Goal: Book appointment/travel/reservation

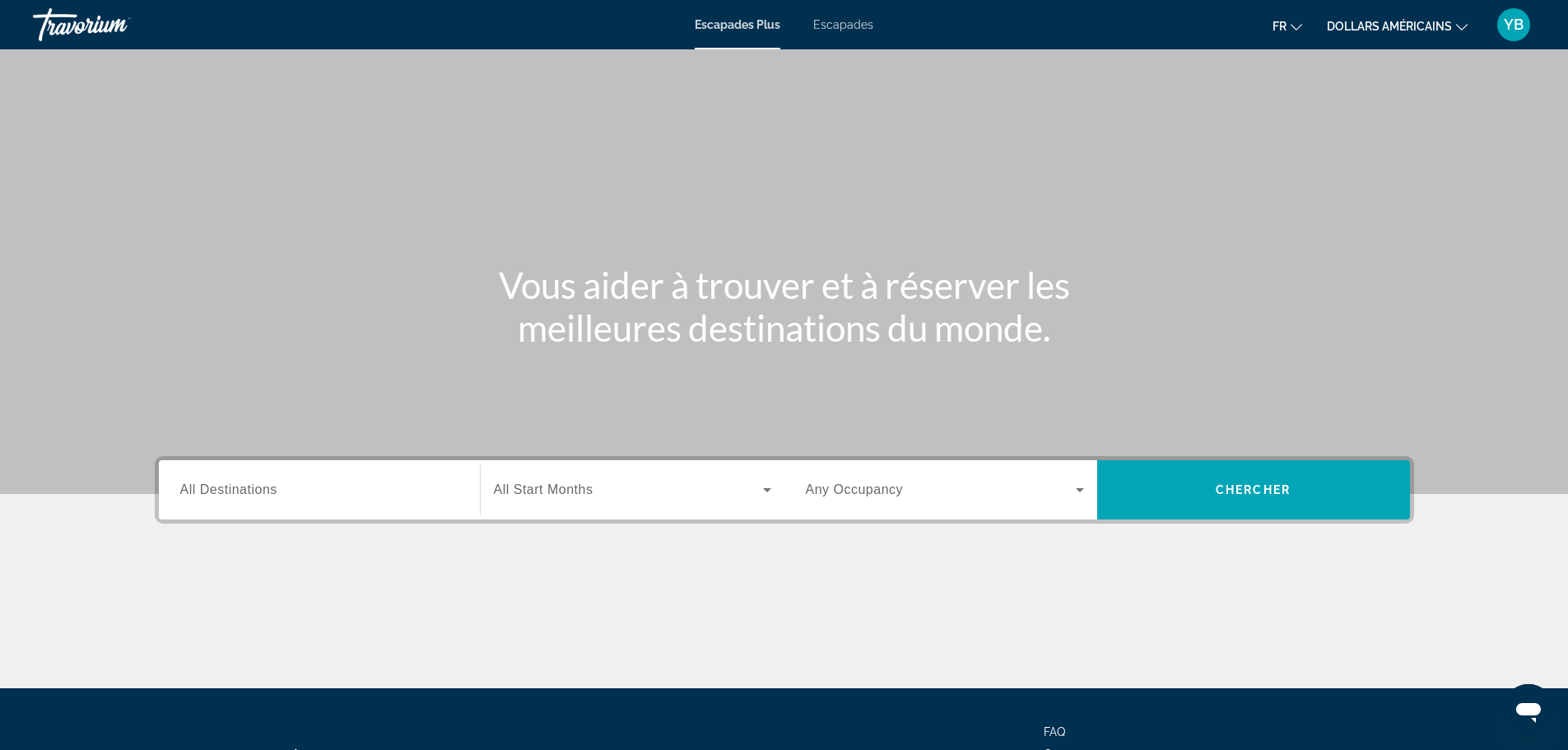
click at [839, 27] on font "Escapades" at bounding box center [843, 25] width 60 height 13
click at [1458, 26] on icon "Changer de devise" at bounding box center [1461, 27] width 11 height 7
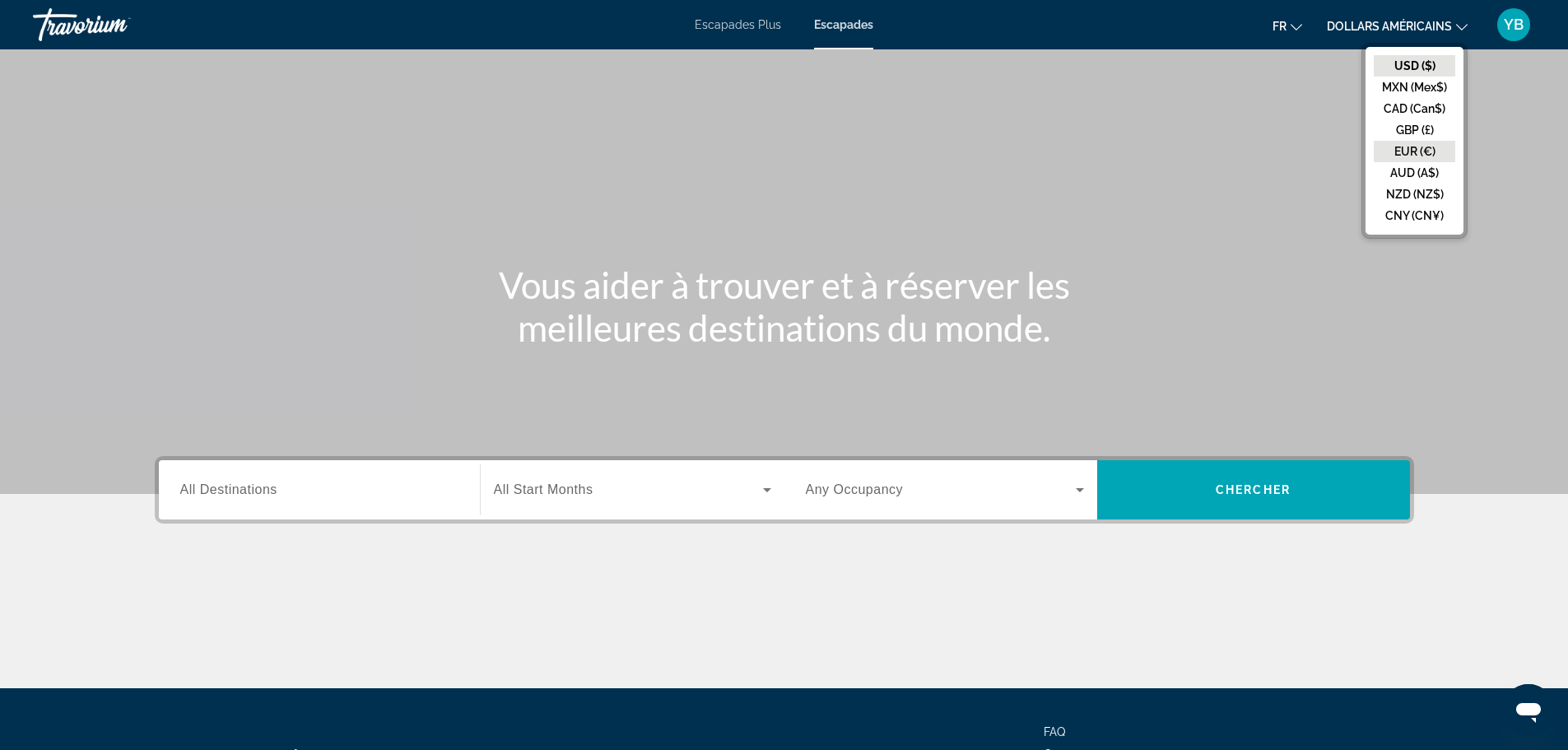
click at [1405, 154] on button "EUR (€)" at bounding box center [1414, 152] width 82 height 21
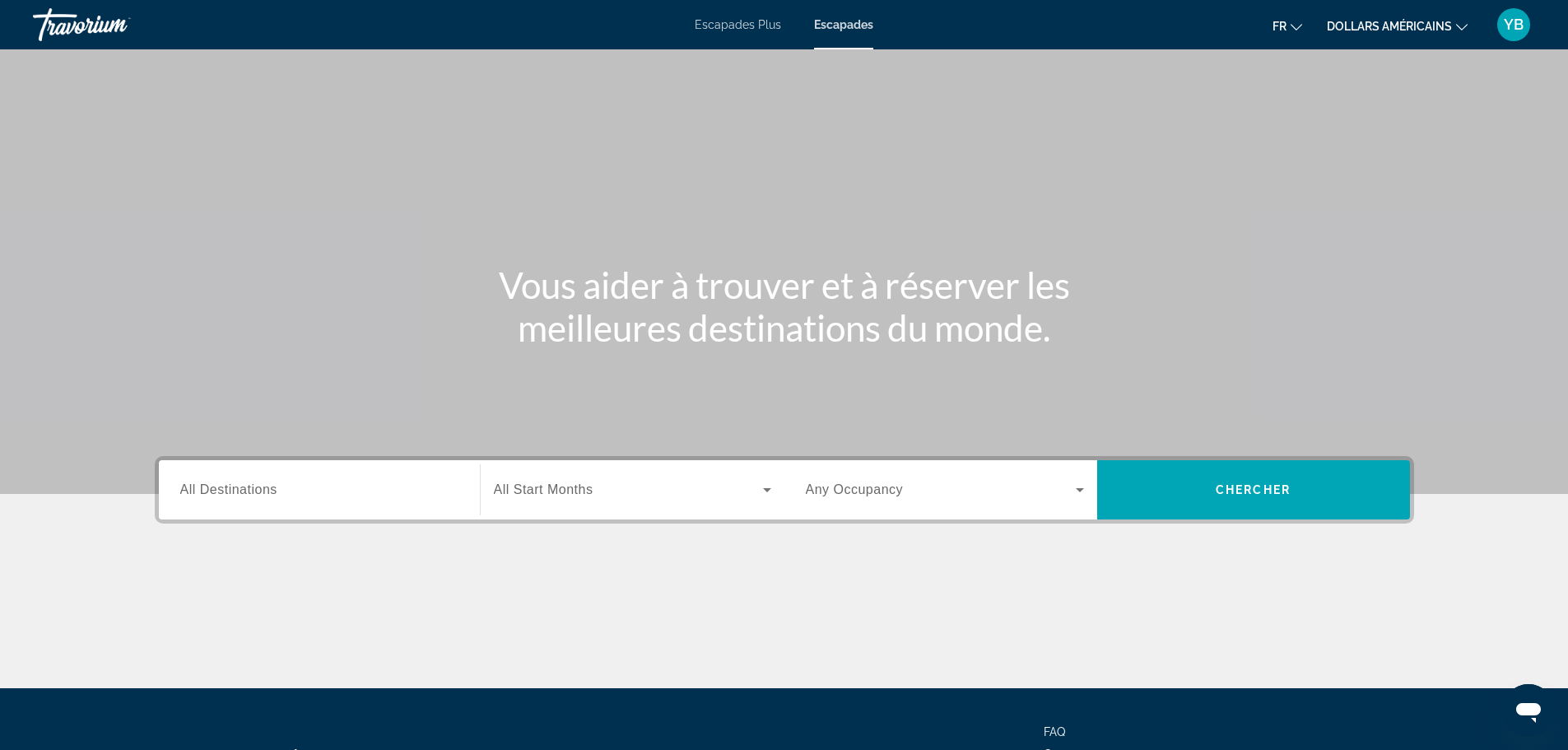
click at [393, 492] on input "Destination All Destinations" at bounding box center [319, 490] width 278 height 20
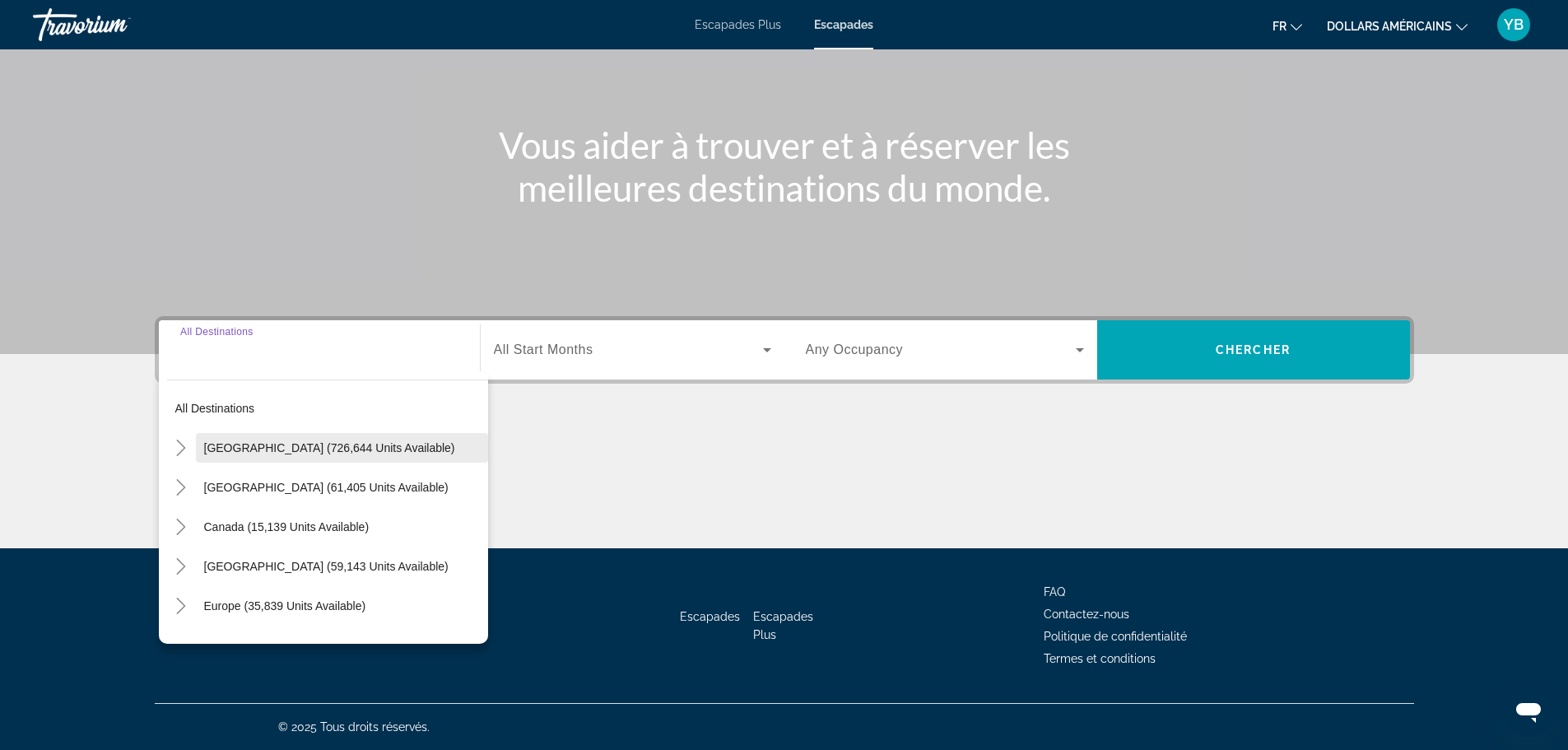
scroll to position [82, 0]
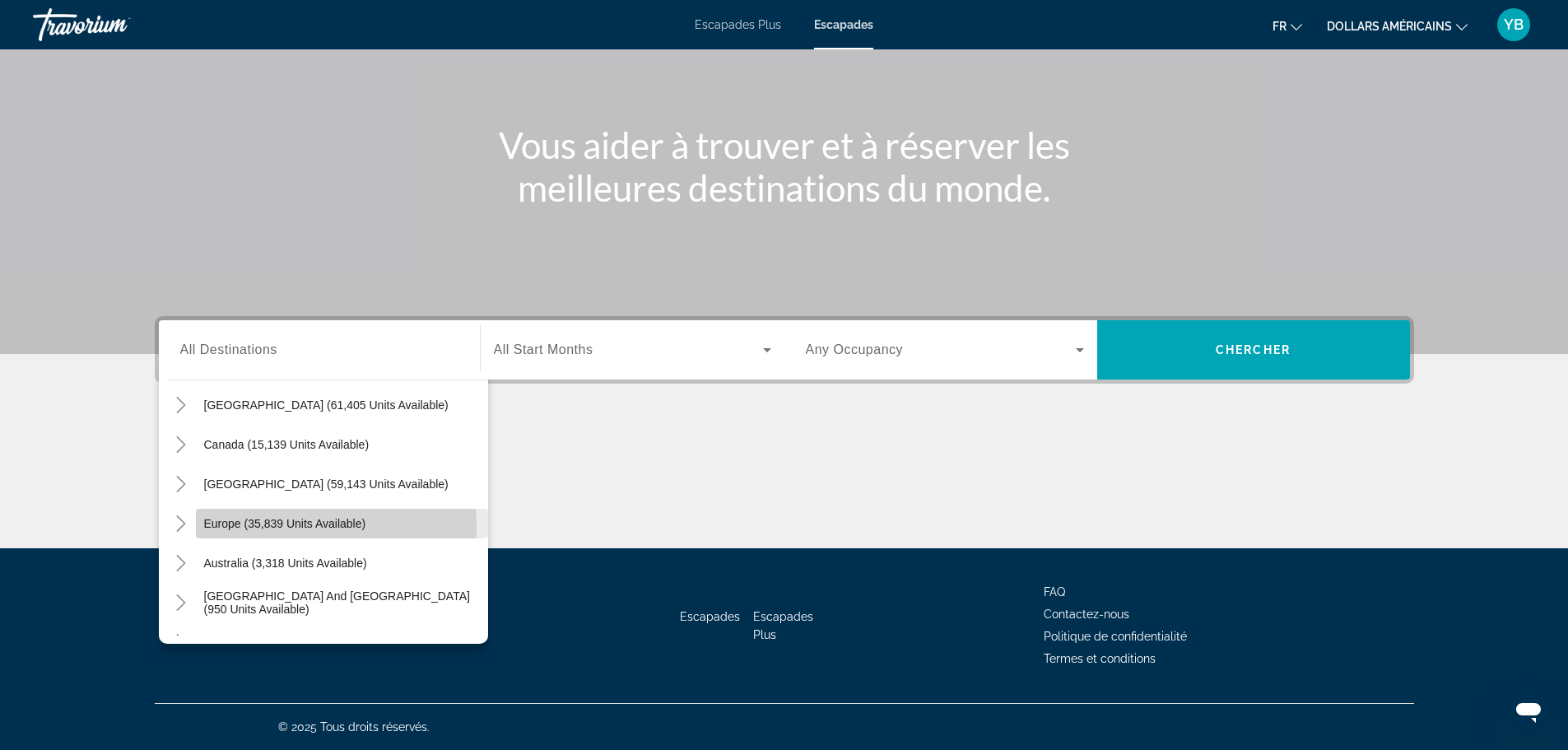
click at [289, 527] on span "Europe (35,839 units available)" at bounding box center [285, 523] width 162 height 13
type input "**********"
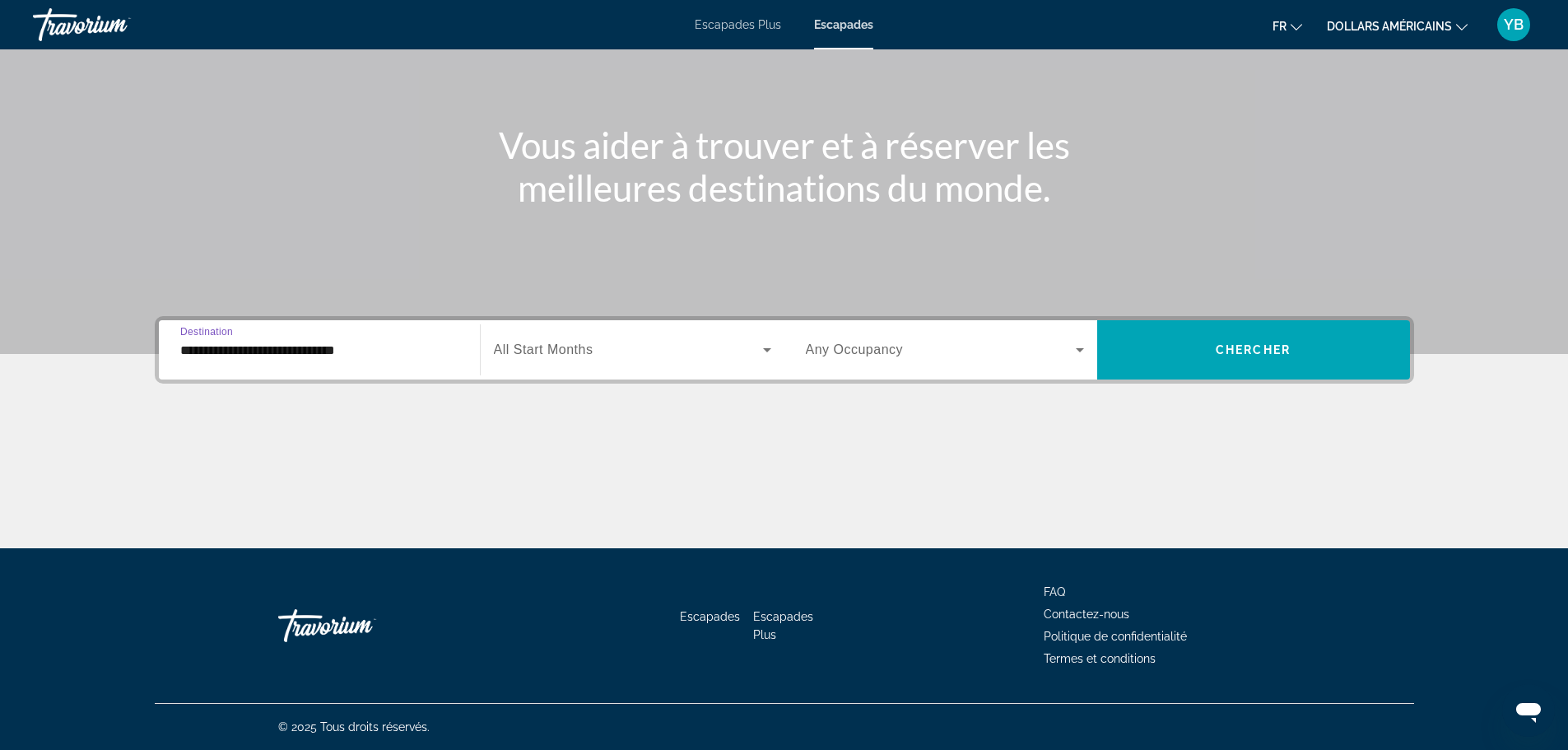
click at [621, 345] on span "Search widget" at bounding box center [628, 350] width 269 height 20
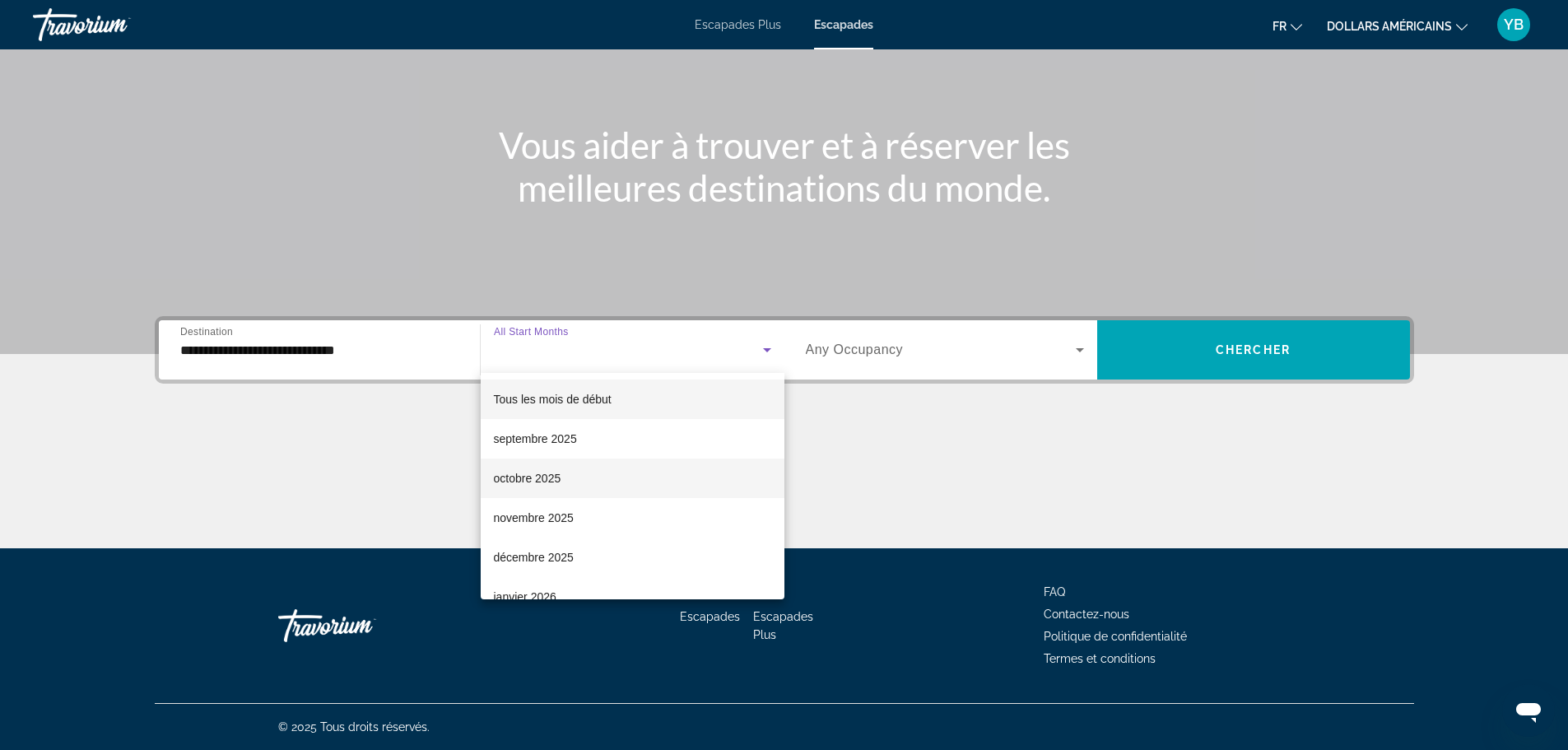
click at [550, 484] on font "octobre 2025" at bounding box center [527, 478] width 67 height 13
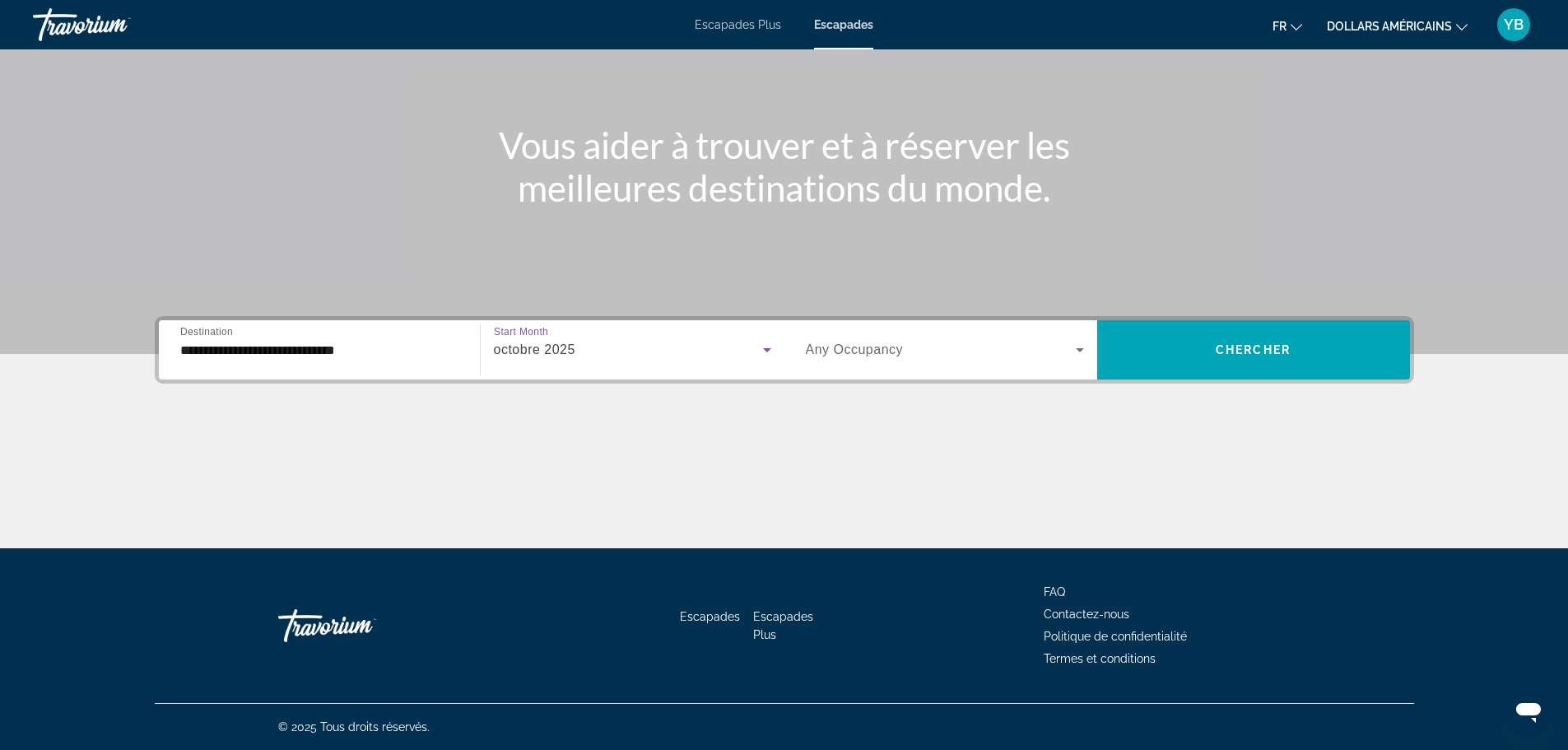
click at [997, 341] on span "Search widget" at bounding box center [940, 350] width 270 height 20
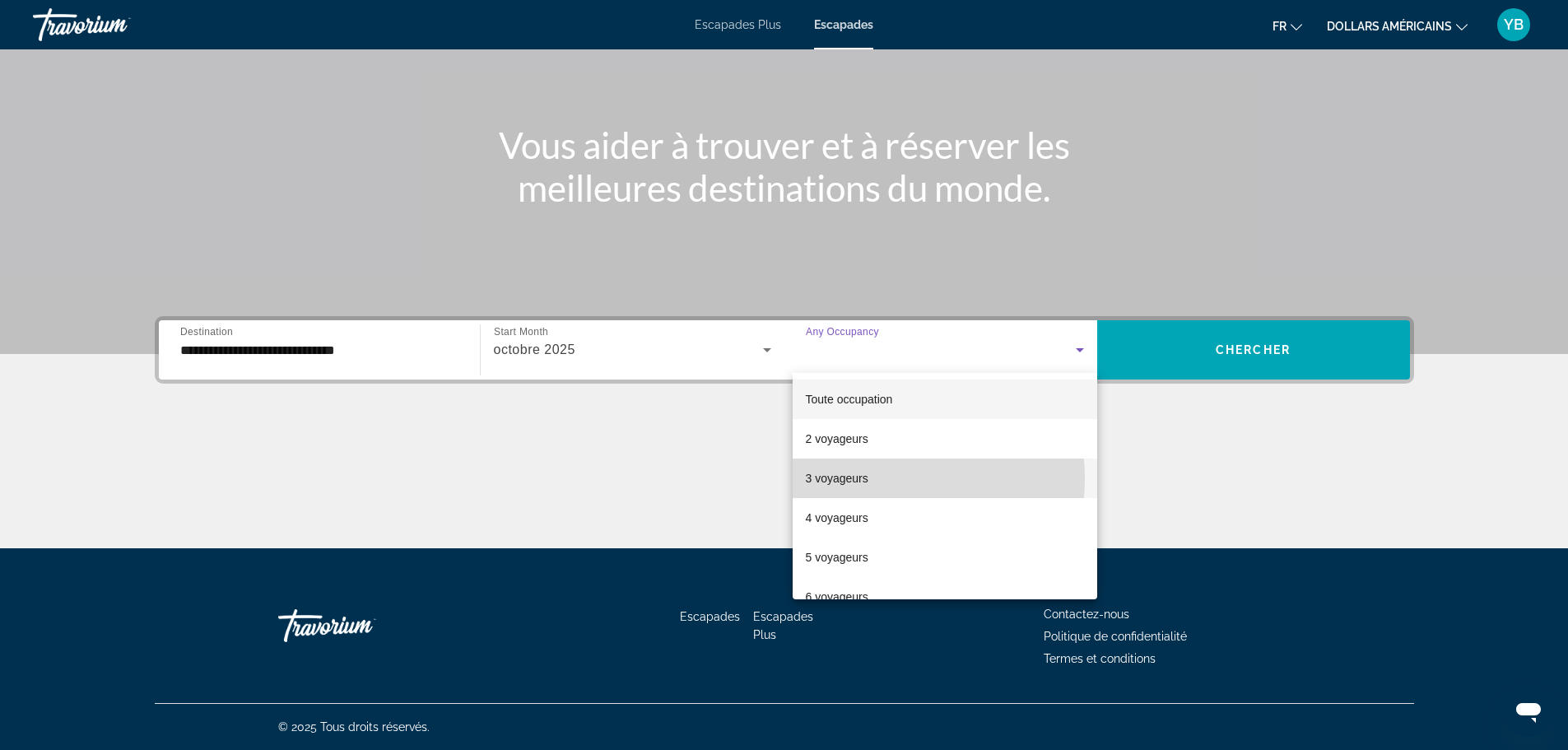
click at [846, 478] on font "3 voyageurs" at bounding box center [836, 478] width 62 height 13
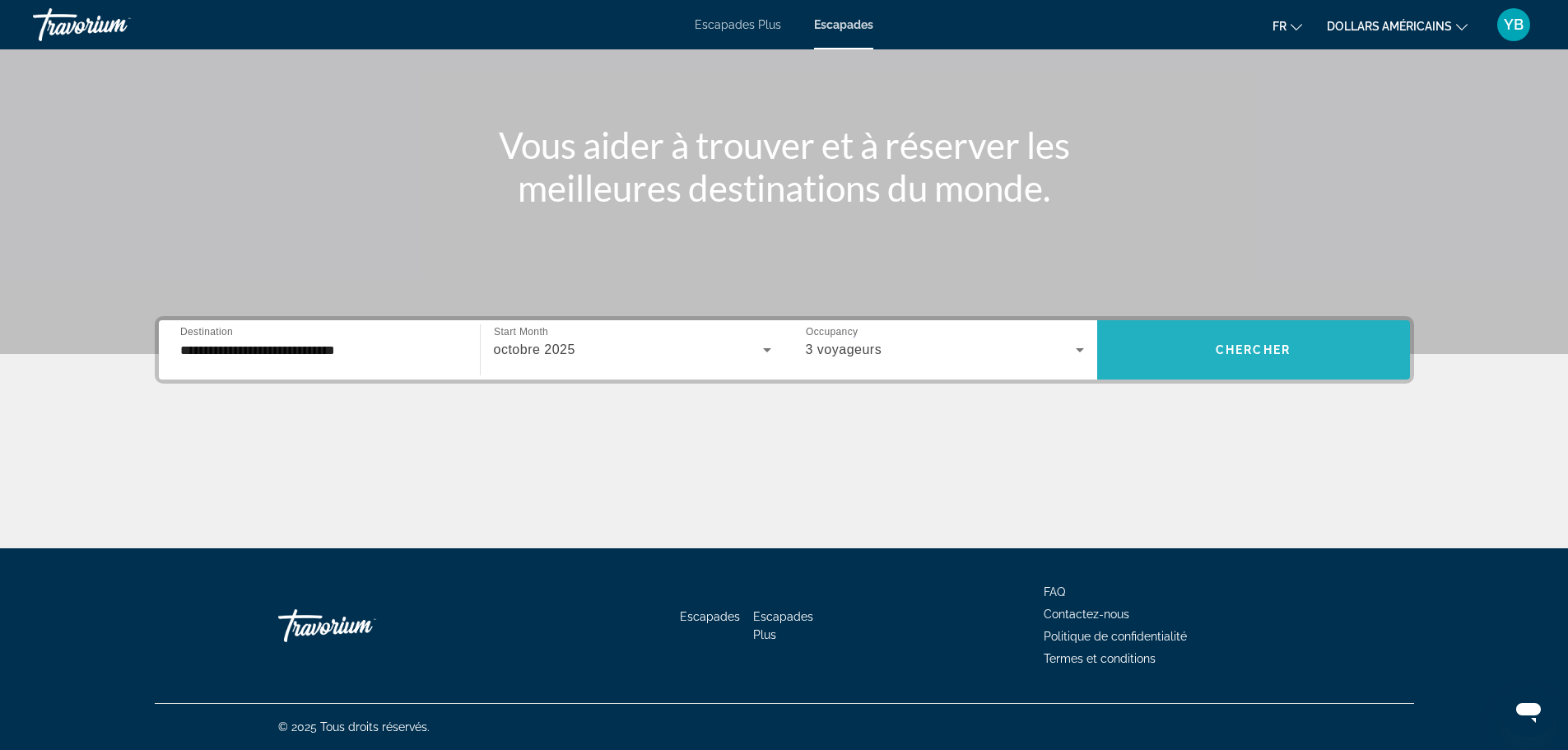
click at [1247, 351] on span "Chercher" at bounding box center [1252, 350] width 74 height 13
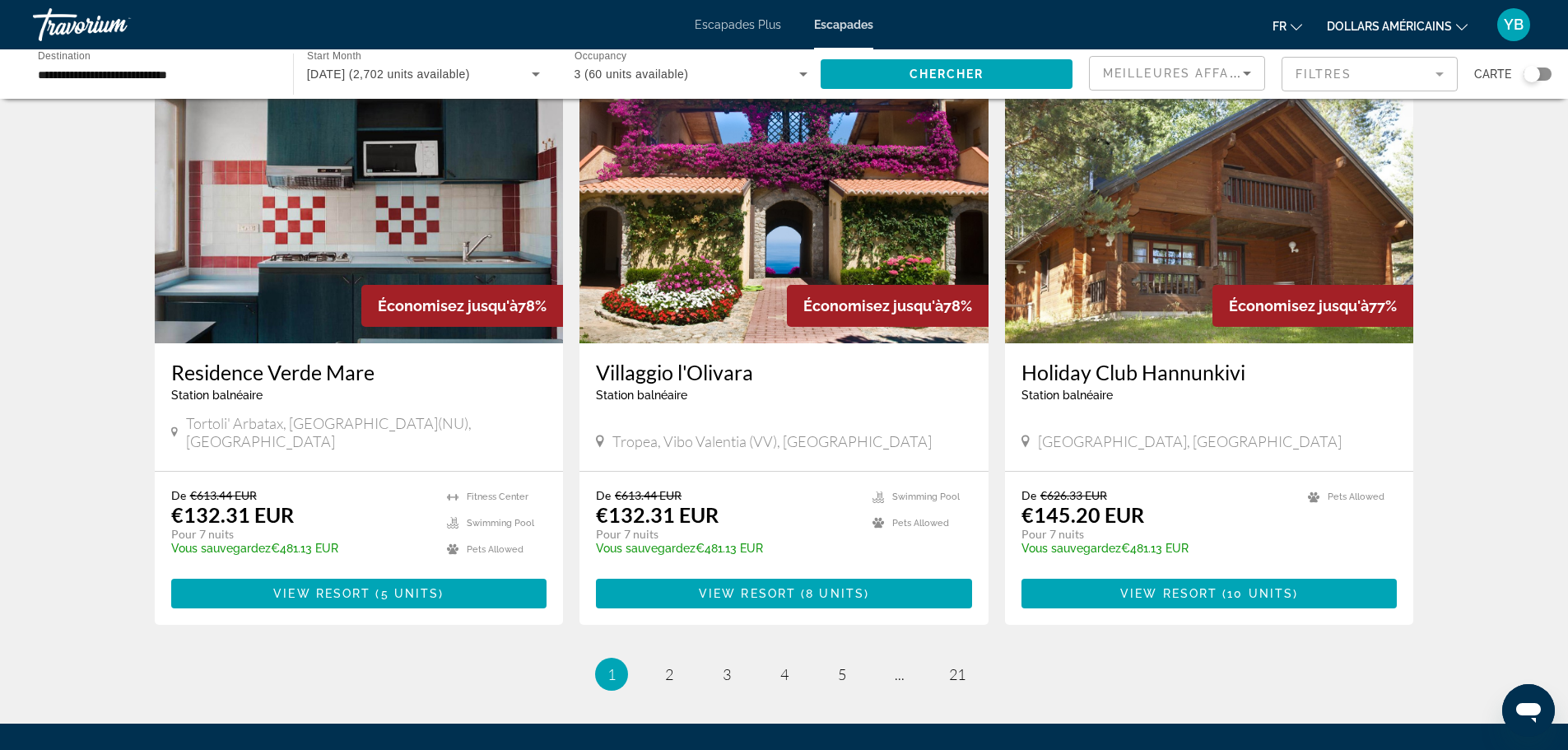
scroll to position [1914, 0]
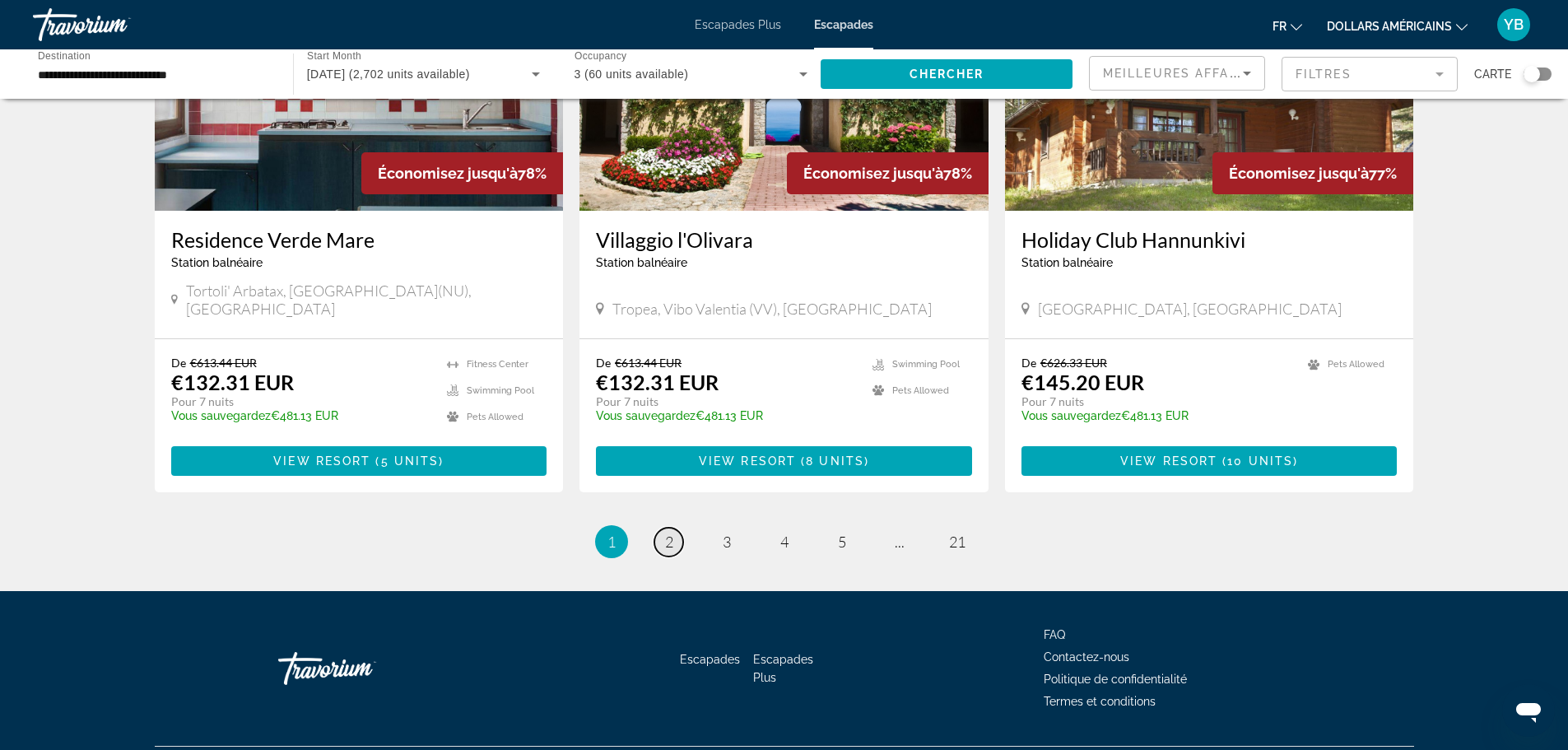
click at [658, 527] on link "page 2" at bounding box center [669, 541] width 29 height 29
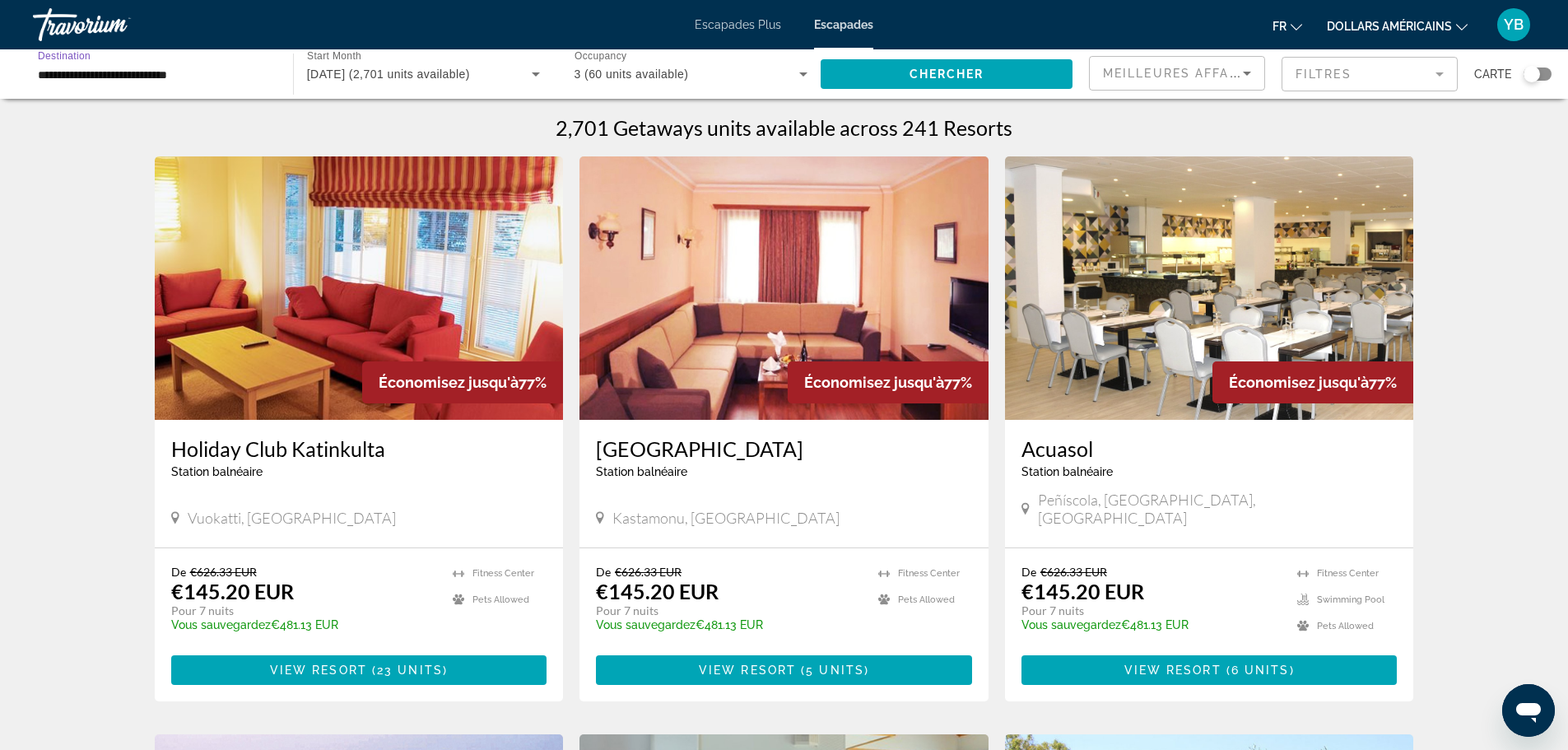
click at [207, 76] on input "**********" at bounding box center [154, 74] width 234 height 20
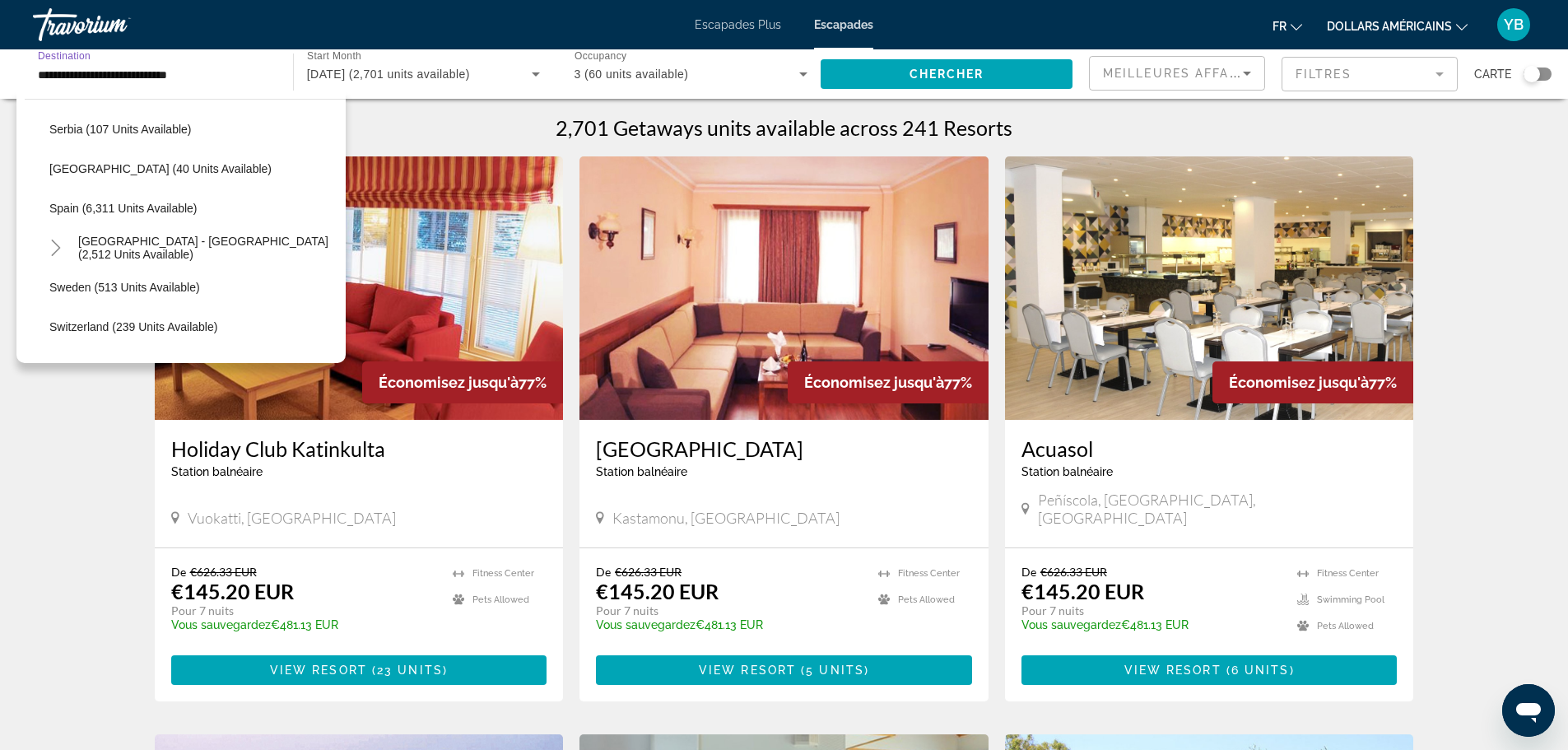
scroll to position [838, 0]
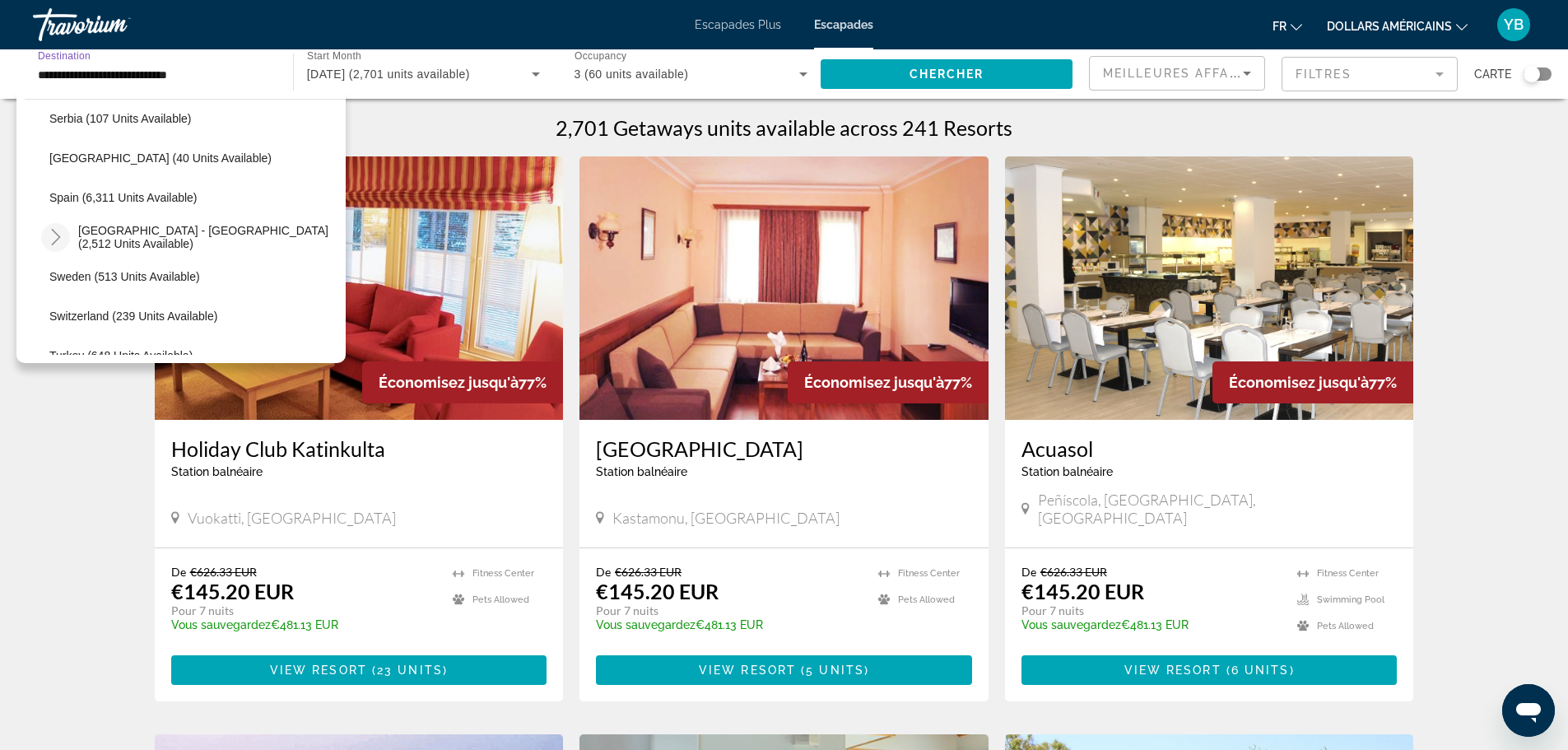
click at [54, 237] on icon "Toggle Spain - Canary Islands (2,512 units available)" at bounding box center [55, 237] width 17 height 17
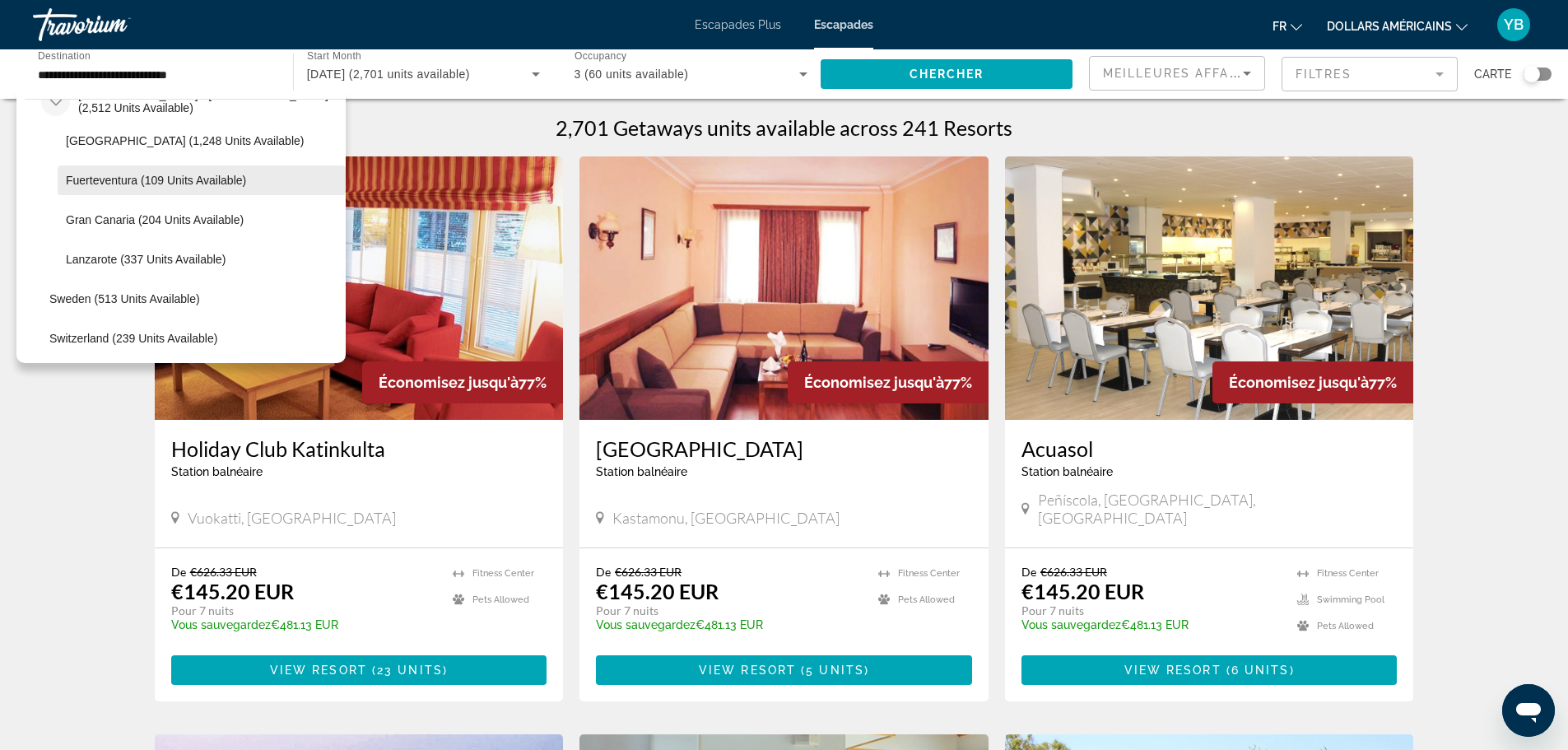
scroll to position [1003, 0]
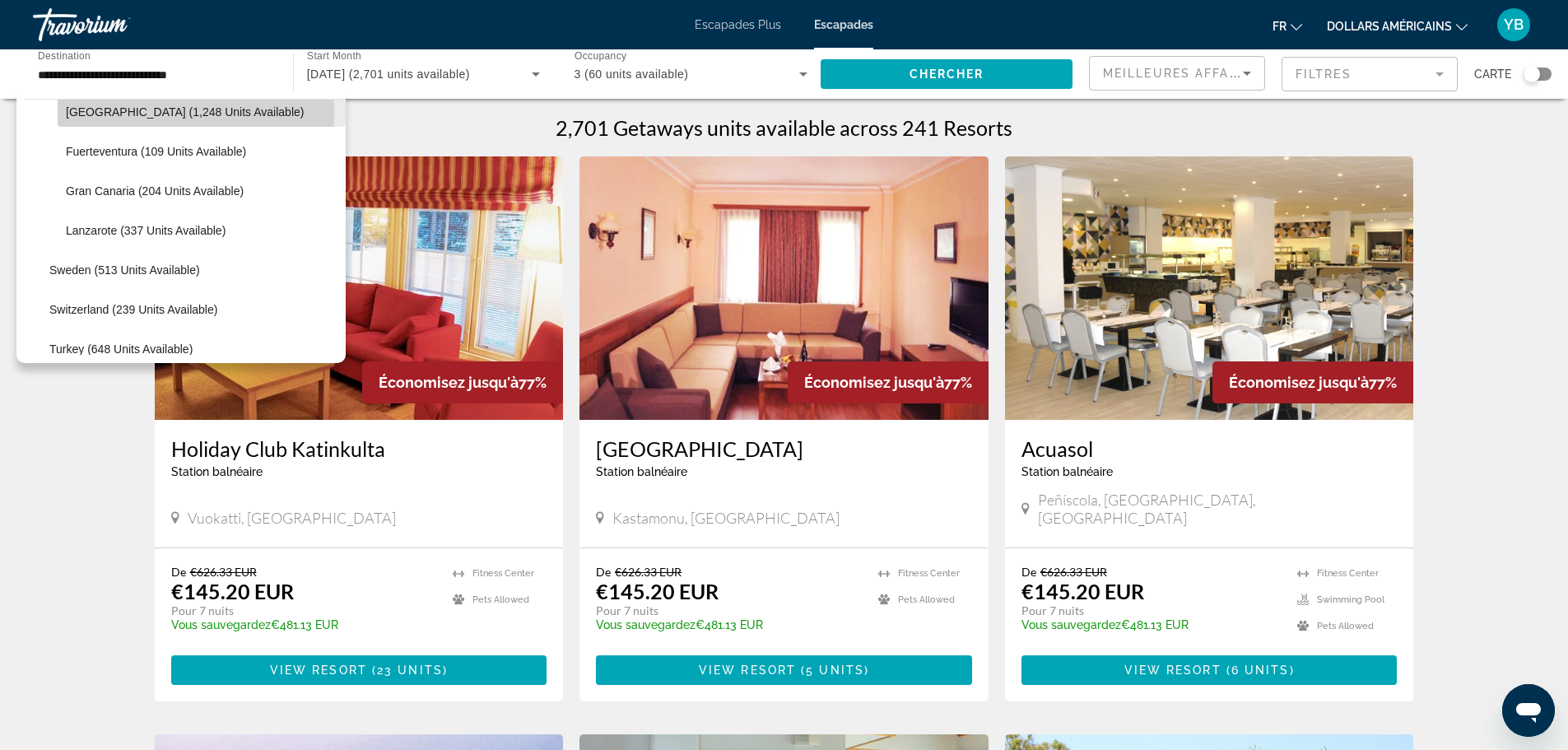
click at [117, 112] on span "[GEOGRAPHIC_DATA] (1,248 units available)" at bounding box center [184, 111] width 238 height 13
type input "**********"
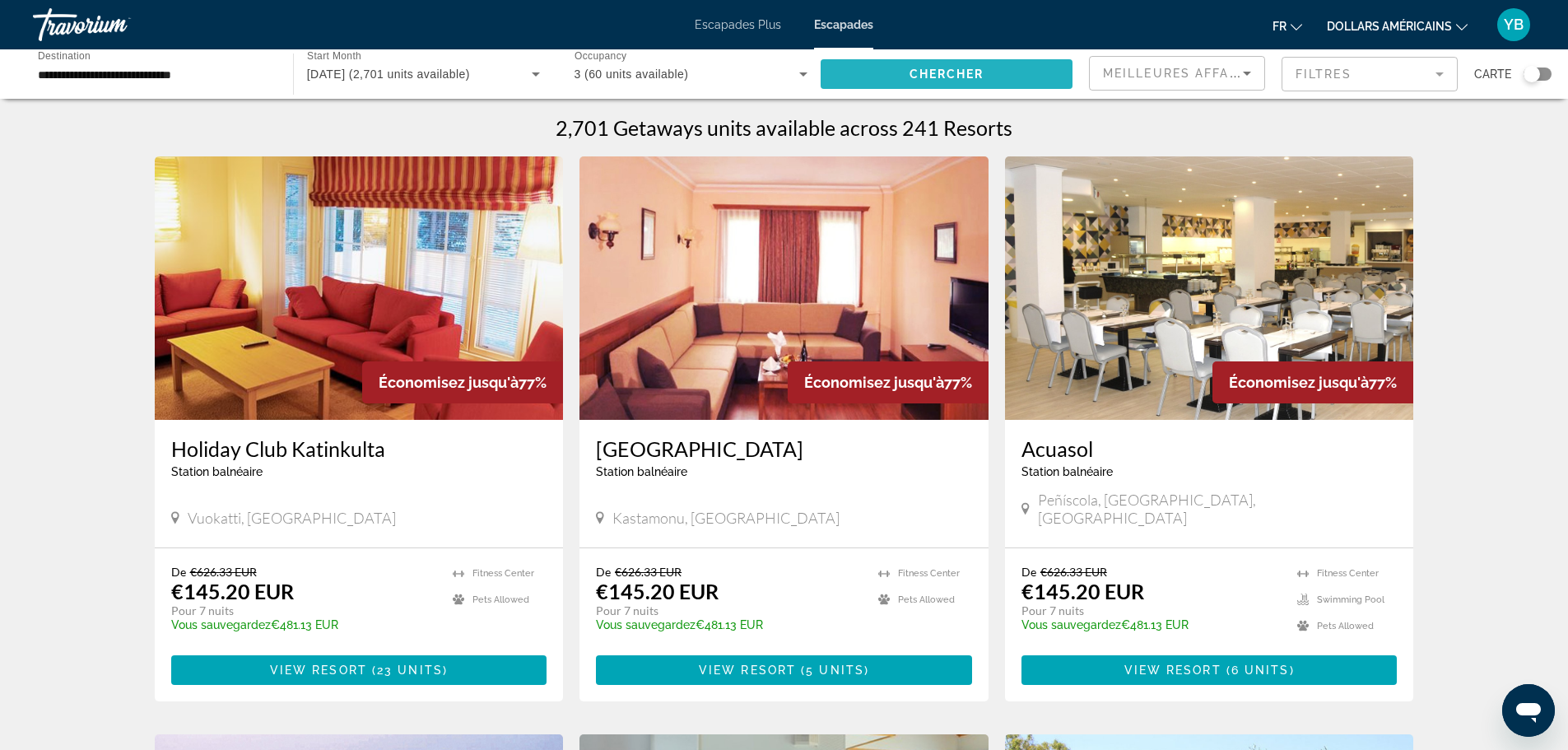
click at [900, 77] on span "Search widget" at bounding box center [946, 74] width 252 height 39
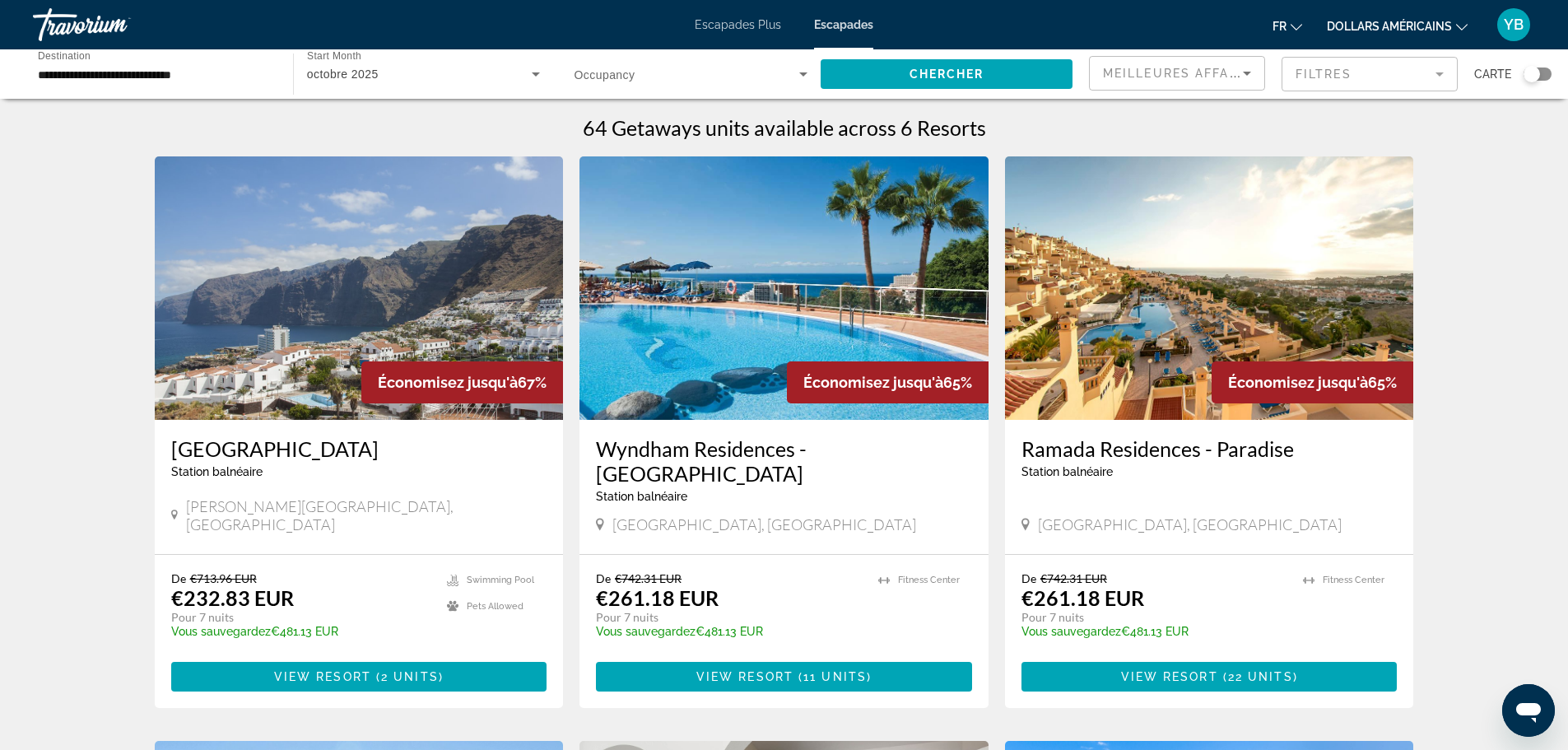
click at [794, 74] on icon "Search widget" at bounding box center [803, 74] width 20 height 20
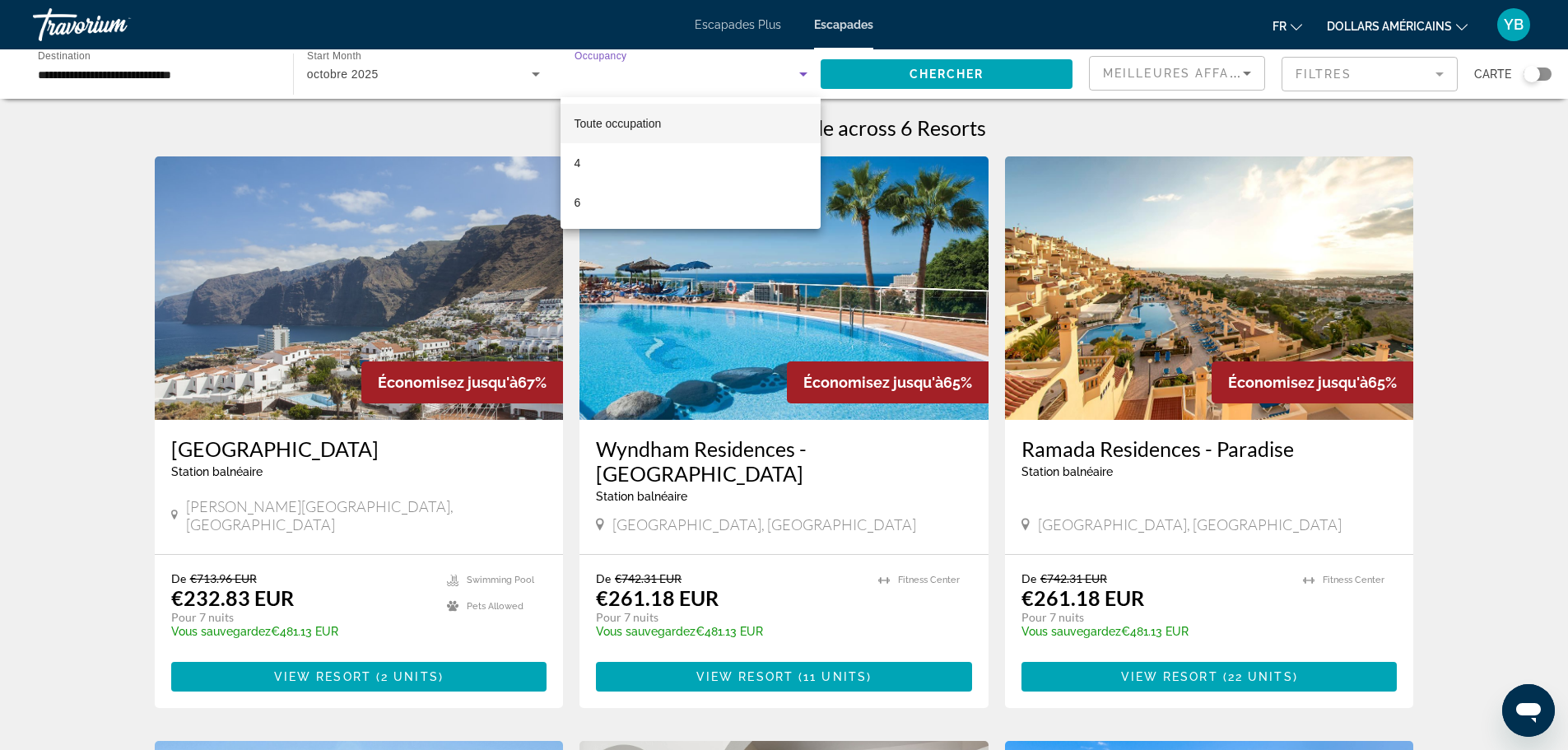
click at [515, 133] on div at bounding box center [784, 375] width 1568 height 750
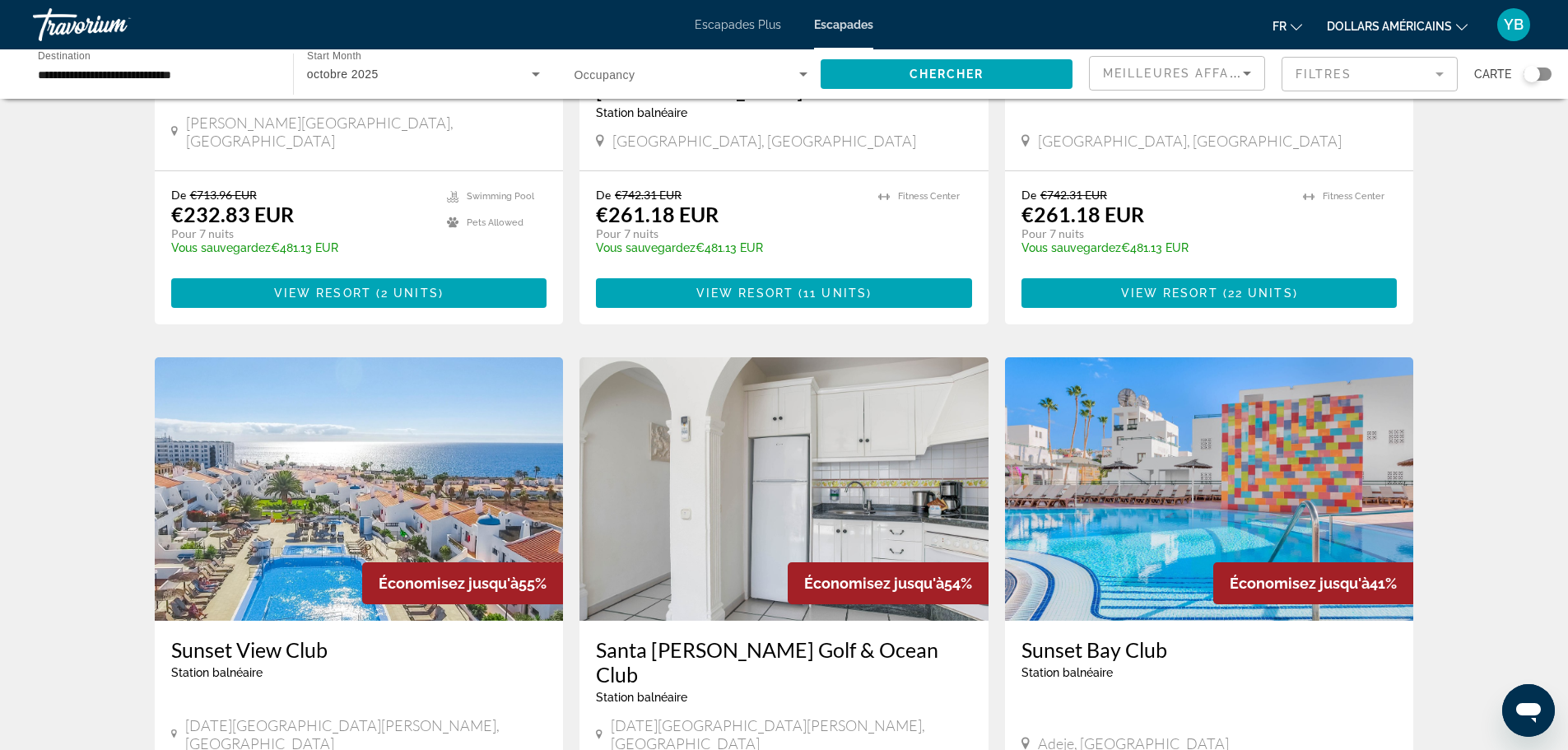
scroll to position [382, 0]
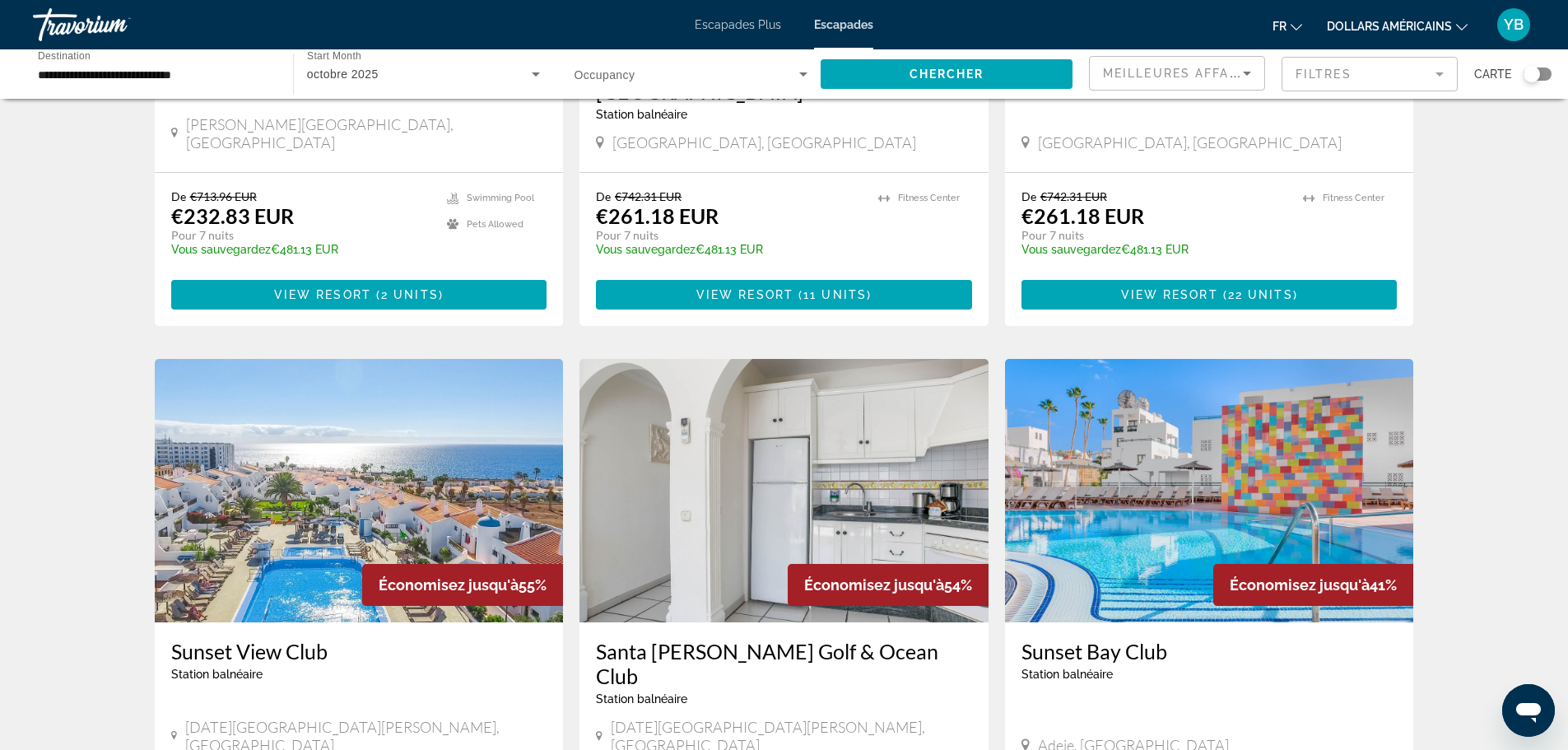
click at [323, 470] on img "Contenu principal" at bounding box center [359, 490] width 409 height 264
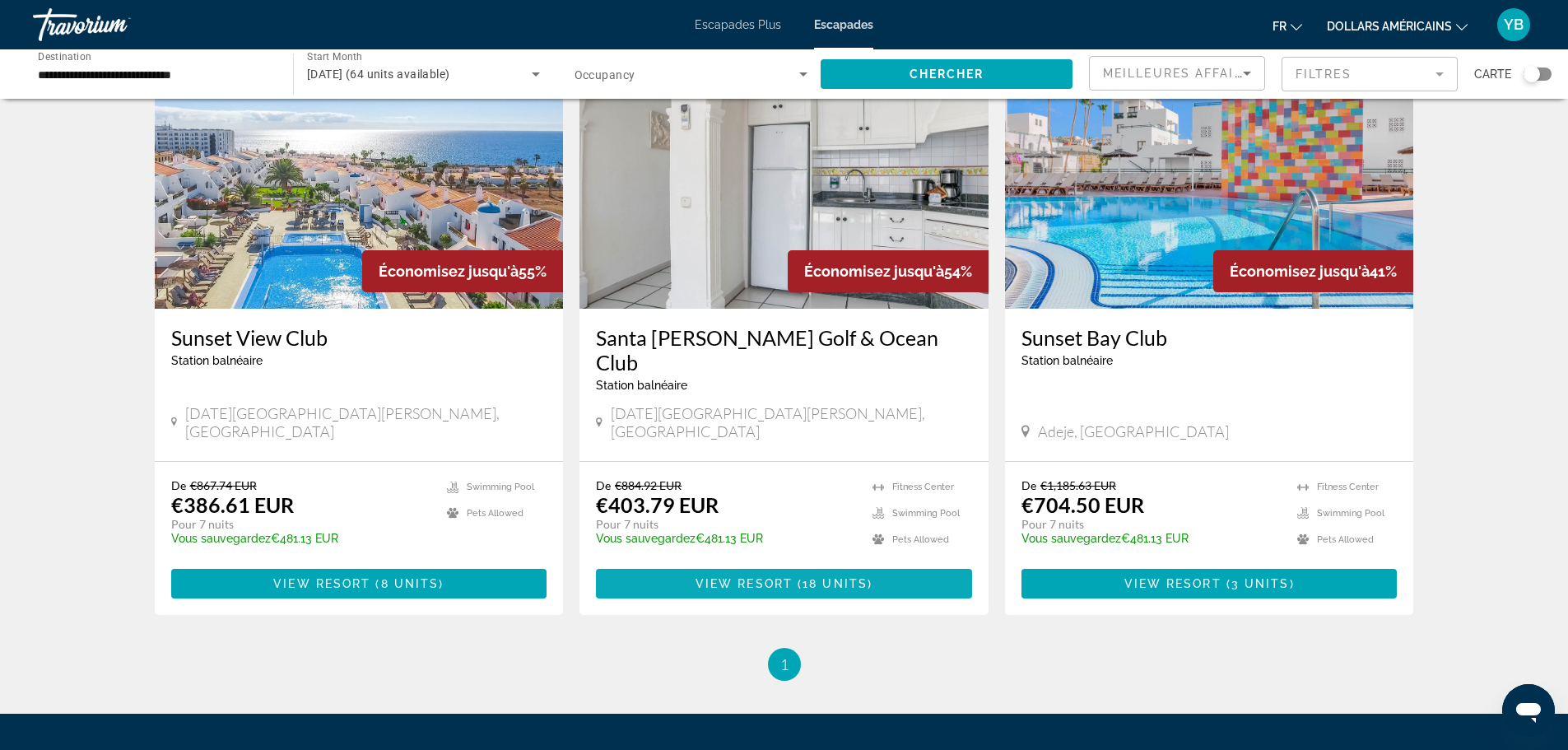
scroll to position [547, 0]
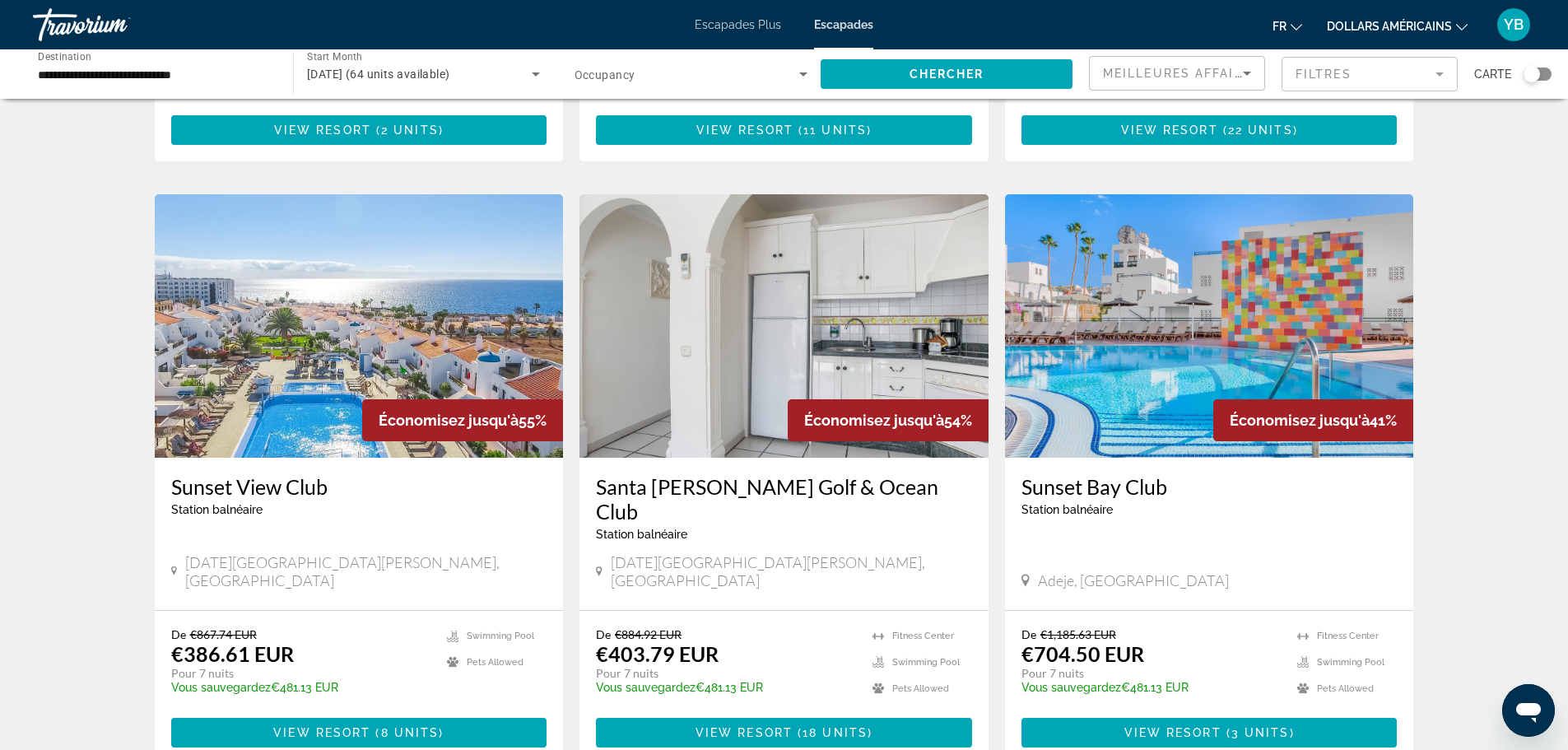
click at [425, 277] on img "Contenu principal" at bounding box center [359, 326] width 409 height 264
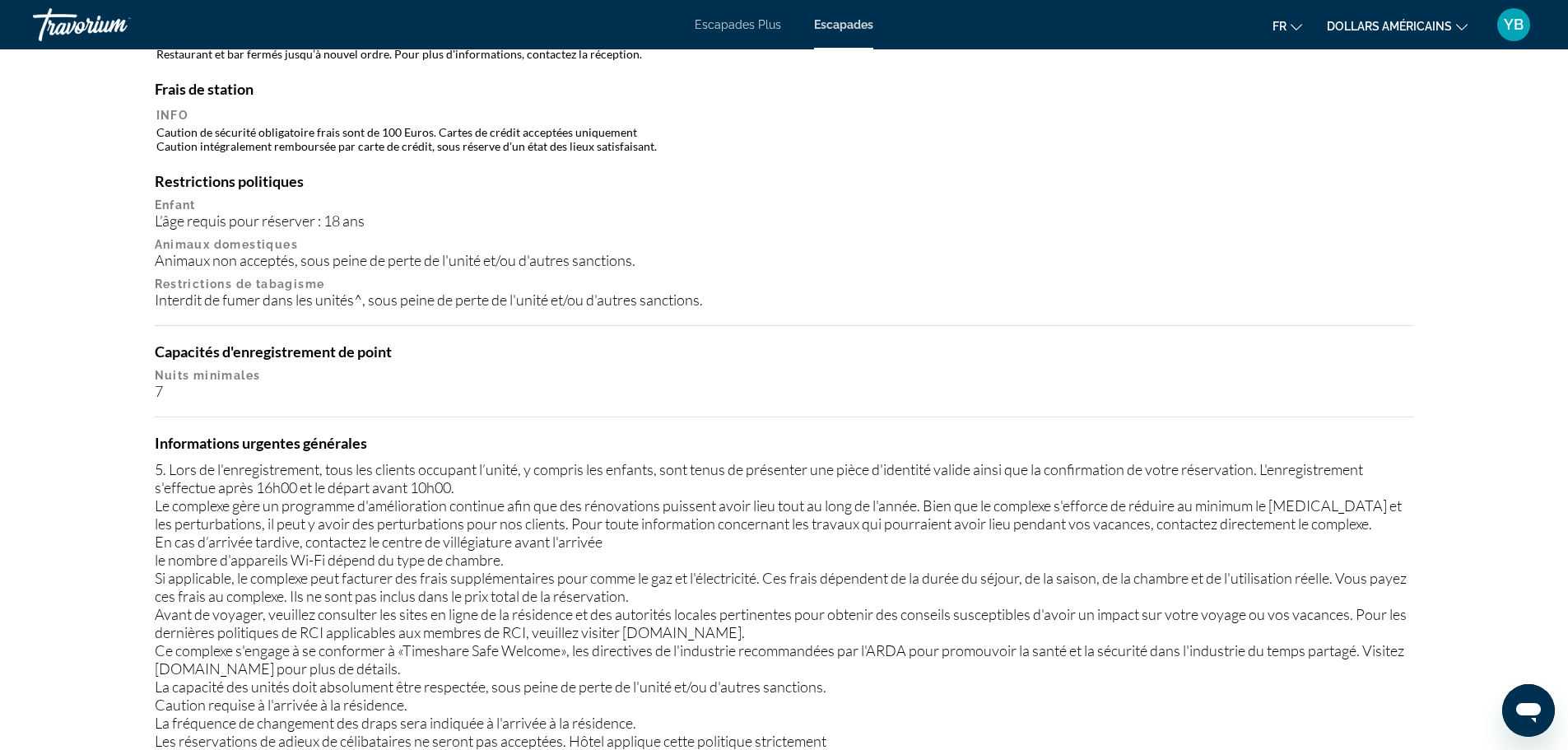
scroll to position [1399, 0]
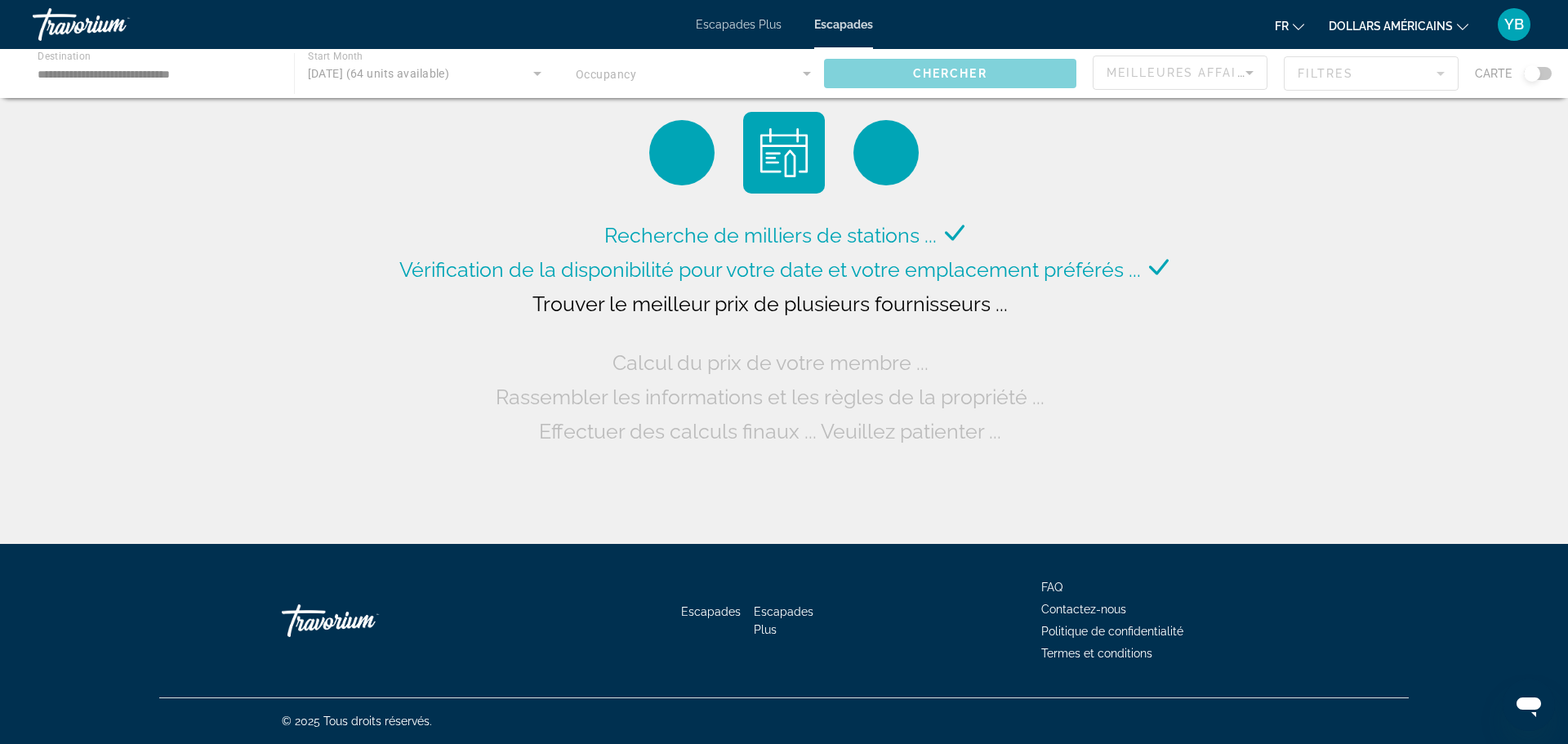
click at [111, 5] on div "Travorium" at bounding box center [115, 24] width 163 height 43
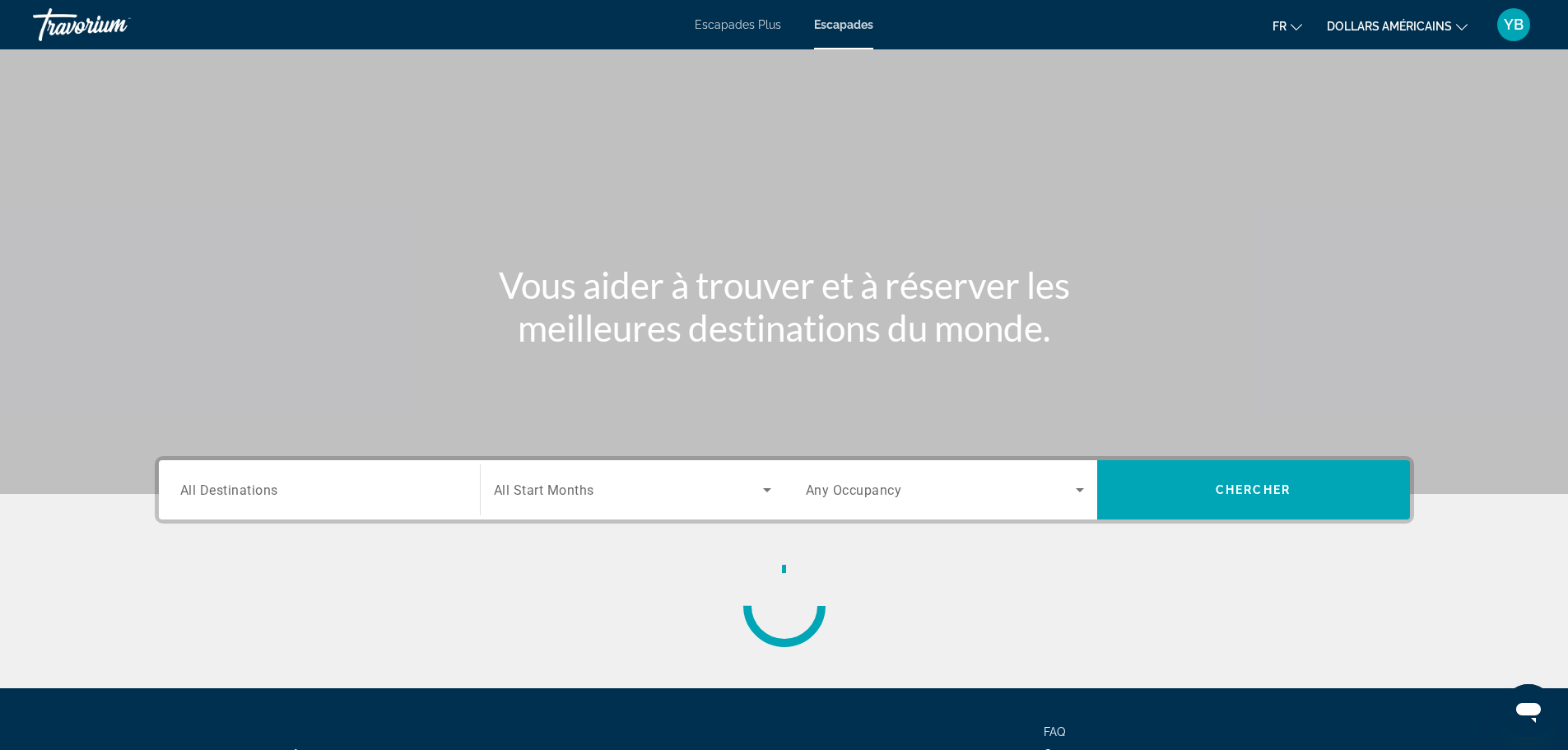
click at [110, 17] on div "Travorium" at bounding box center [116, 25] width 165 height 43
click at [761, 25] on font "Escapades Plus" at bounding box center [738, 25] width 87 height 13
click at [218, 496] on span "All Destinations" at bounding box center [230, 489] width 98 height 16
click at [218, 496] on input "Destination All Destinations" at bounding box center [319, 490] width 278 height 20
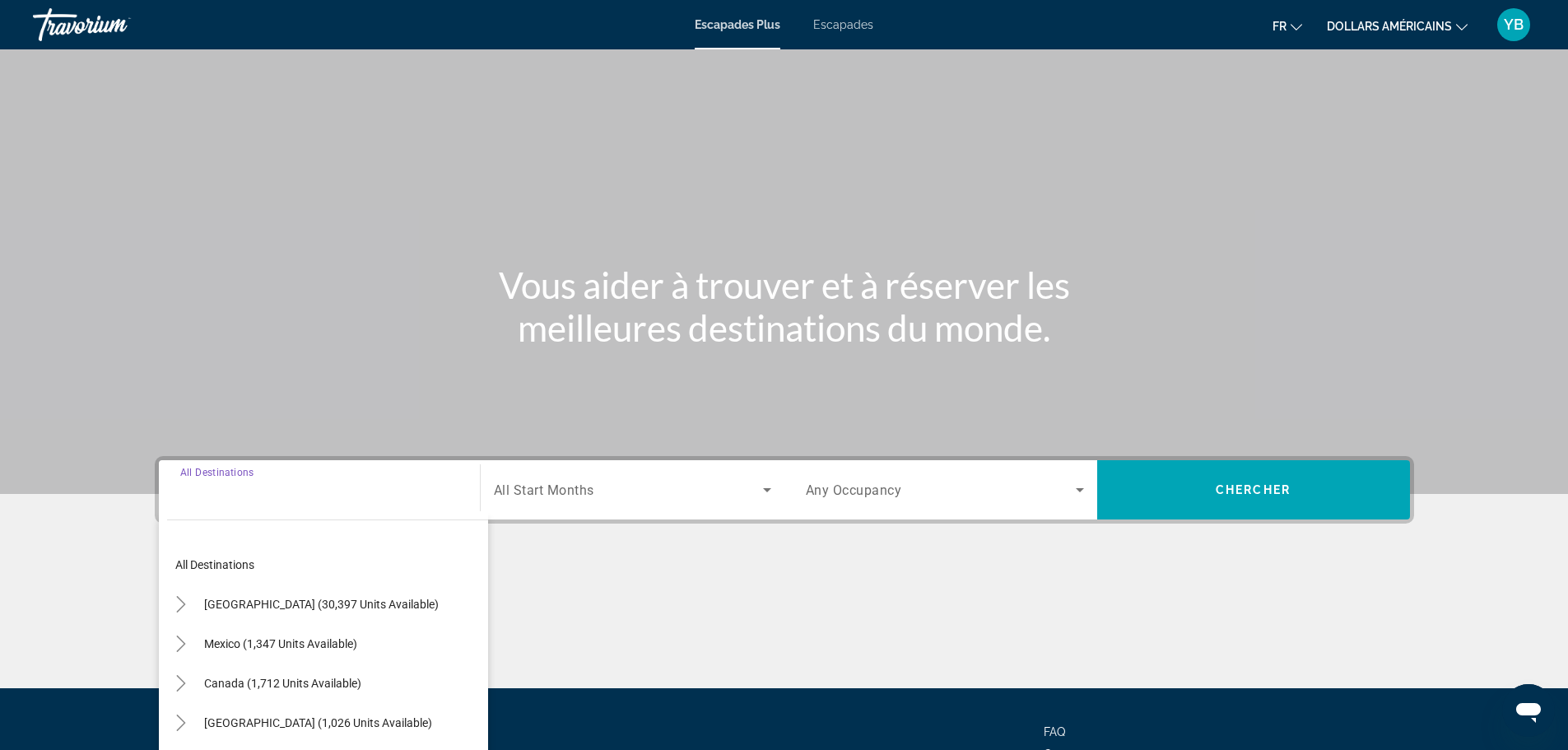
scroll to position [140, 0]
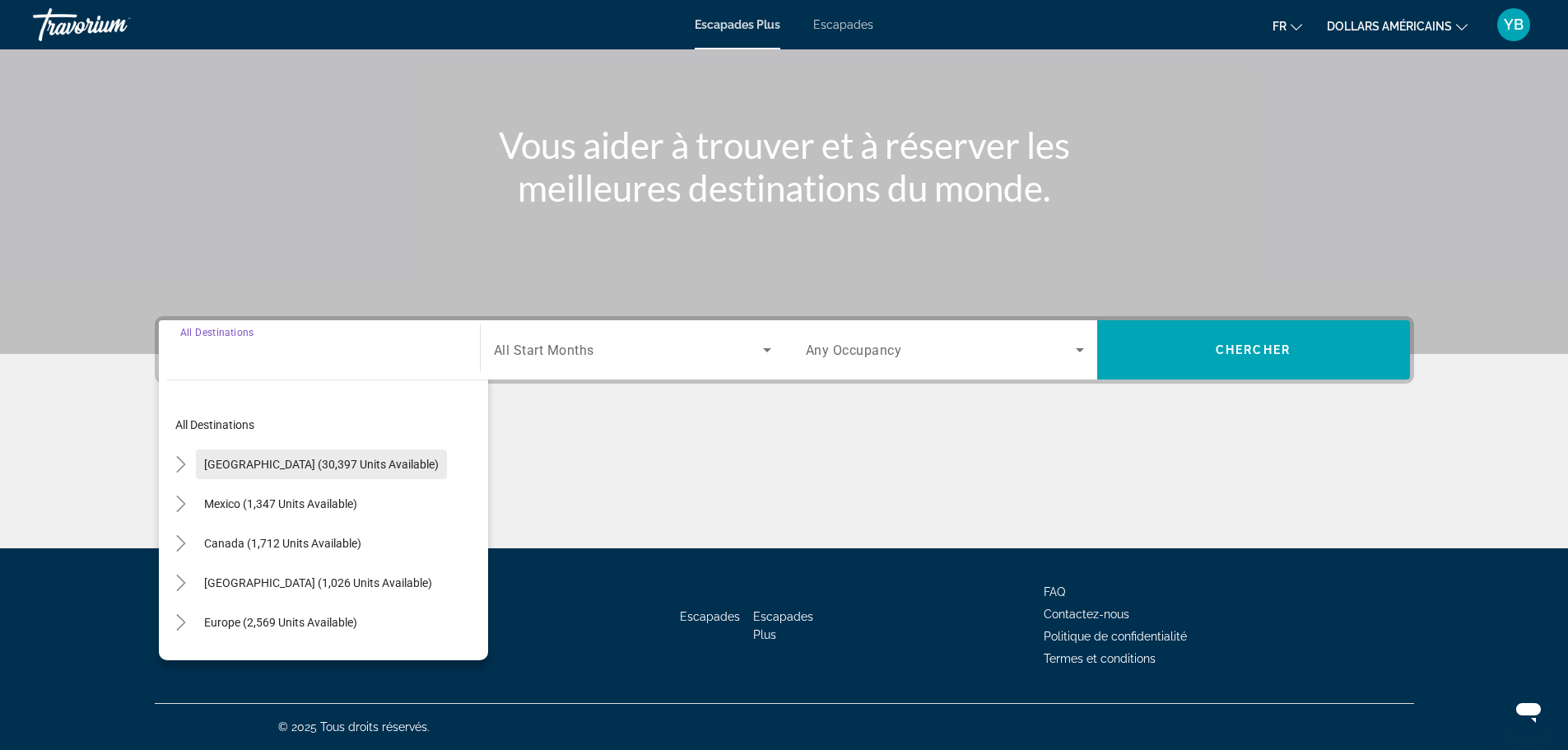
click at [294, 466] on span "[GEOGRAPHIC_DATA] (30,397 units available)" at bounding box center [322, 463] width 235 height 13
type input "**********"
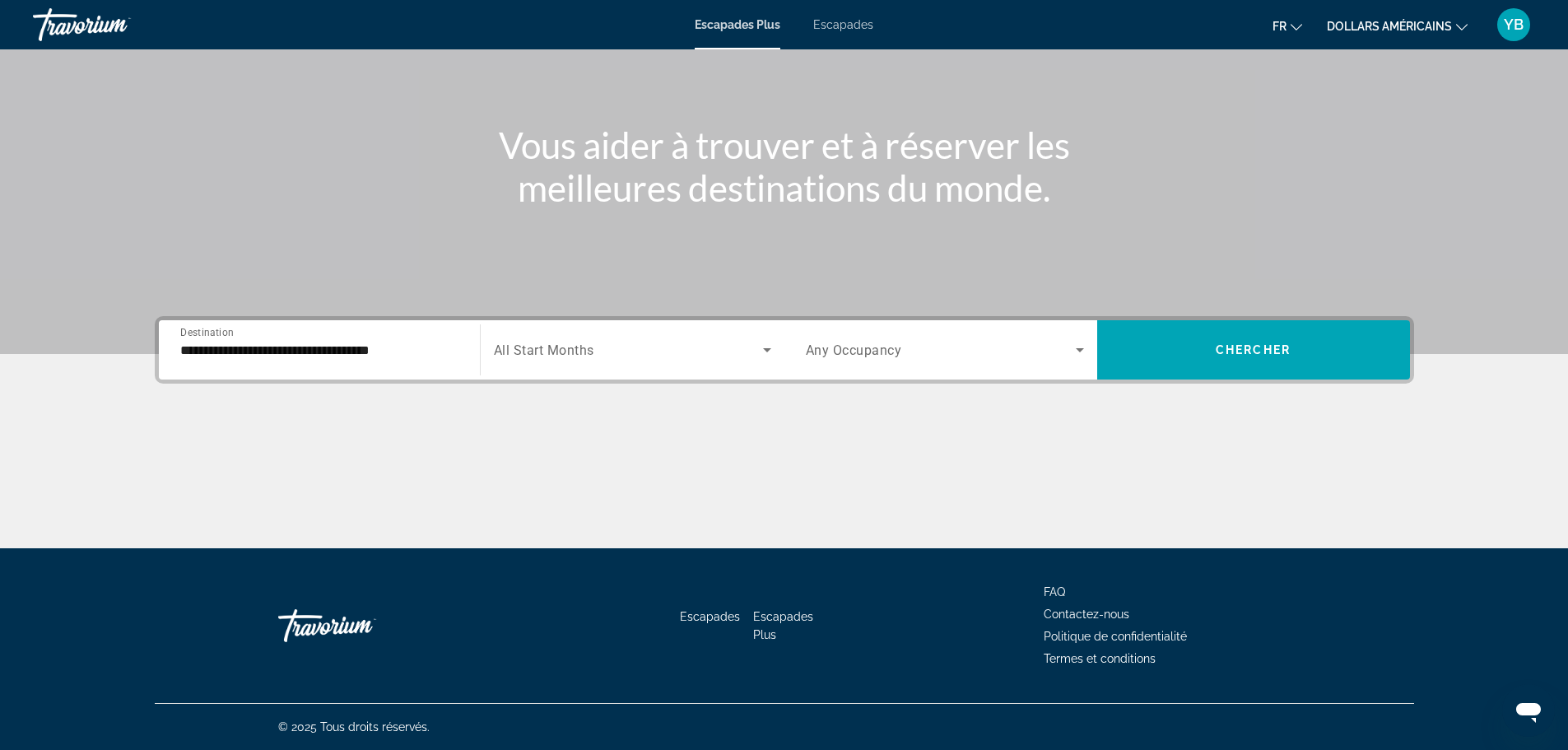
click at [576, 363] on div "Search widget" at bounding box center [632, 350] width 277 height 46
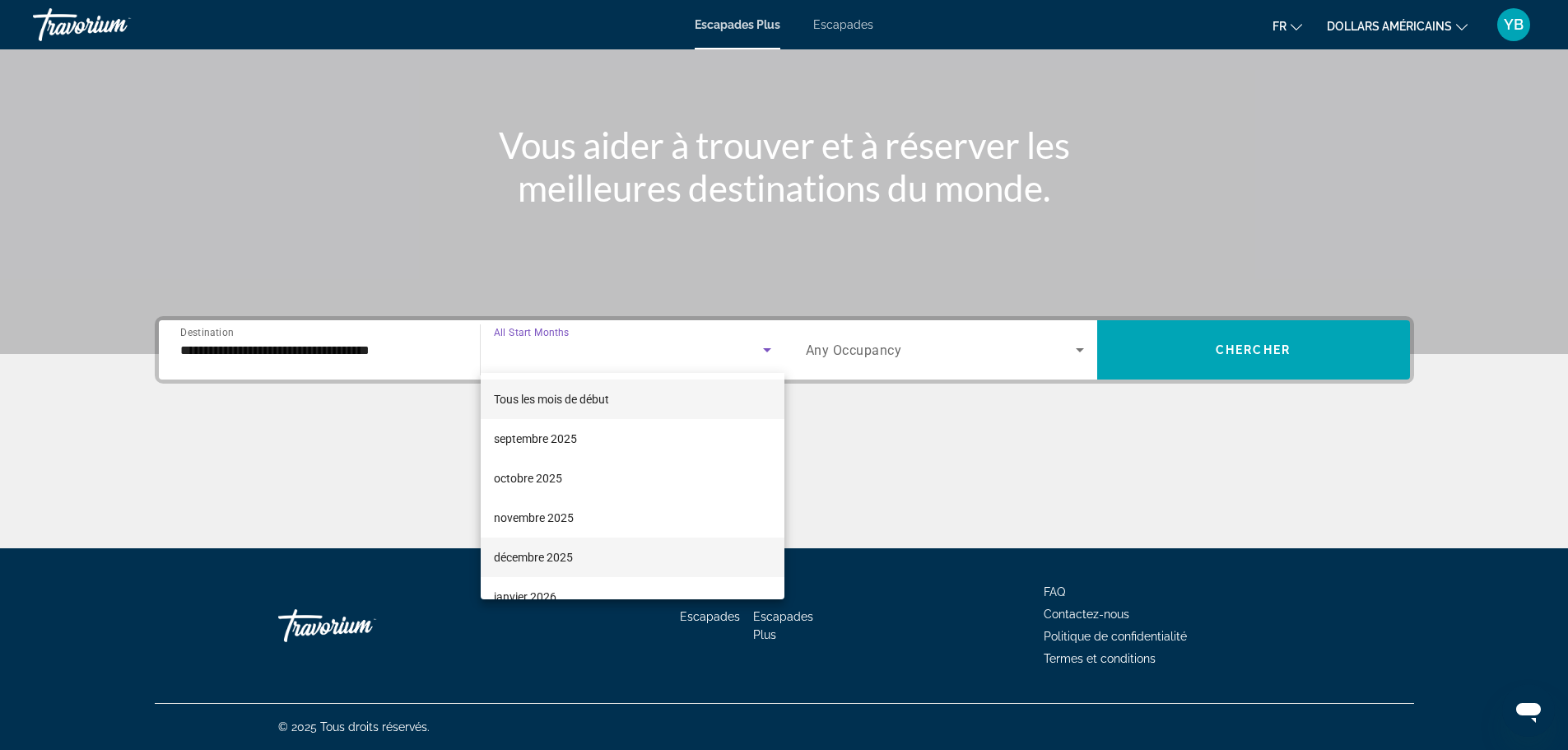
click at [543, 554] on font "décembre 2025" at bounding box center [533, 556] width 79 height 13
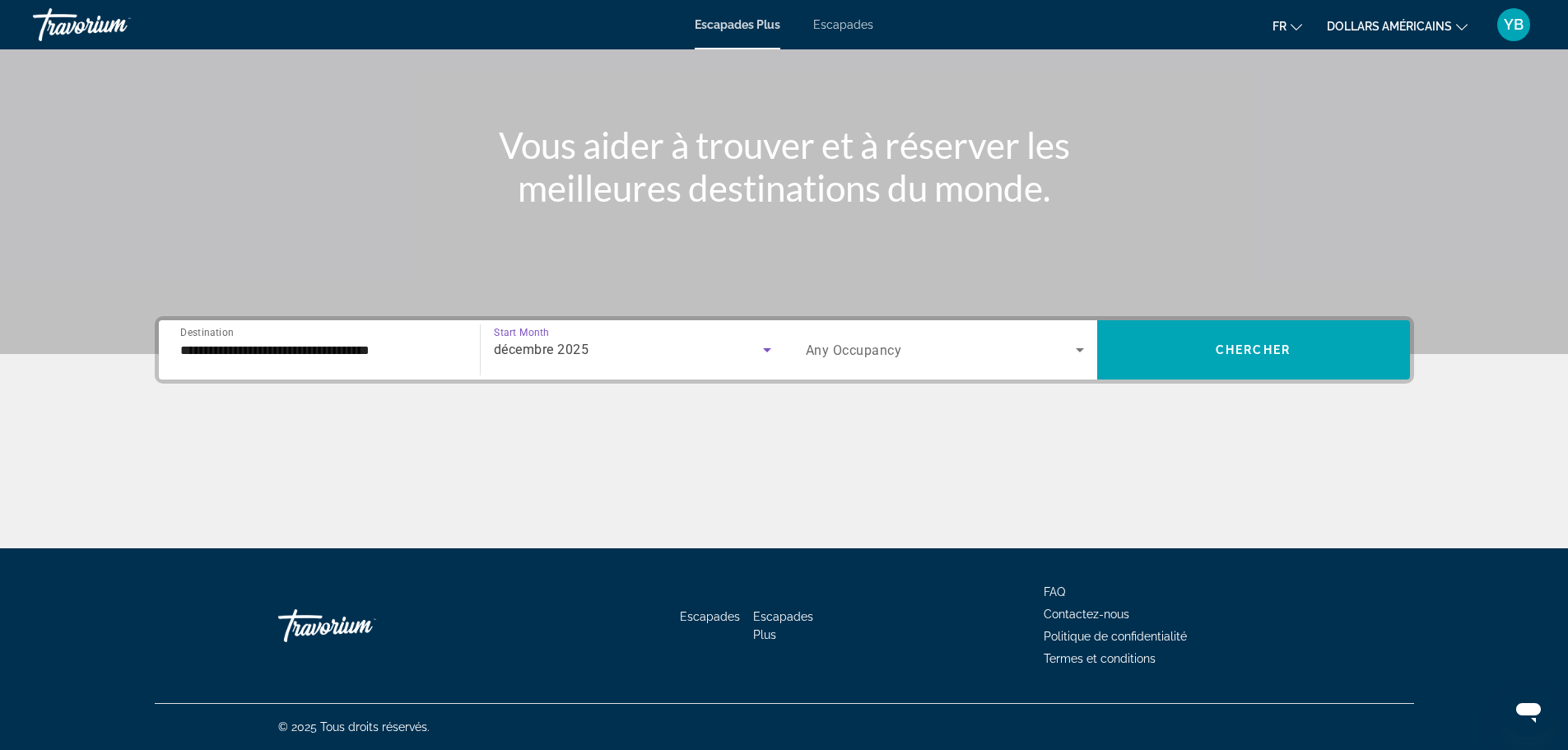
click at [918, 360] on div "Search widget" at bounding box center [944, 350] width 278 height 46
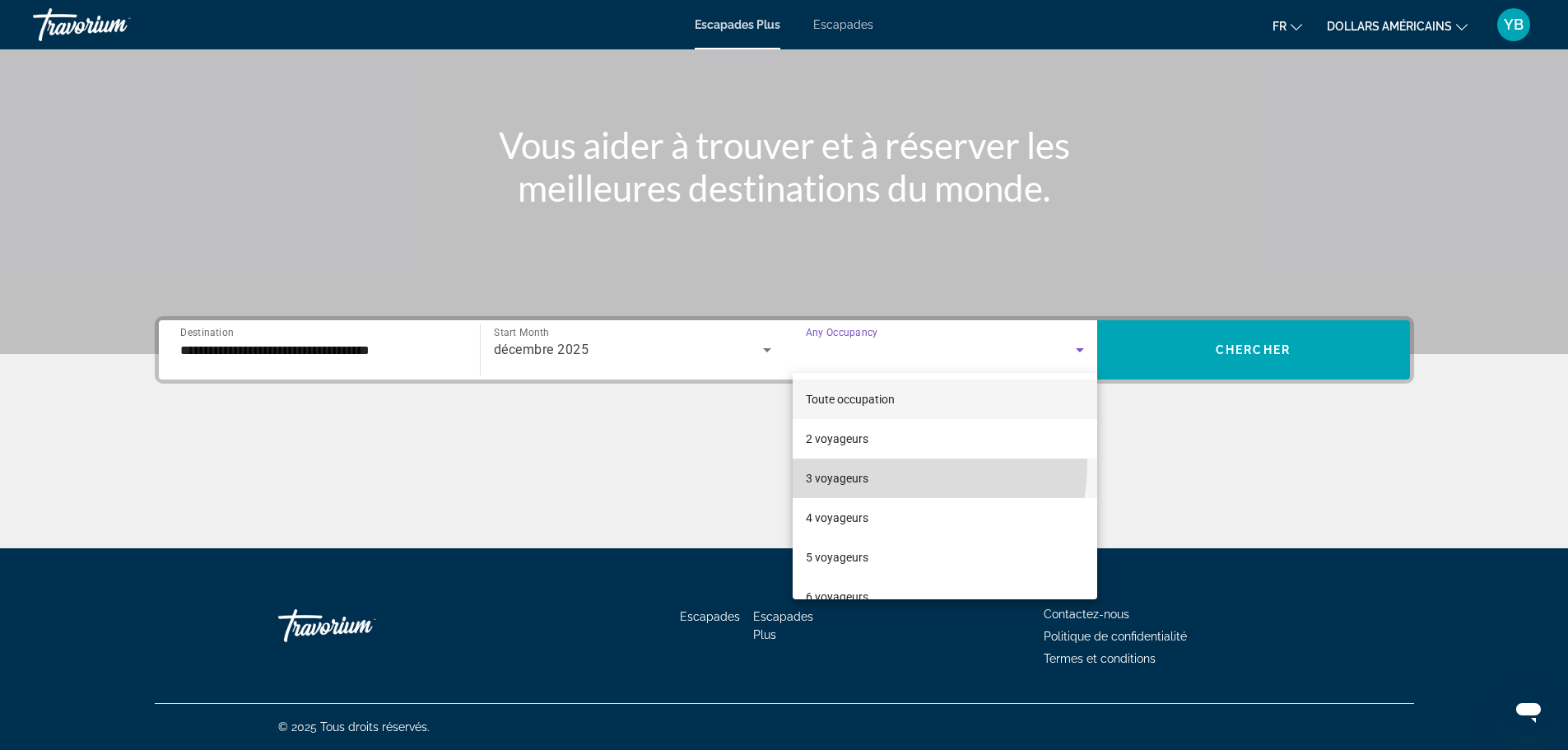
click at [877, 463] on mat-option "3 voyageurs" at bounding box center [944, 478] width 304 height 39
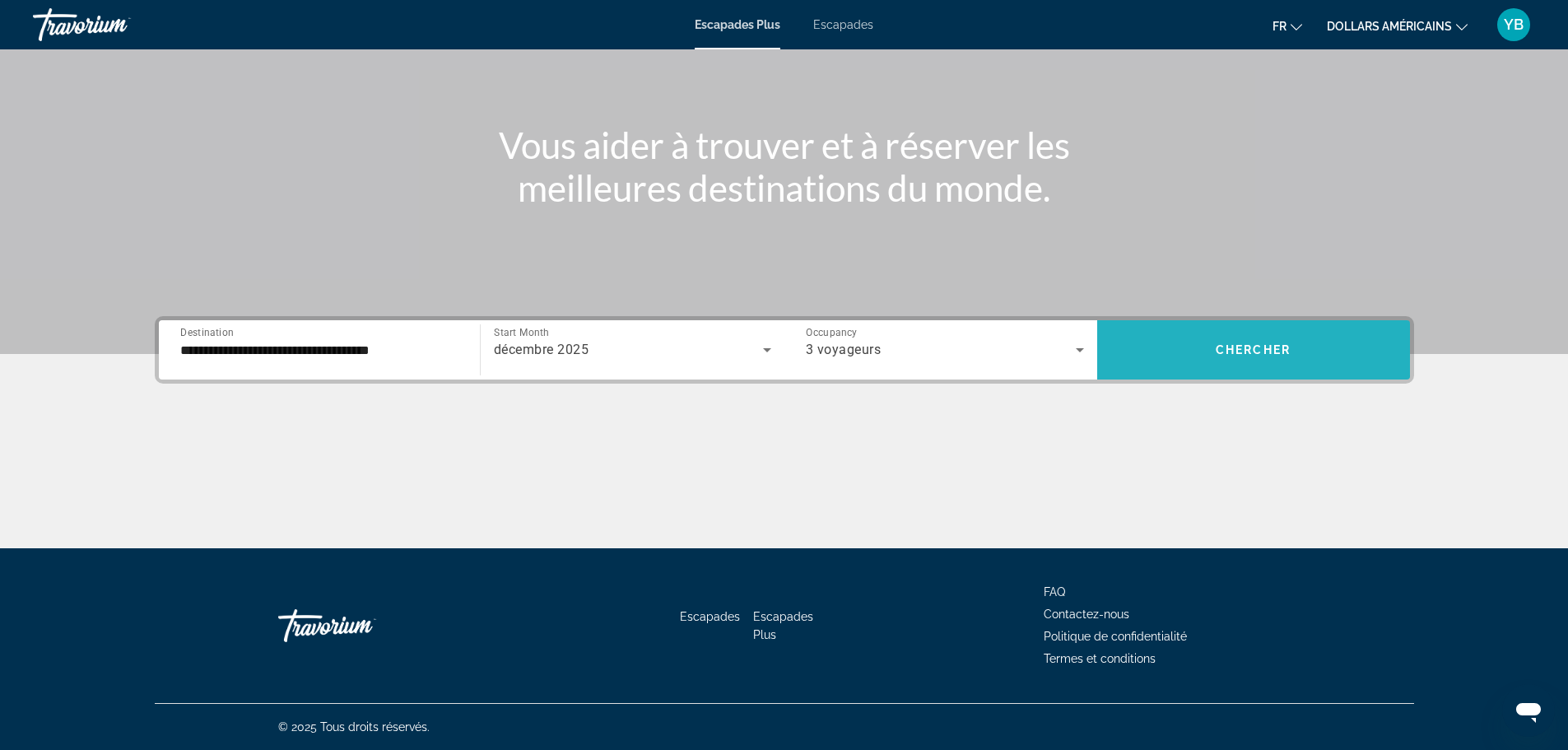
click at [1226, 345] on span "Chercher" at bounding box center [1252, 350] width 74 height 13
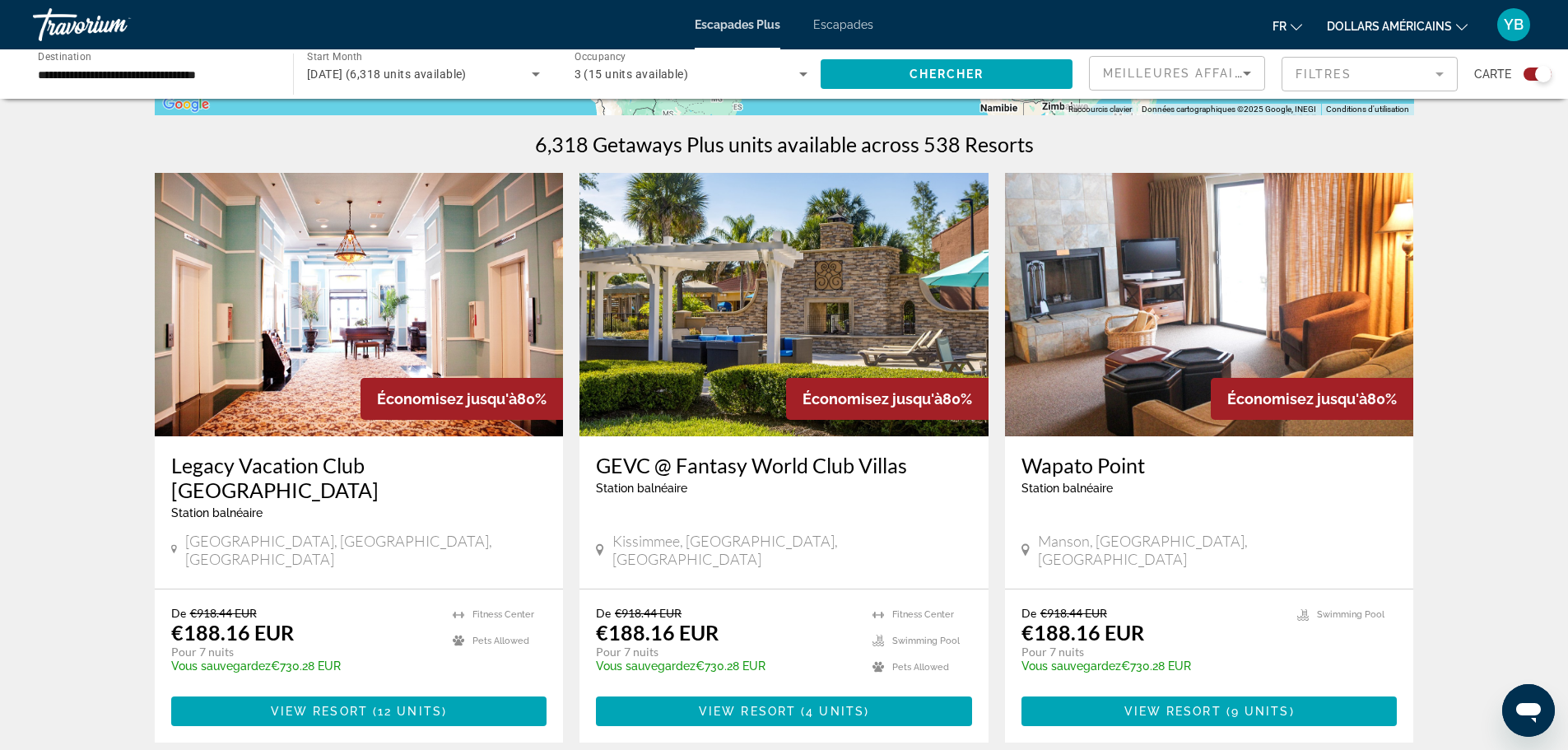
scroll to position [82, 0]
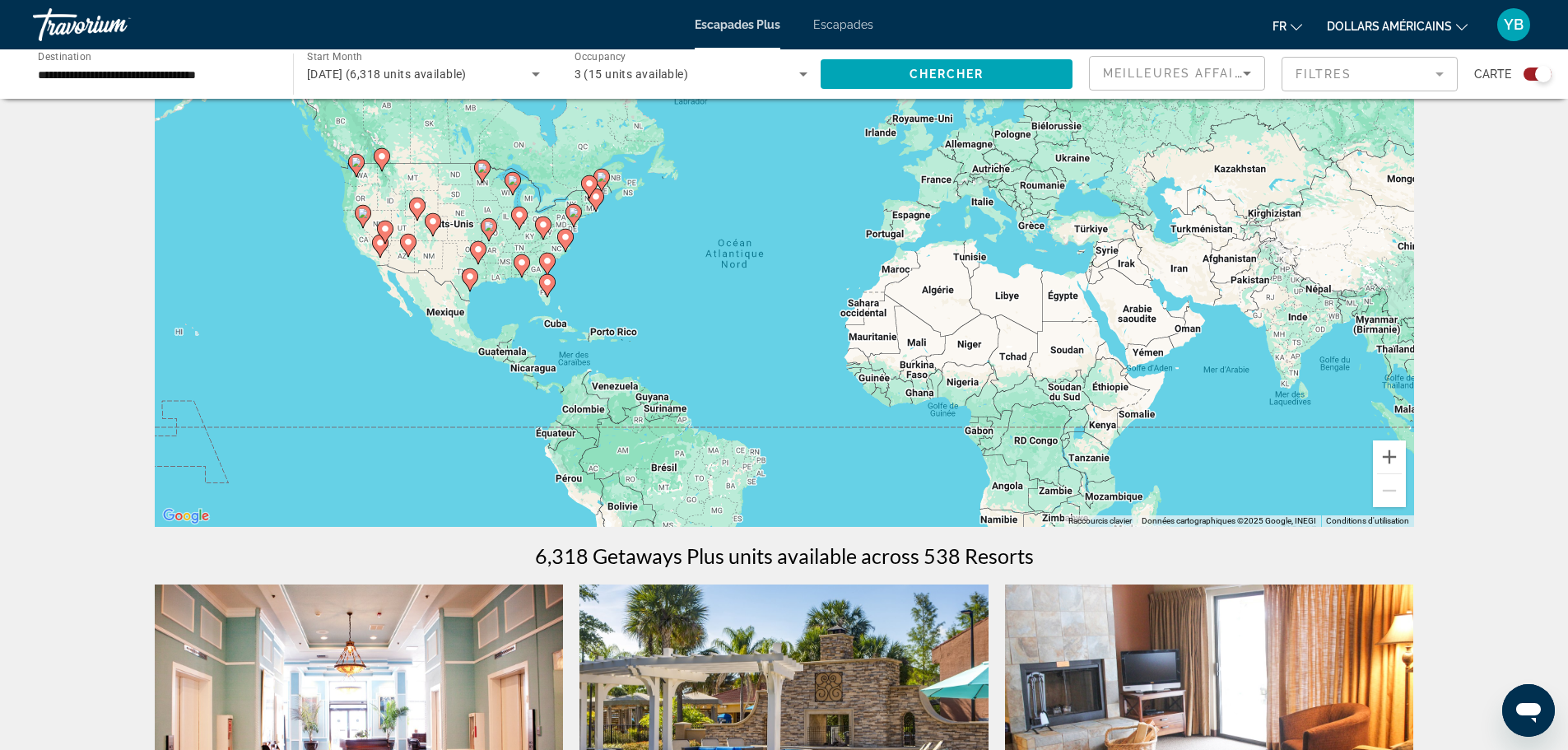
click at [74, 34] on div "Travorium" at bounding box center [116, 25] width 165 height 43
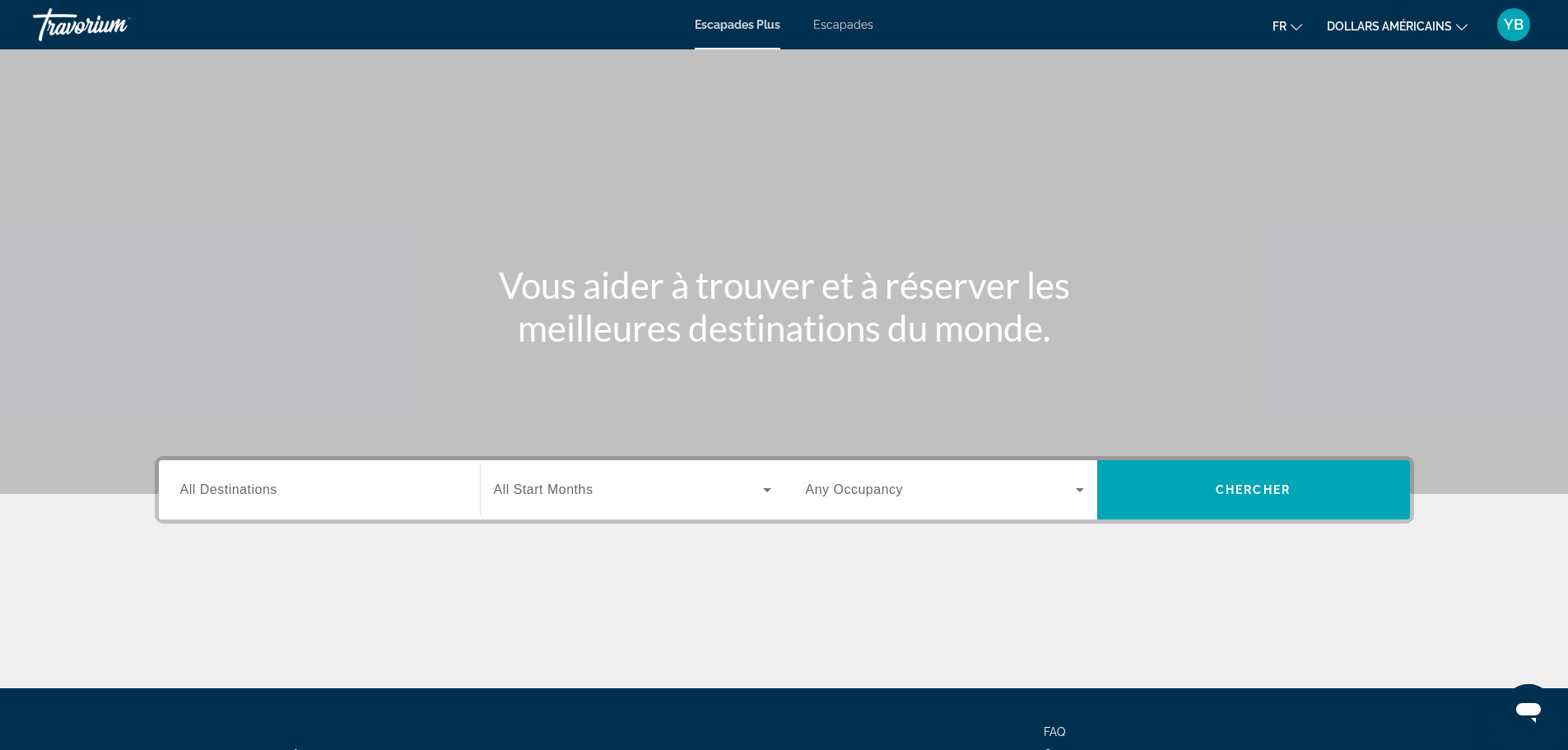
click at [823, 26] on font "Escapades" at bounding box center [843, 25] width 60 height 13
click at [723, 30] on font "Escapades Plus" at bounding box center [738, 25] width 87 height 13
click at [287, 481] on input "Destination All Destinations" at bounding box center [319, 490] width 278 height 20
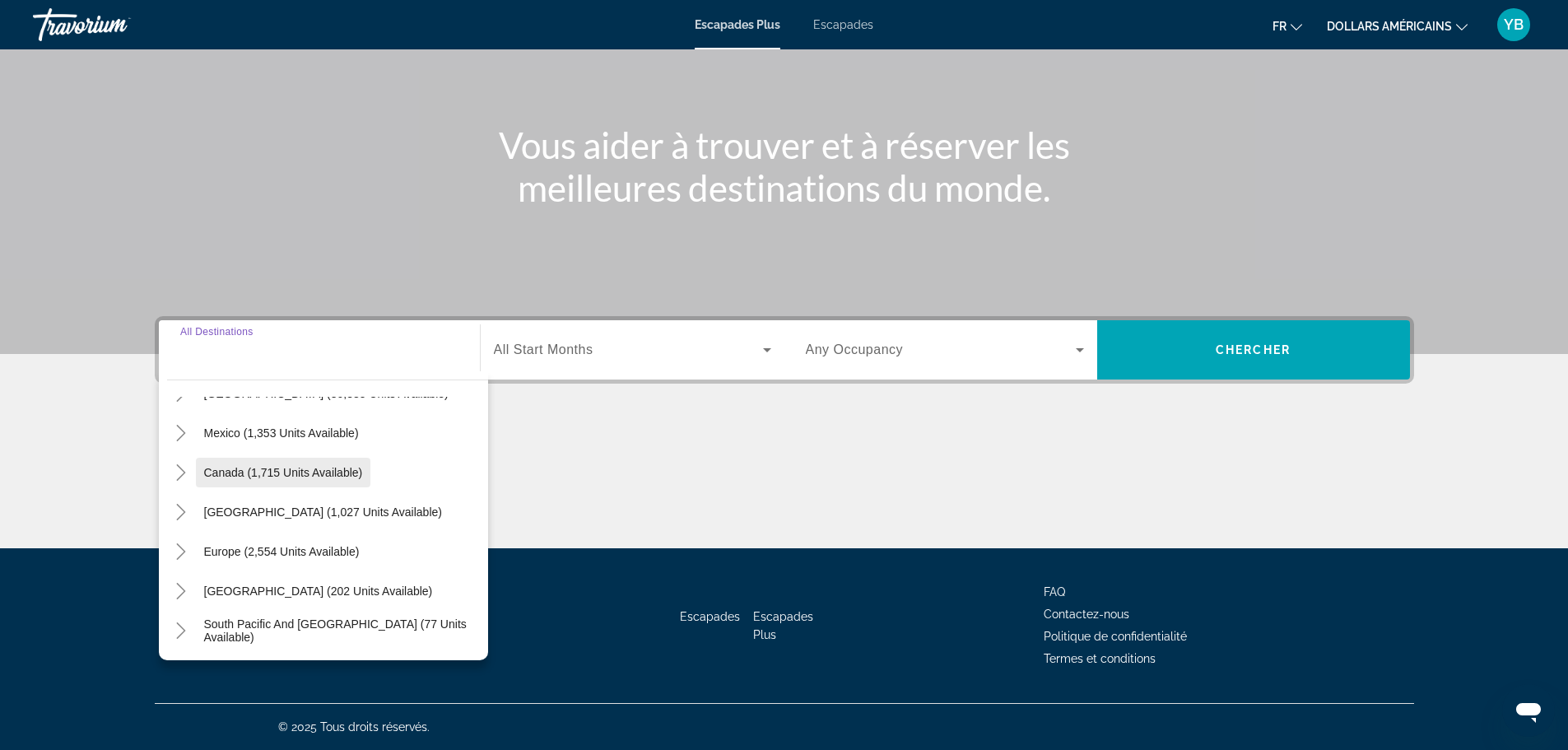
scroll to position [165, 0]
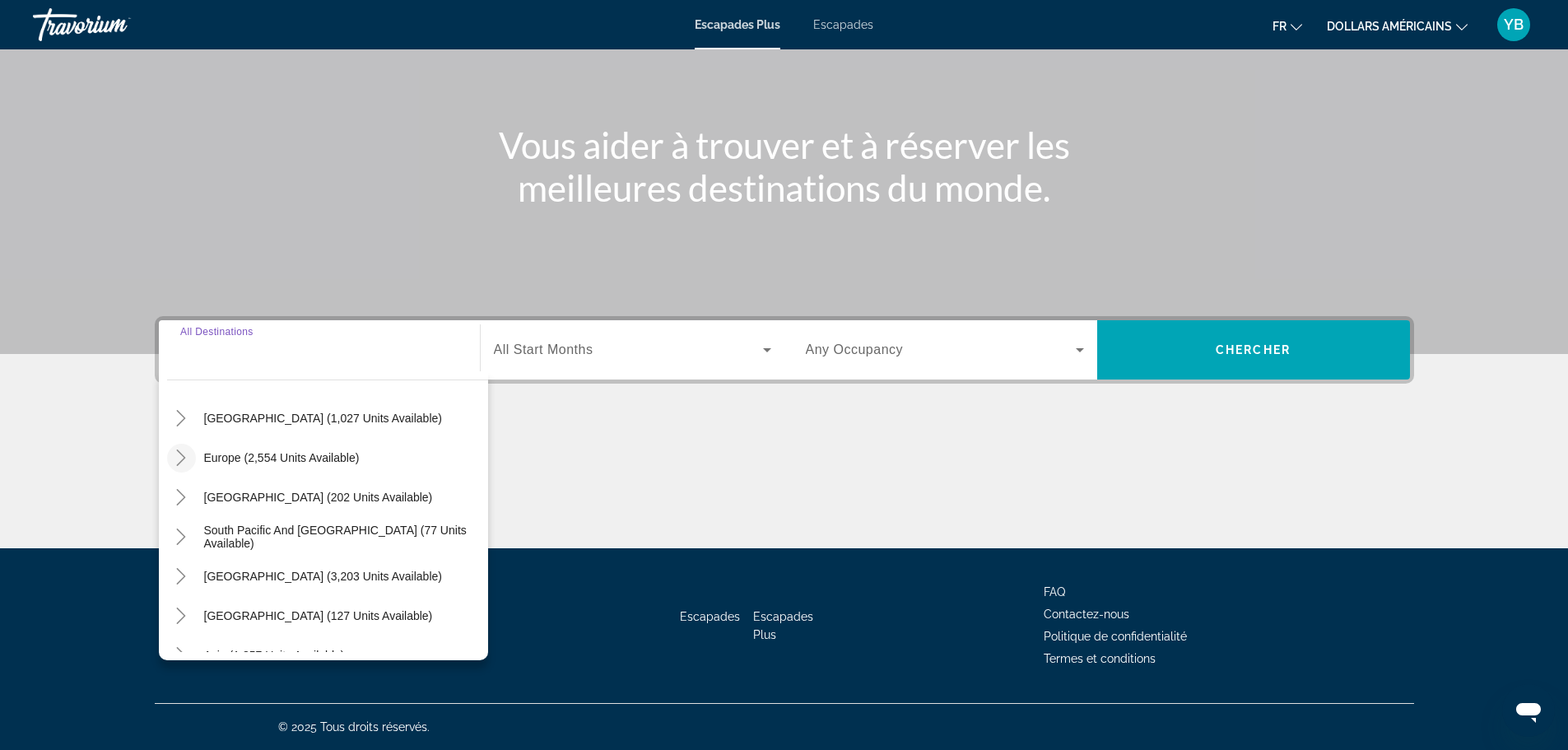
click at [191, 454] on mat-icon "Toggle Europe (2,554 units available)" at bounding box center [181, 457] width 29 height 29
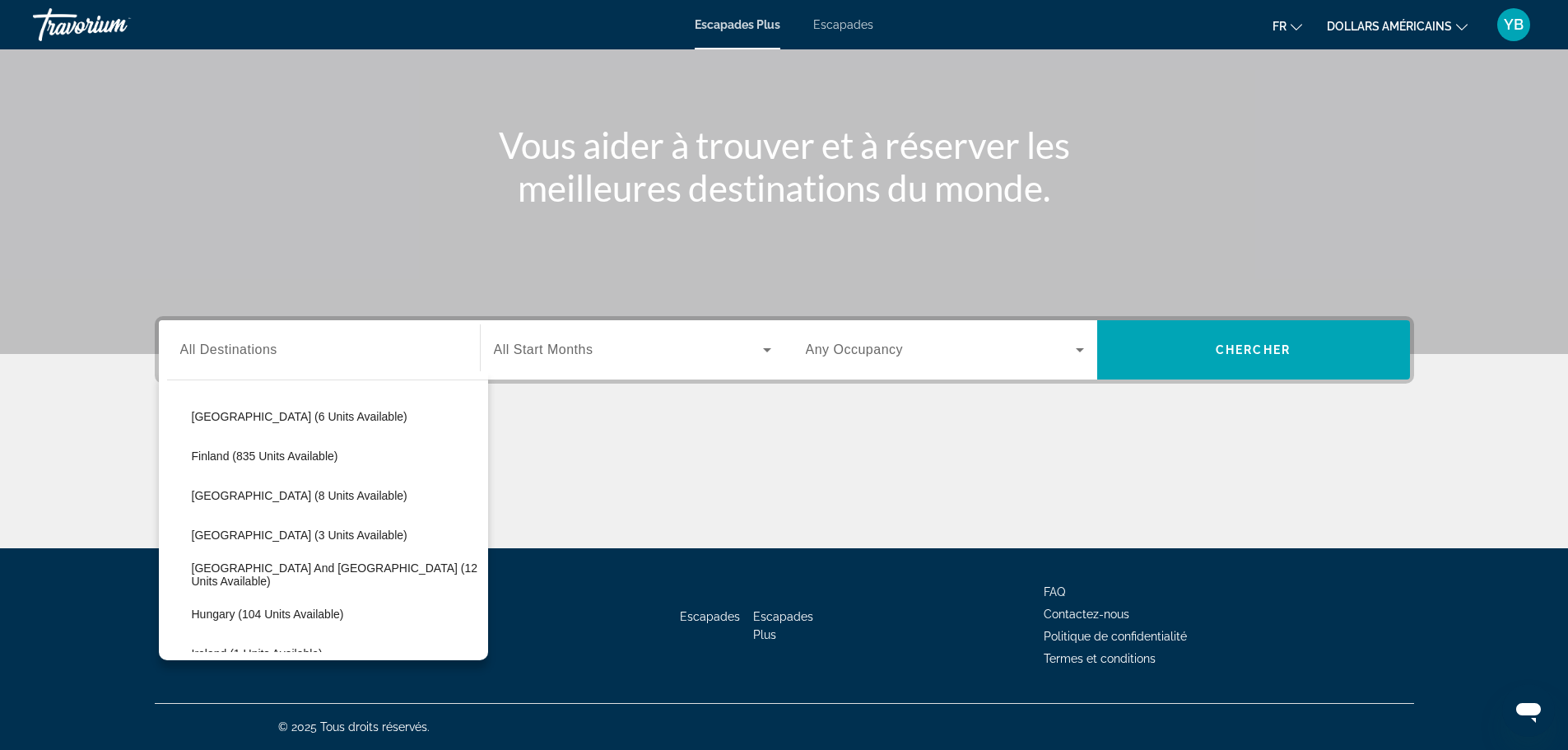
scroll to position [371, 0]
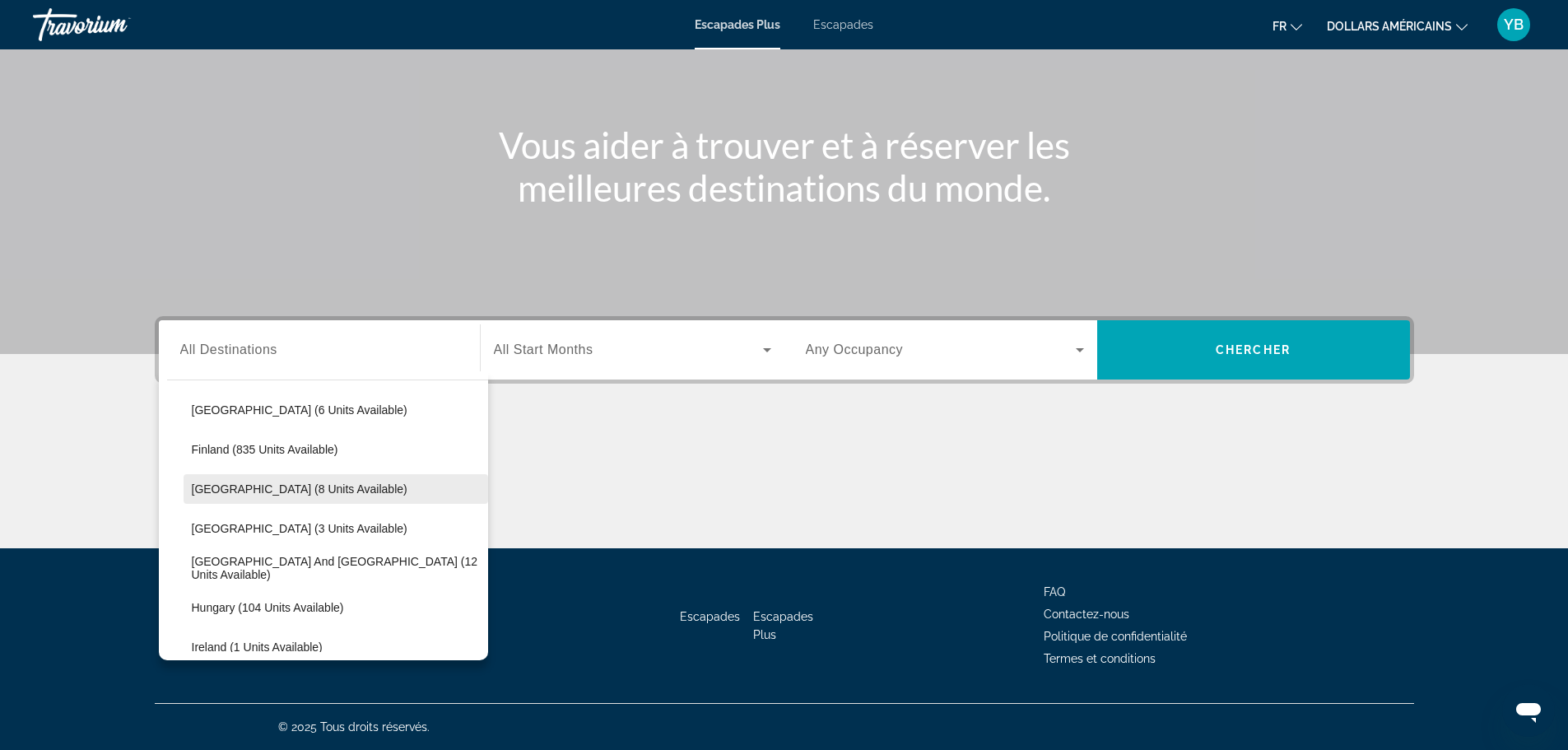
click at [250, 485] on span "France (8 units available)" at bounding box center [300, 488] width 216 height 13
type input "**********"
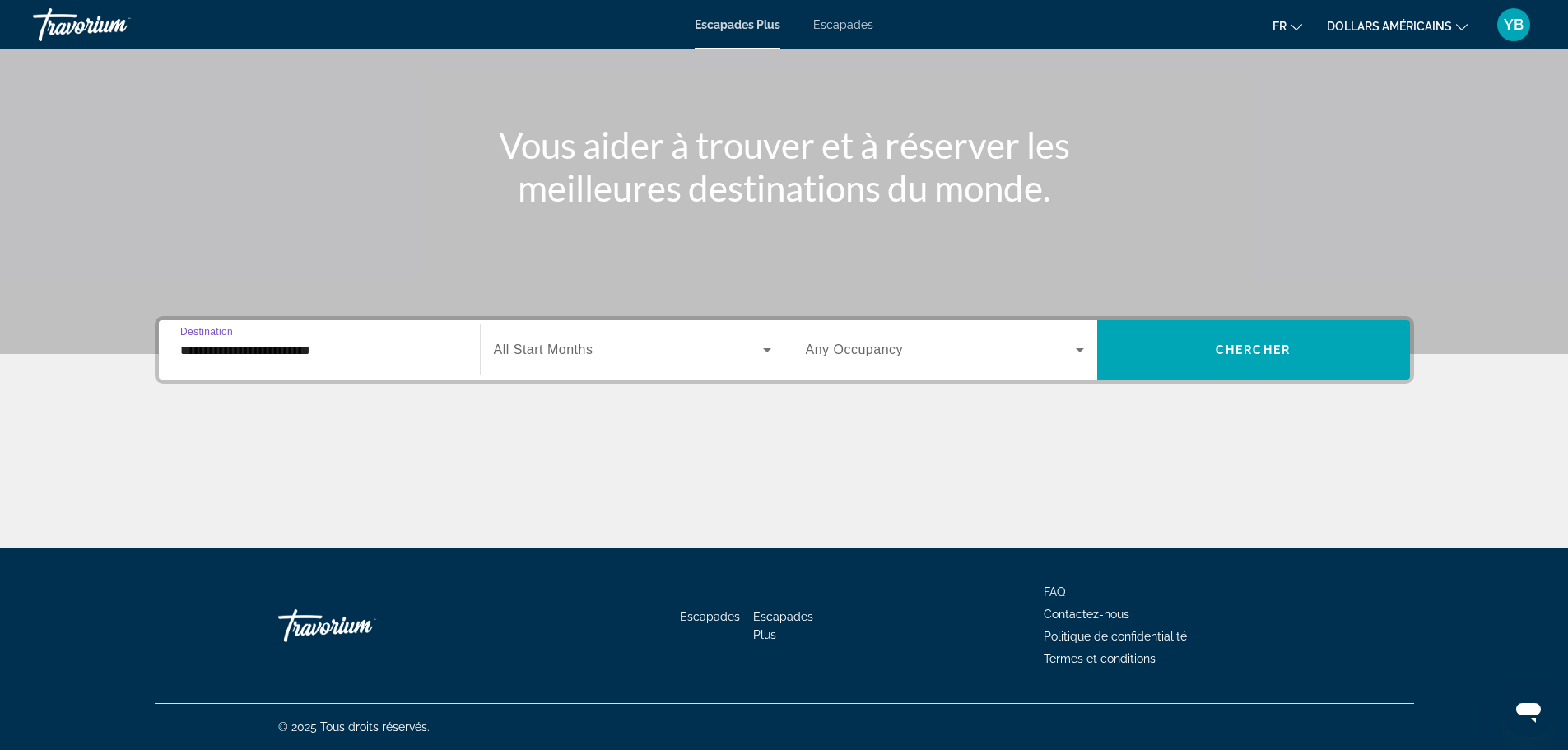
click at [681, 353] on span "Search widget" at bounding box center [628, 350] width 269 height 20
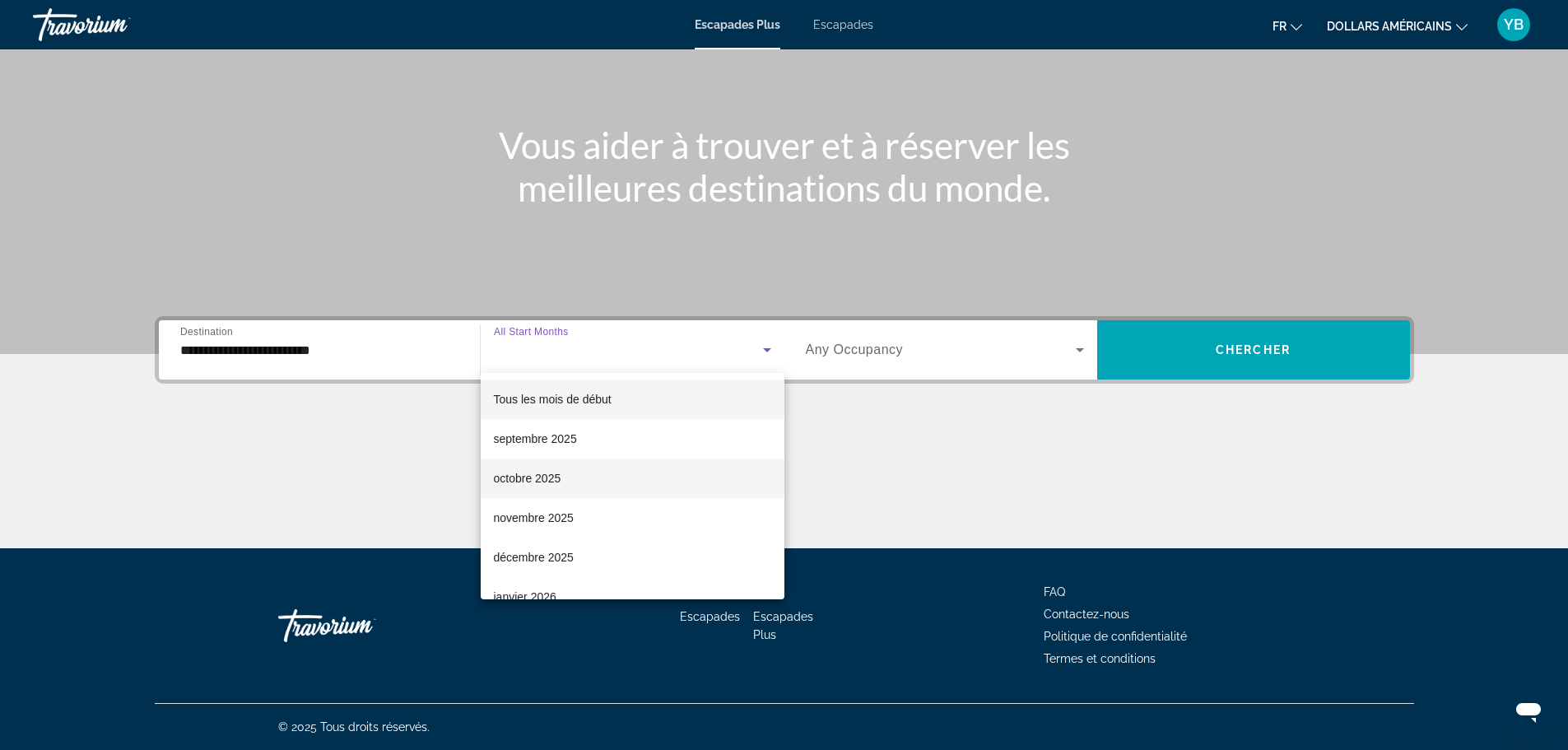
click at [548, 484] on font "octobre 2025" at bounding box center [527, 478] width 67 height 13
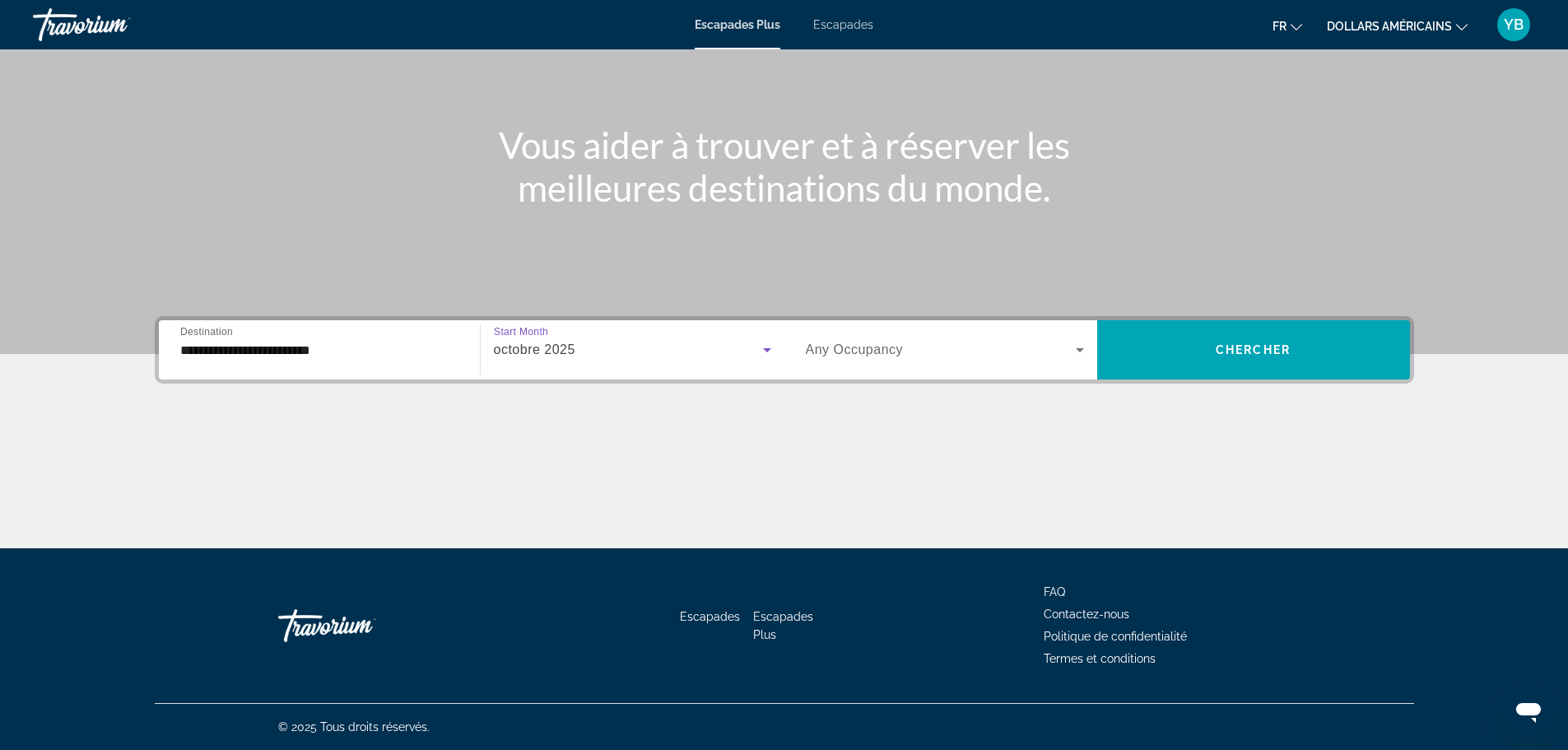
click at [940, 370] on div "Search widget" at bounding box center [944, 350] width 278 height 46
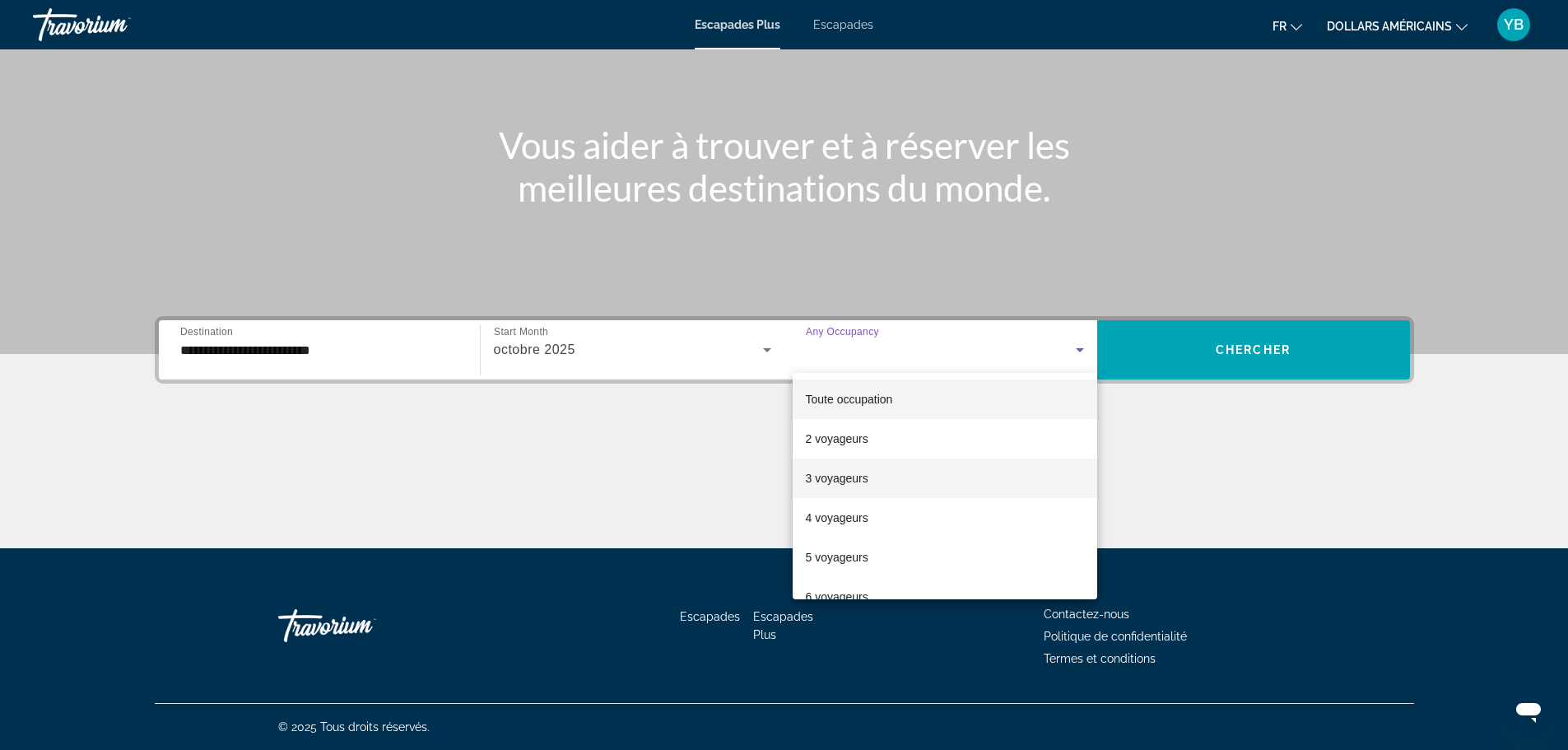
click at [883, 480] on mat-option "3 voyageurs" at bounding box center [944, 478] width 304 height 39
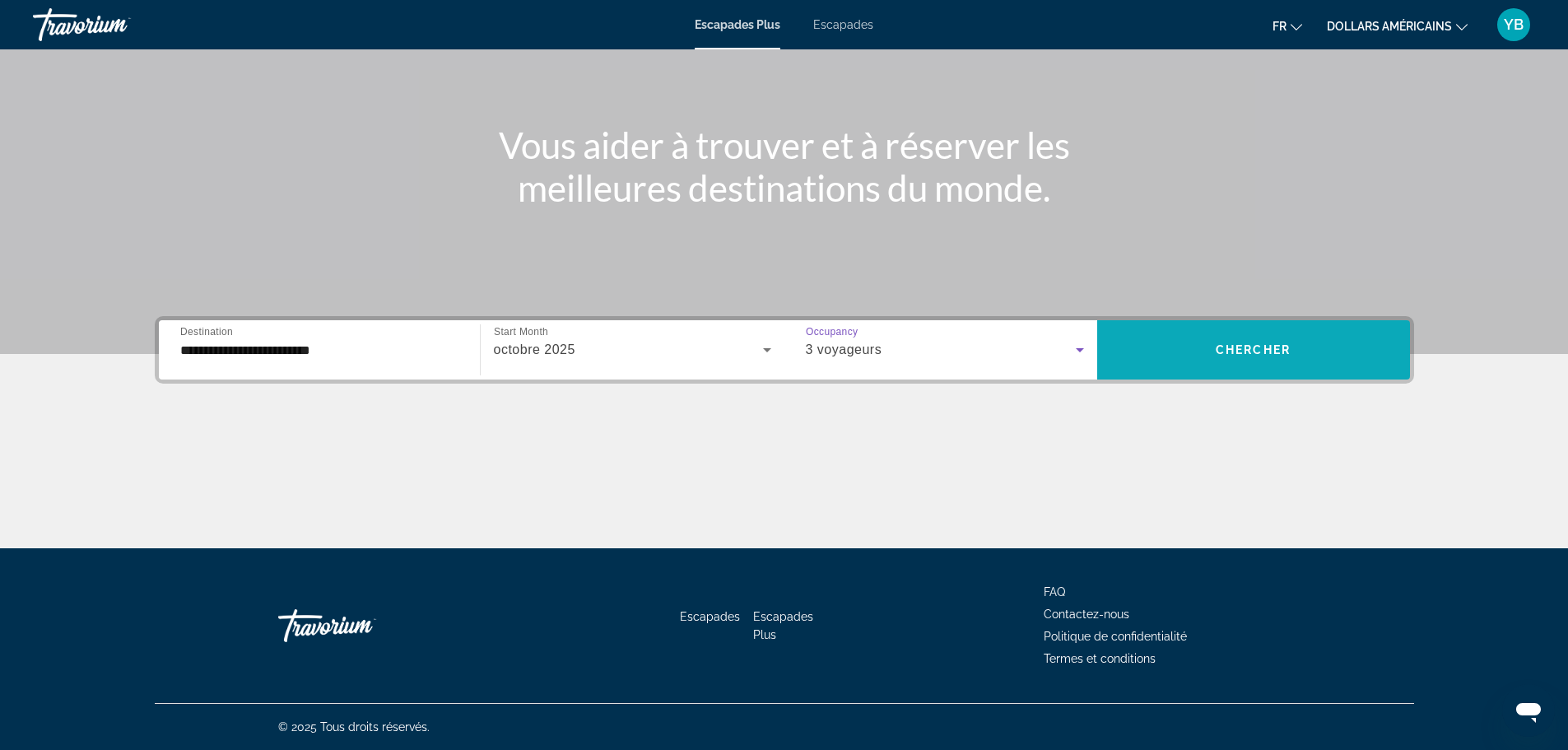
click at [1224, 350] on span "Chercher" at bounding box center [1252, 350] width 74 height 13
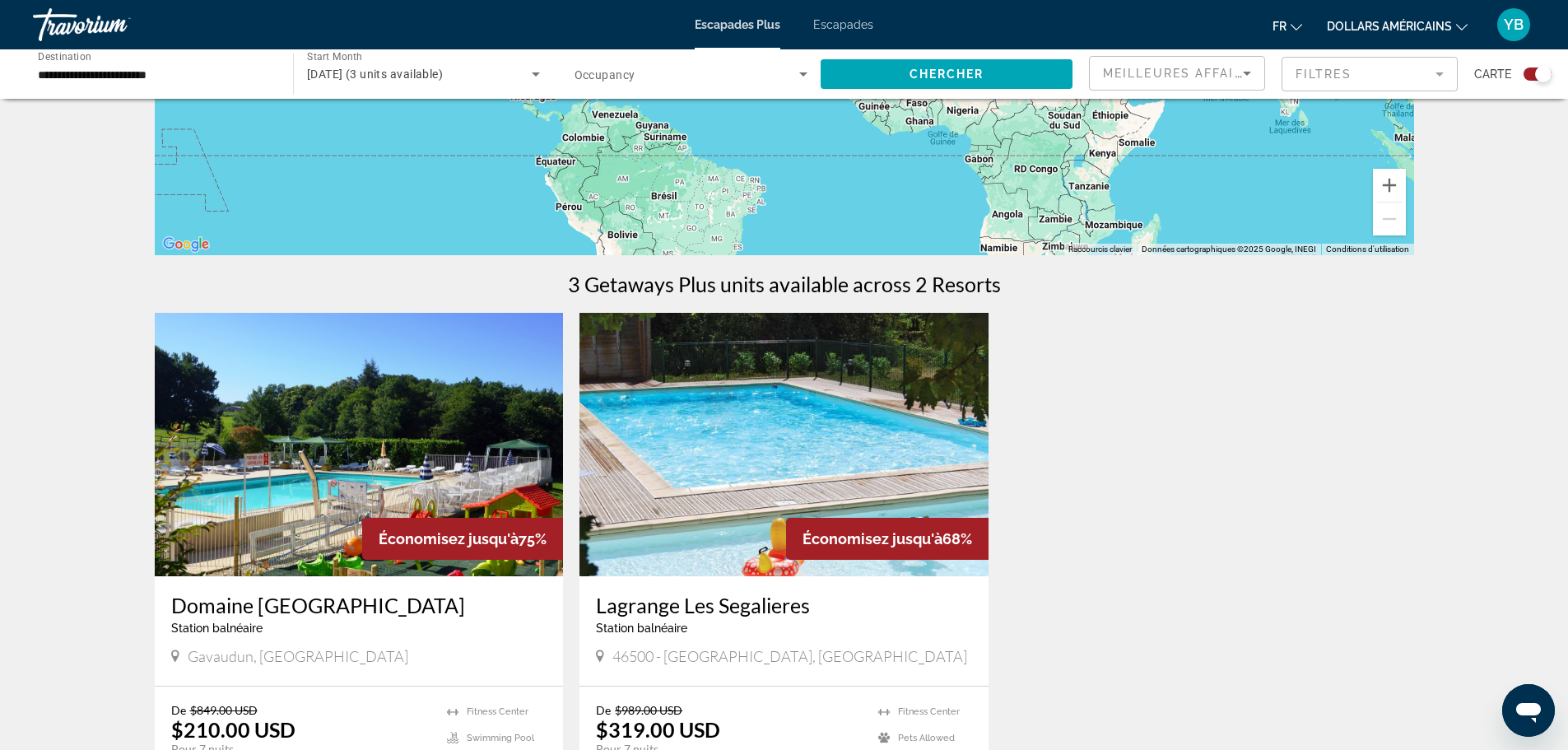
scroll to position [493, 0]
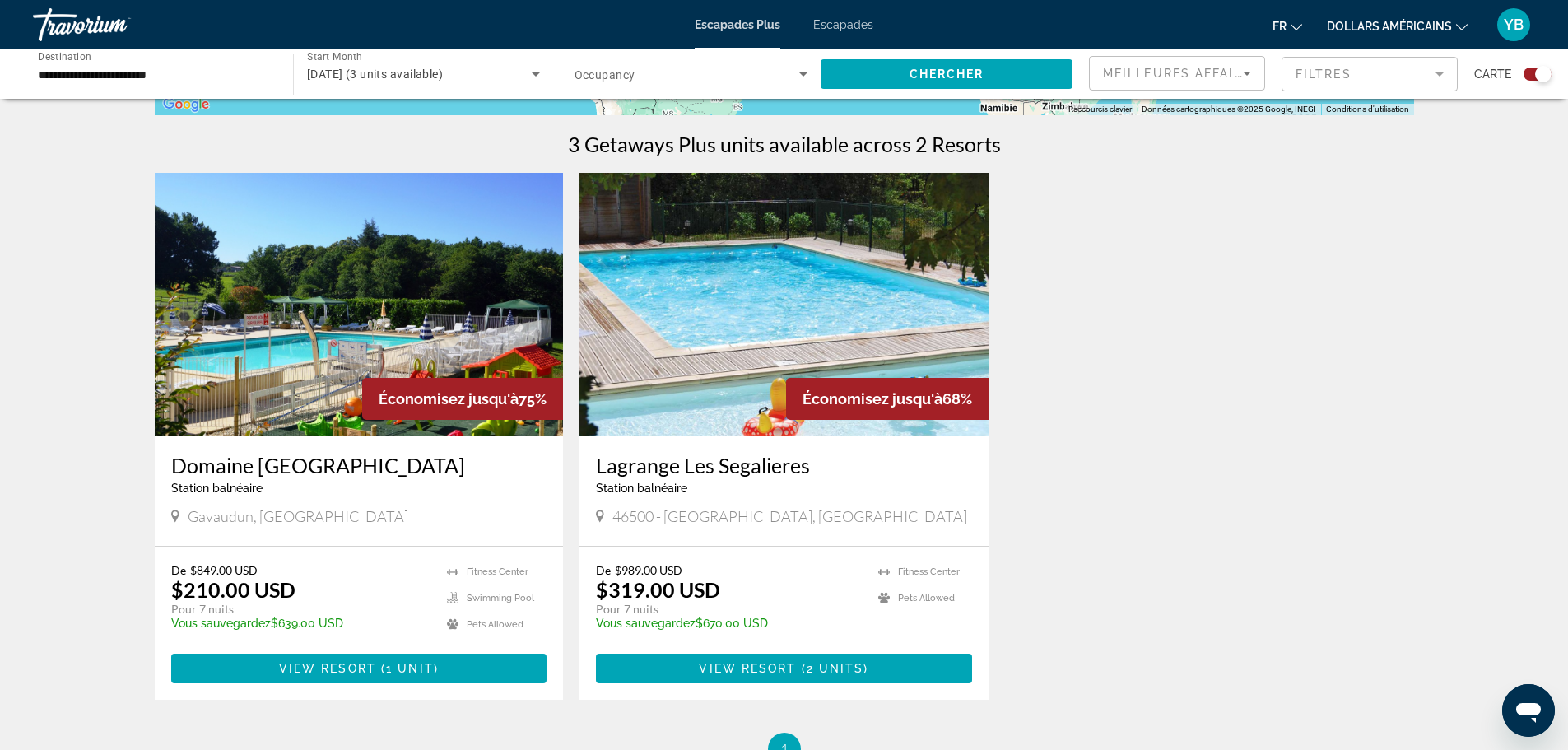
click at [720, 245] on img "Contenu principal" at bounding box center [784, 304] width 409 height 264
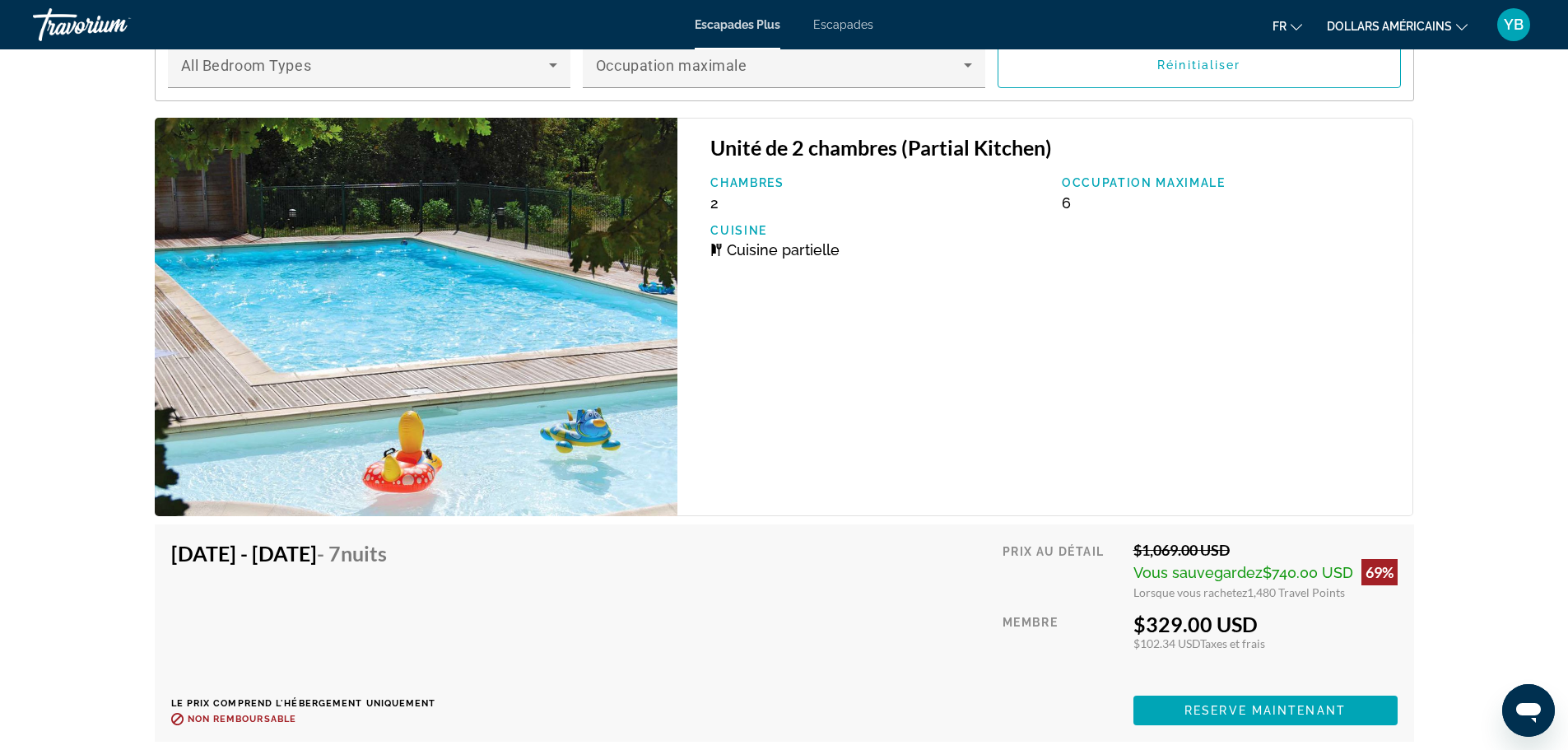
scroll to position [3537, 0]
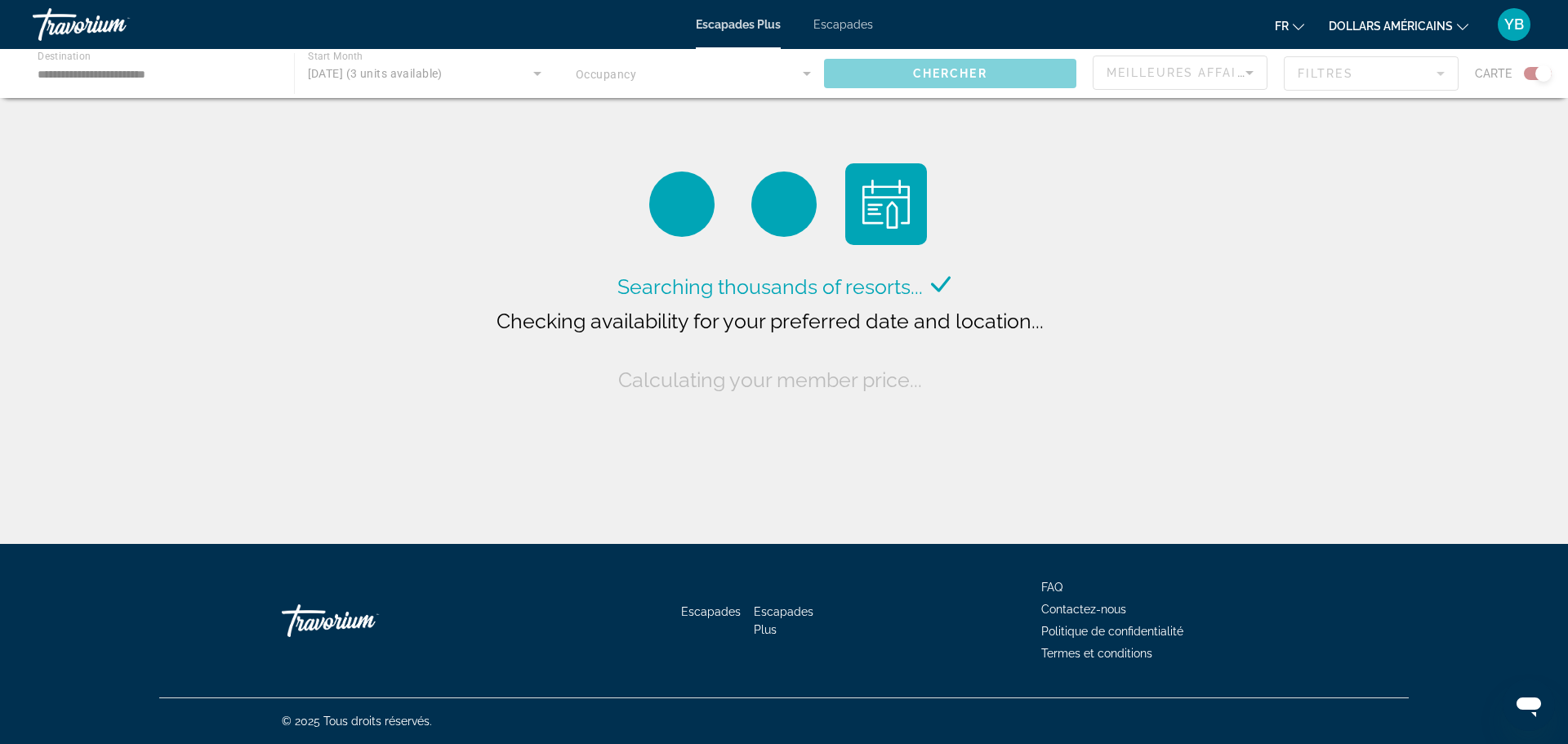
click at [122, 76] on div "Contenu principal" at bounding box center [784, 73] width 1568 height 49
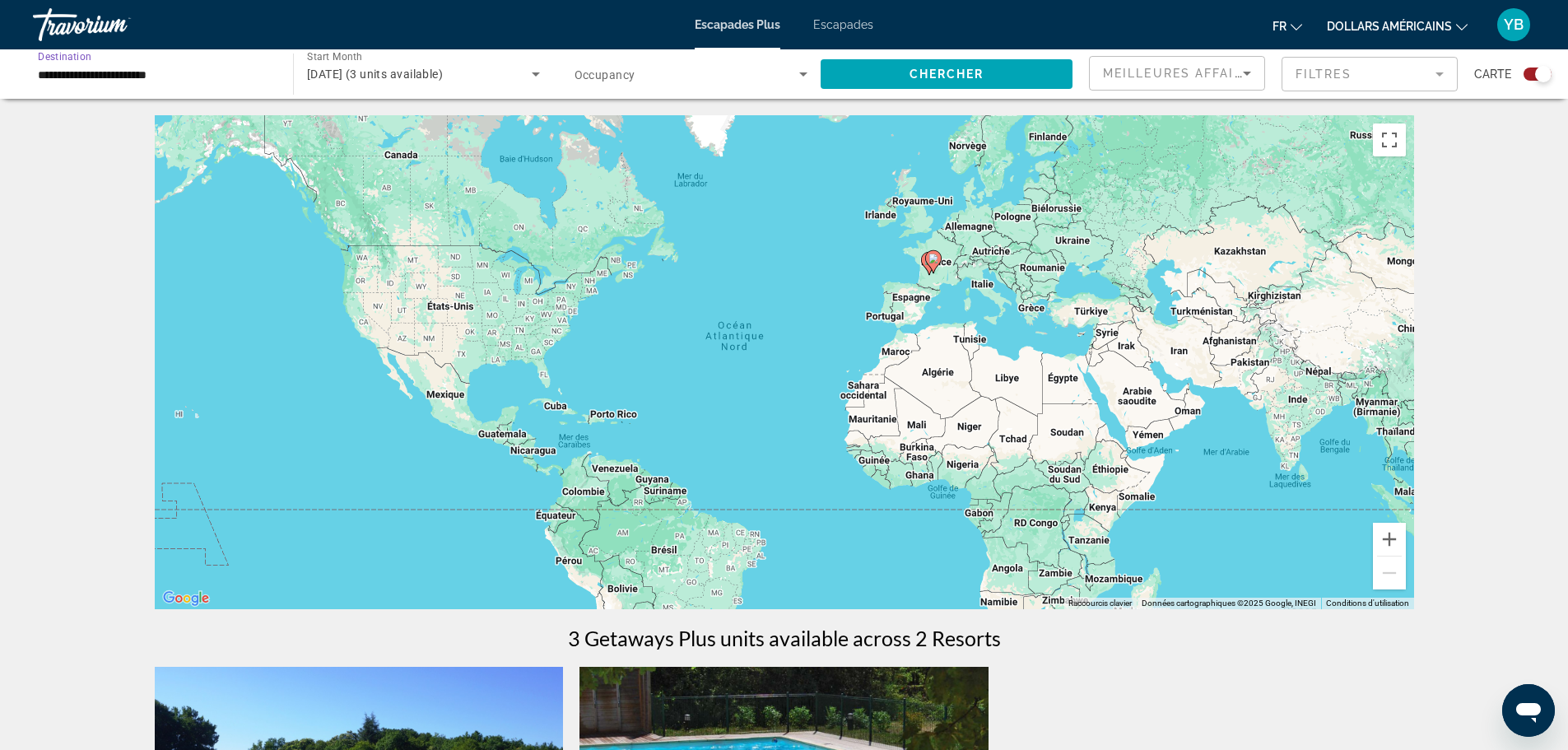
click at [126, 76] on input "**********" at bounding box center [154, 74] width 234 height 20
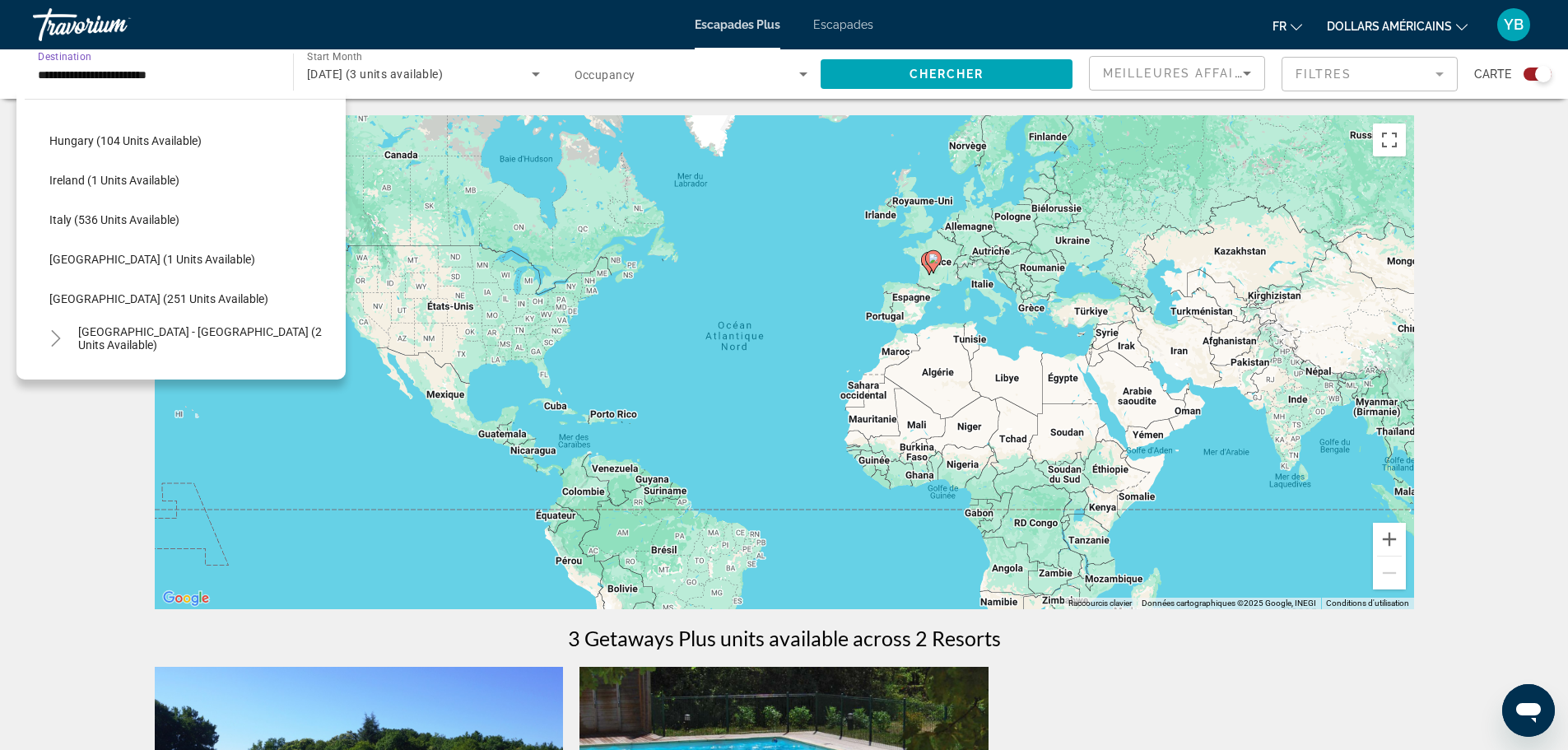
scroll to position [582, 0]
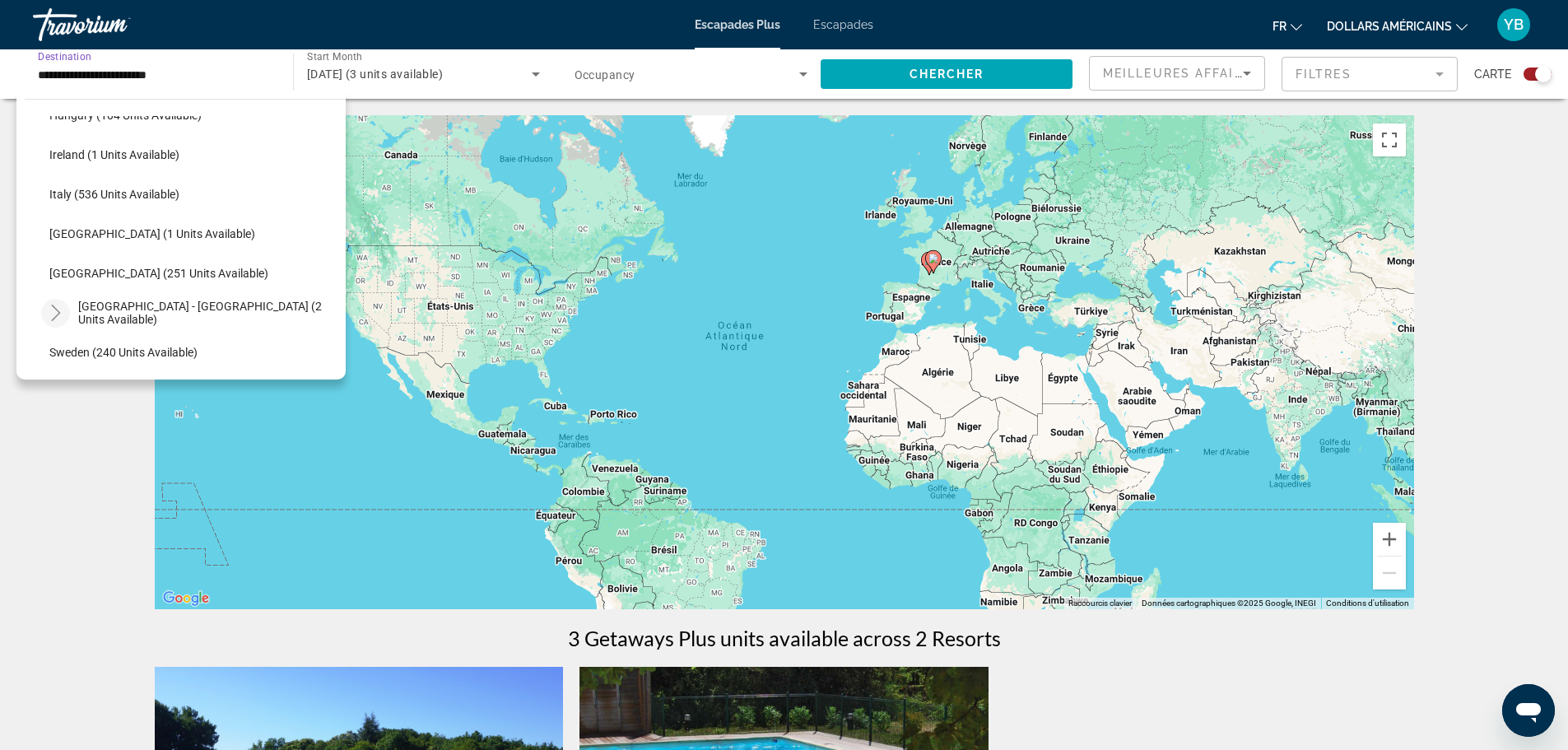
click at [60, 311] on icon "Toggle Spain - Canary Islands (2 units available)" at bounding box center [55, 312] width 17 height 17
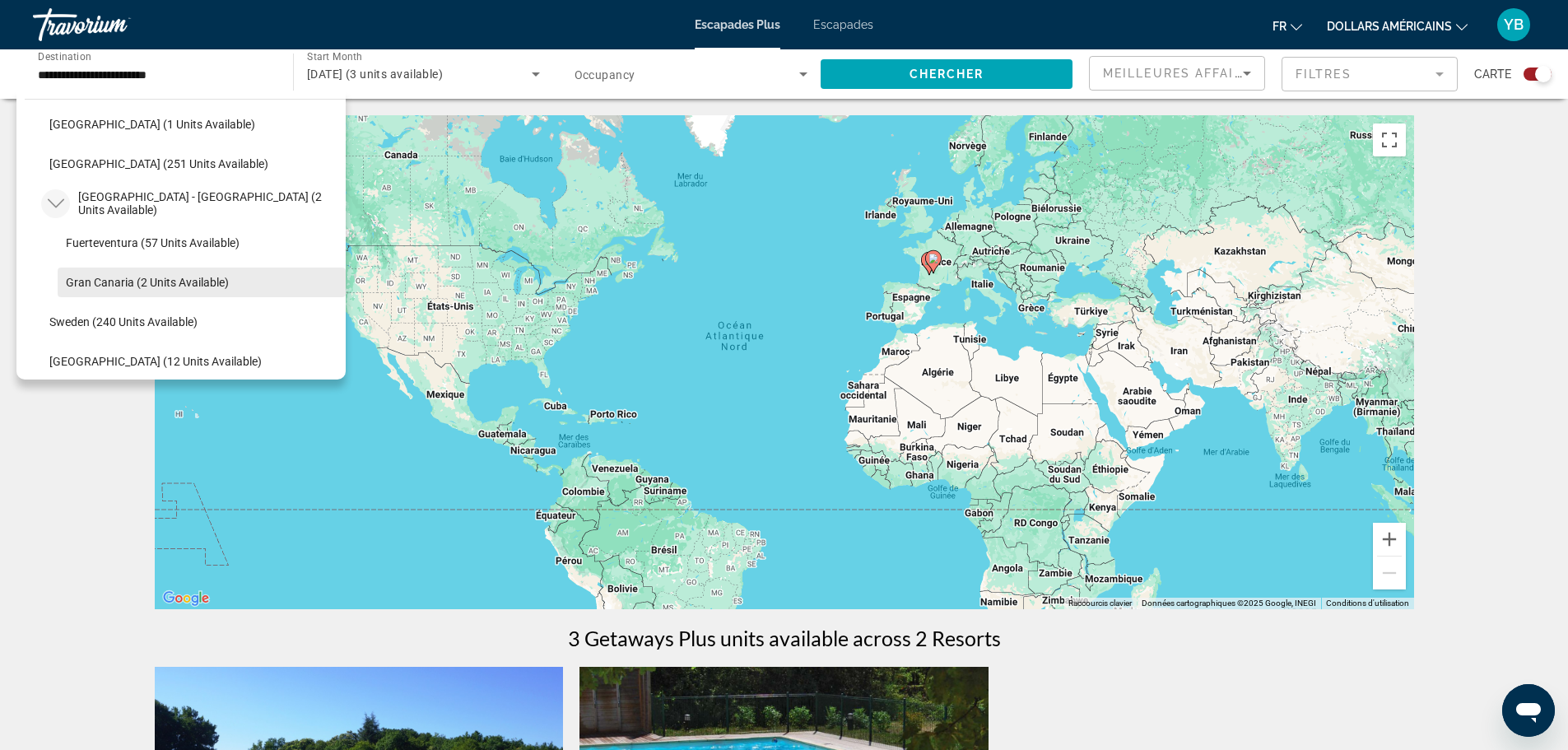
scroll to position [664, 0]
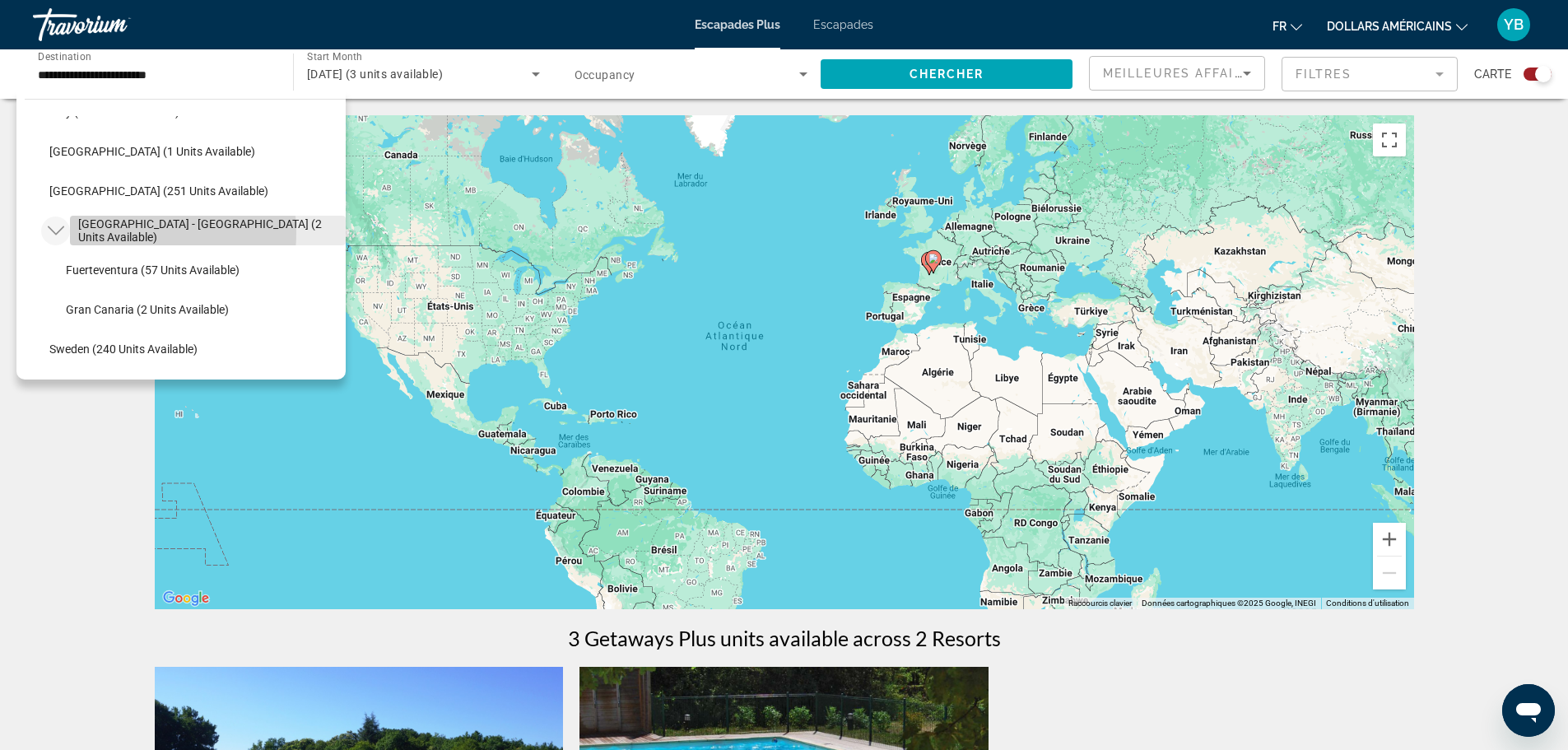
click at [128, 233] on span "Spain - Canary Islands (2 units available)" at bounding box center [208, 230] width 259 height 26
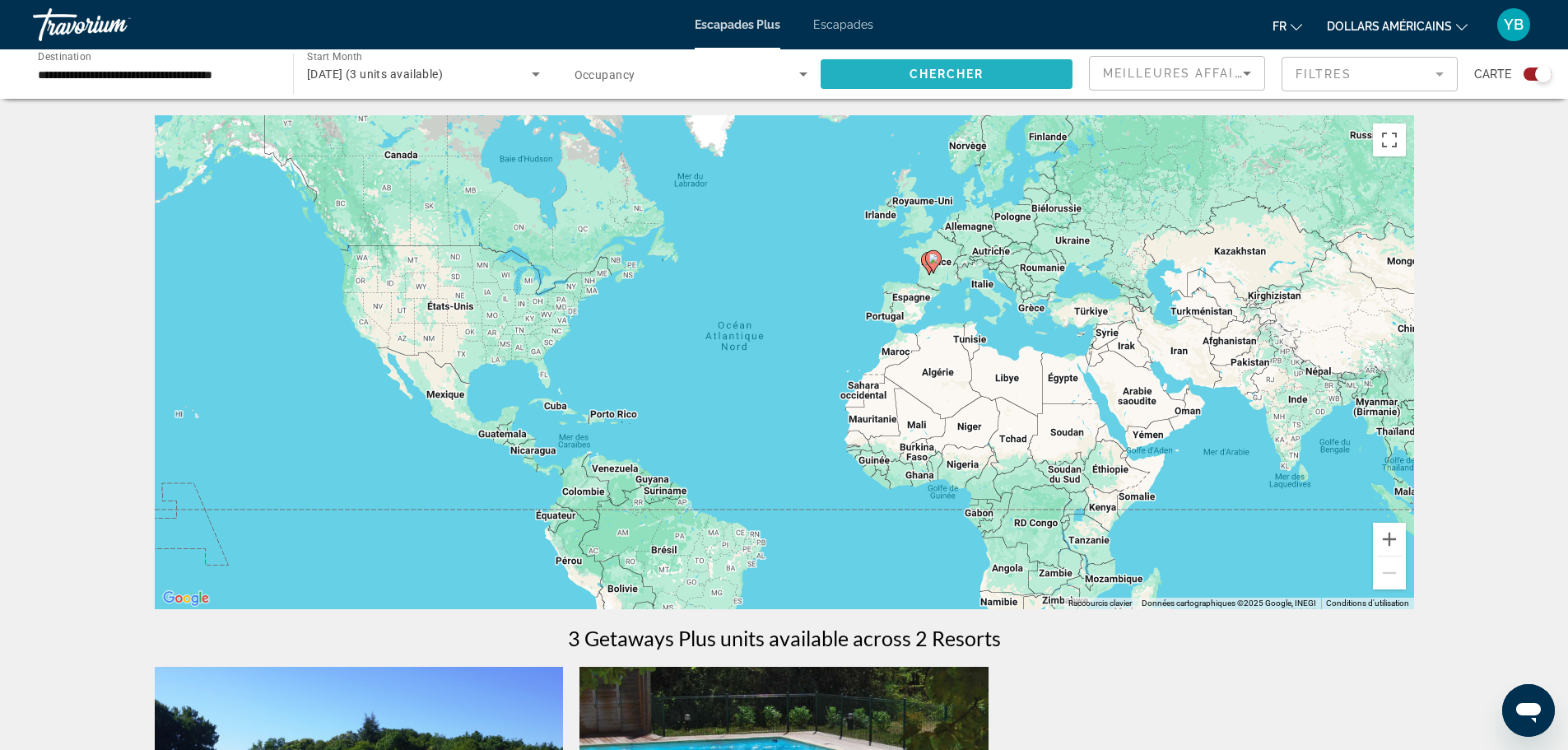
click at [991, 69] on span "Search widget" at bounding box center [946, 74] width 252 height 39
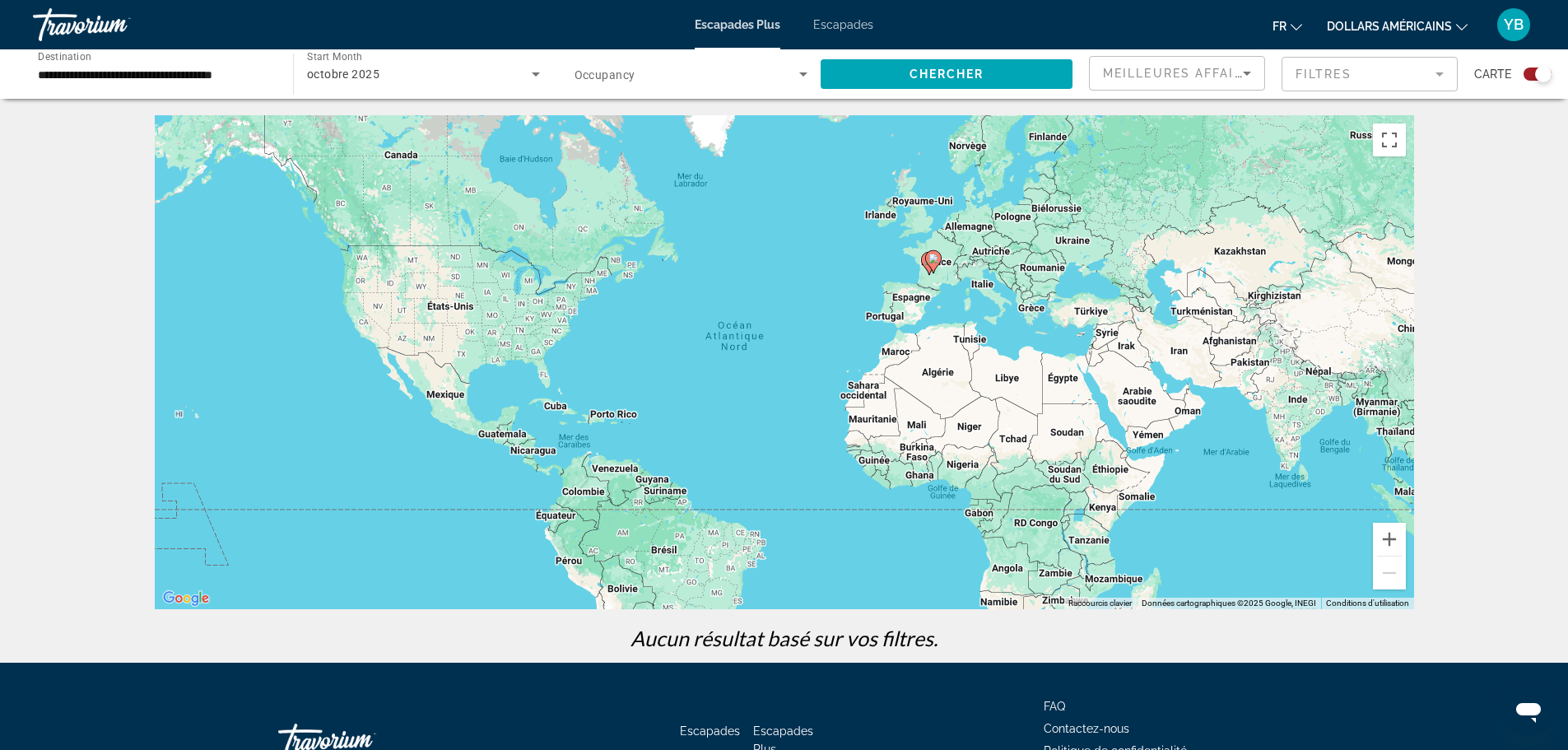
click at [96, 77] on input "**********" at bounding box center [154, 74] width 234 height 20
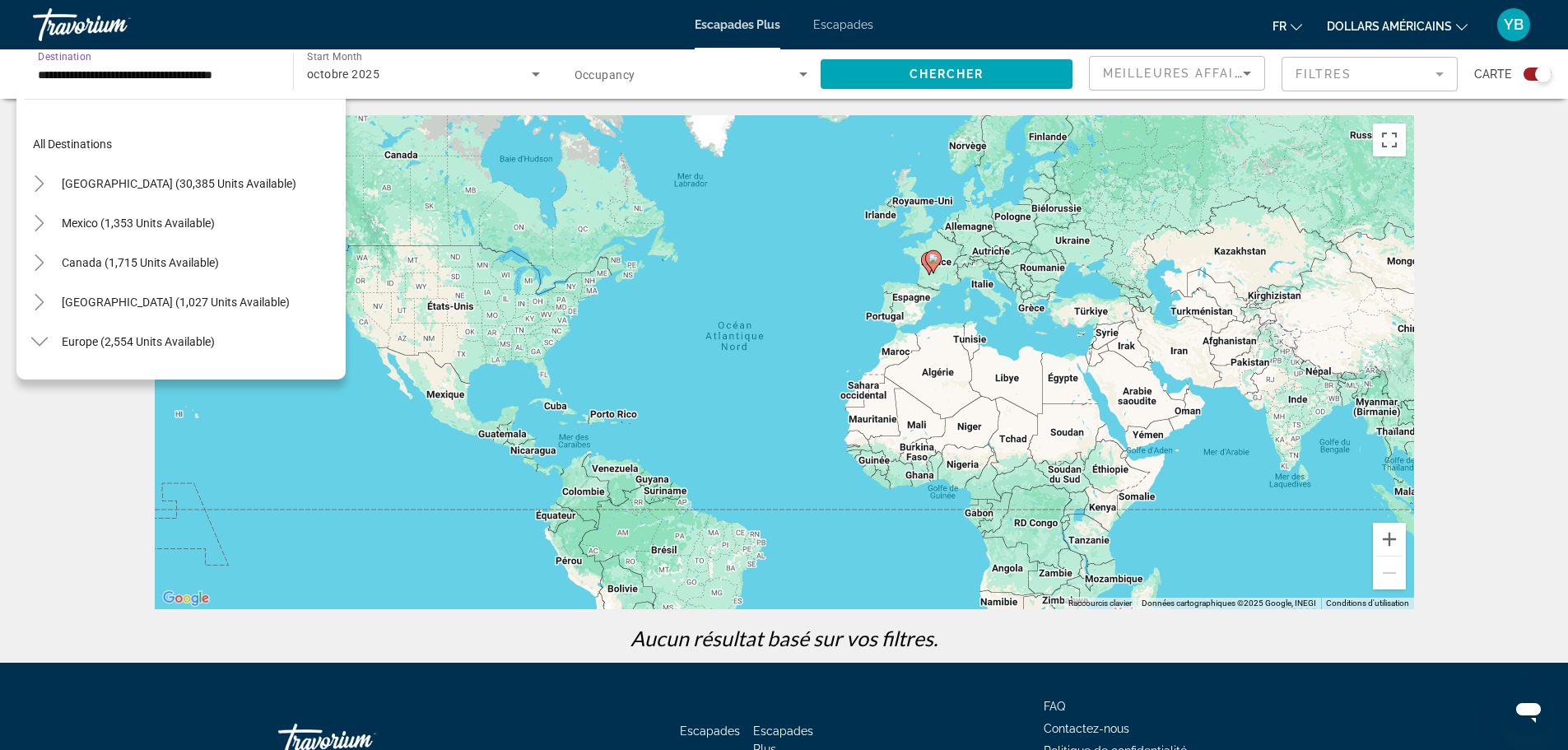
scroll to position [651, 0]
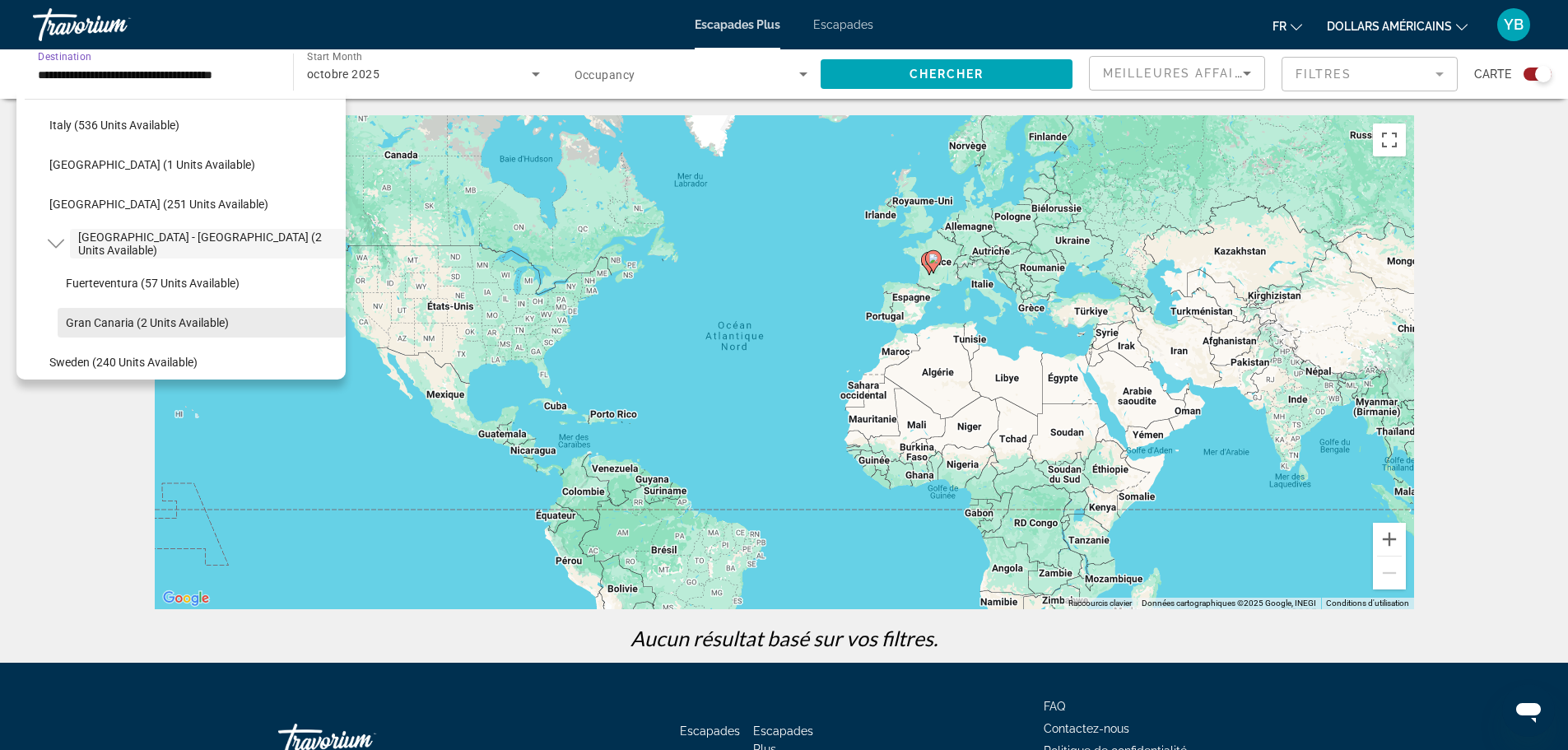
click at [137, 317] on span "Gran Canaria (2 units available)" at bounding box center [147, 322] width 163 height 13
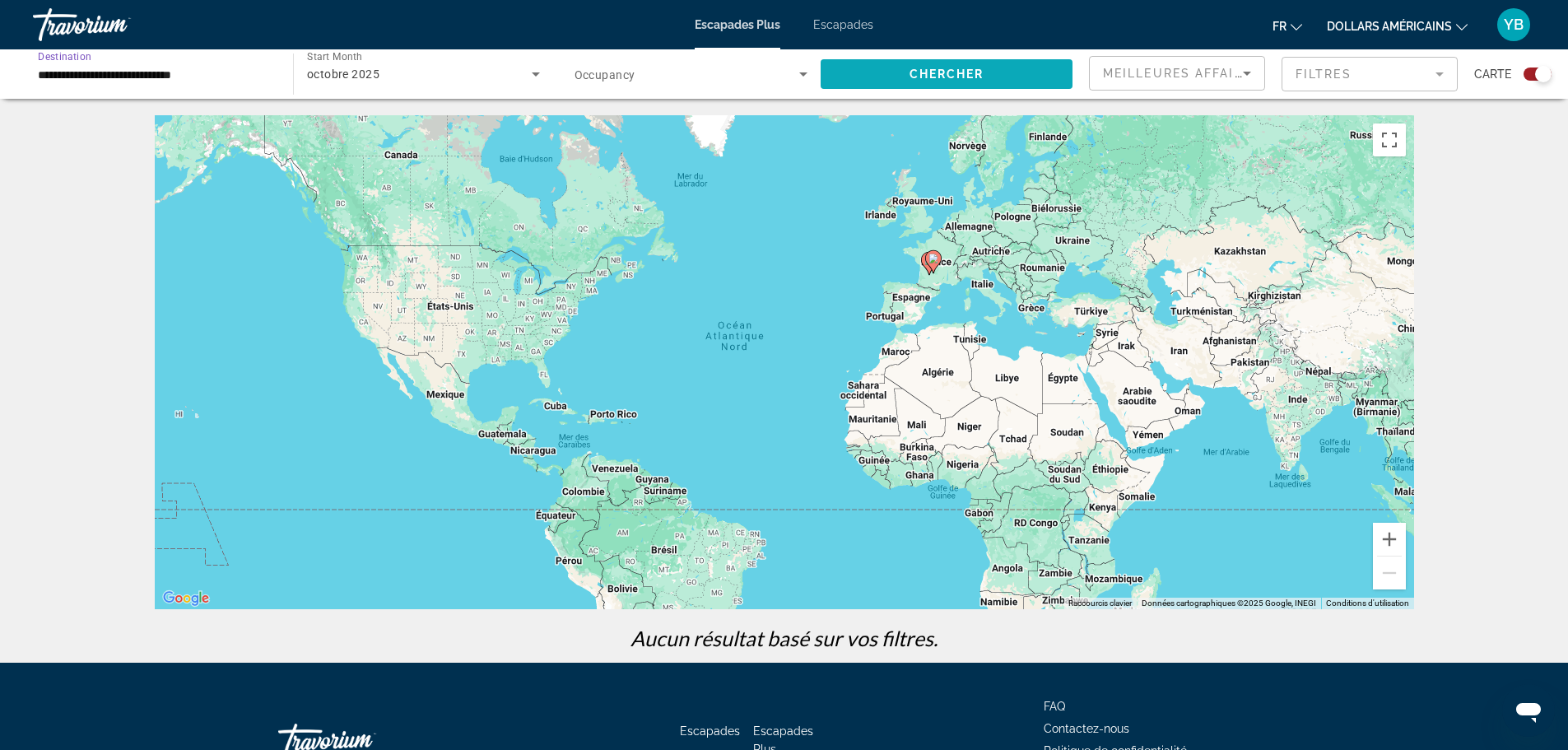
click at [931, 76] on span "Chercher" at bounding box center [947, 74] width 74 height 13
click at [133, 74] on input "**********" at bounding box center [154, 74] width 234 height 20
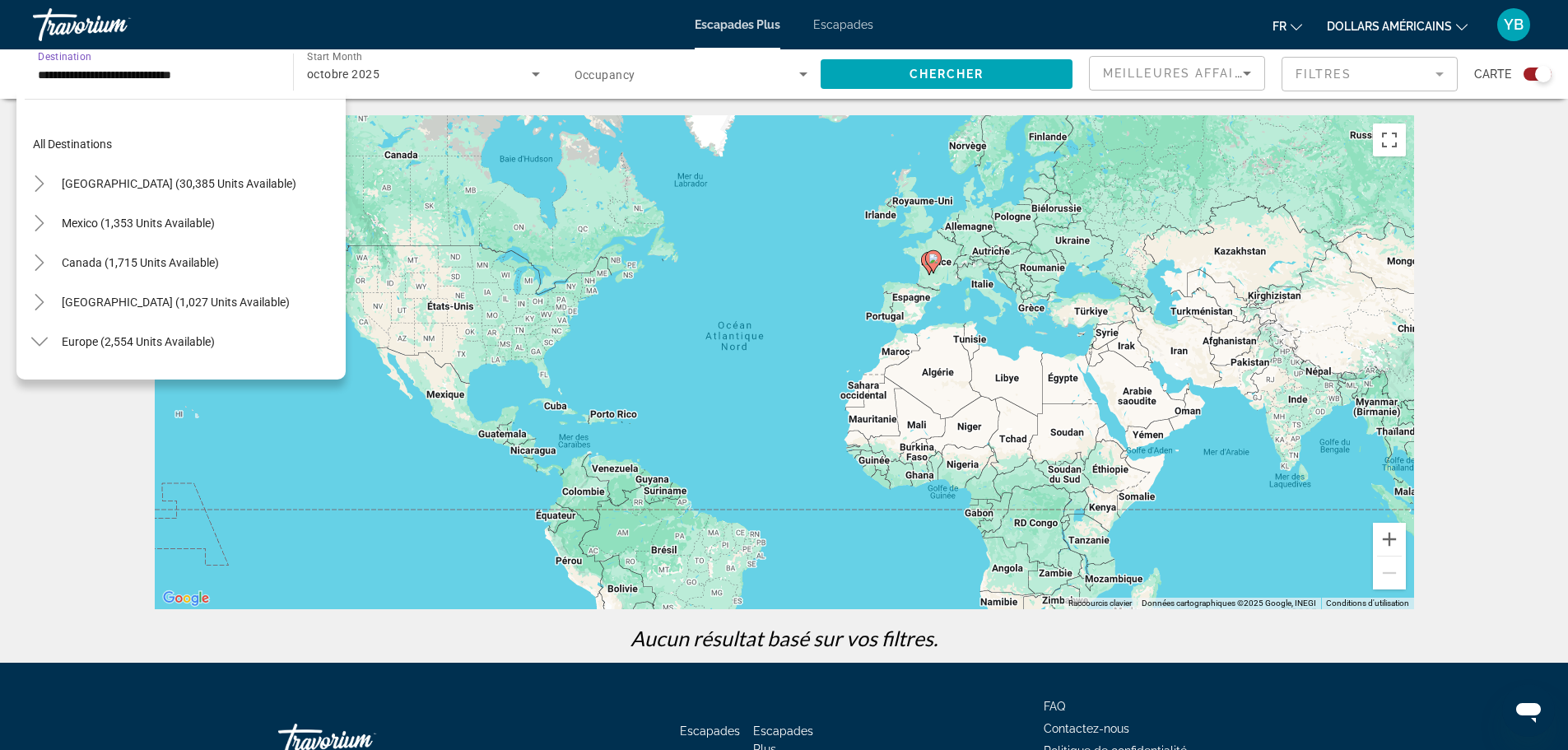
scroll to position [730, 0]
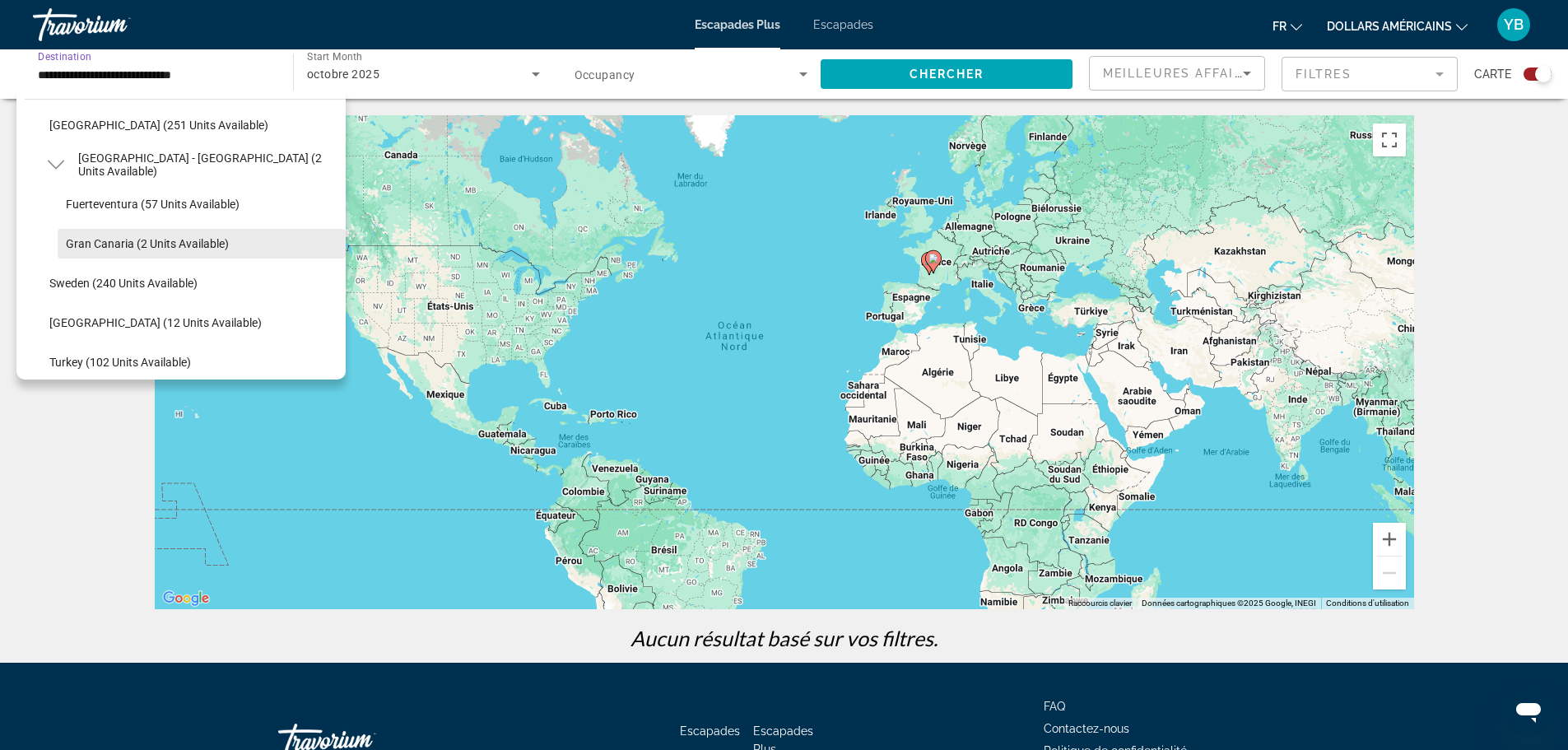
click at [111, 237] on span "Gran Canaria (2 units available)" at bounding box center [147, 243] width 163 height 13
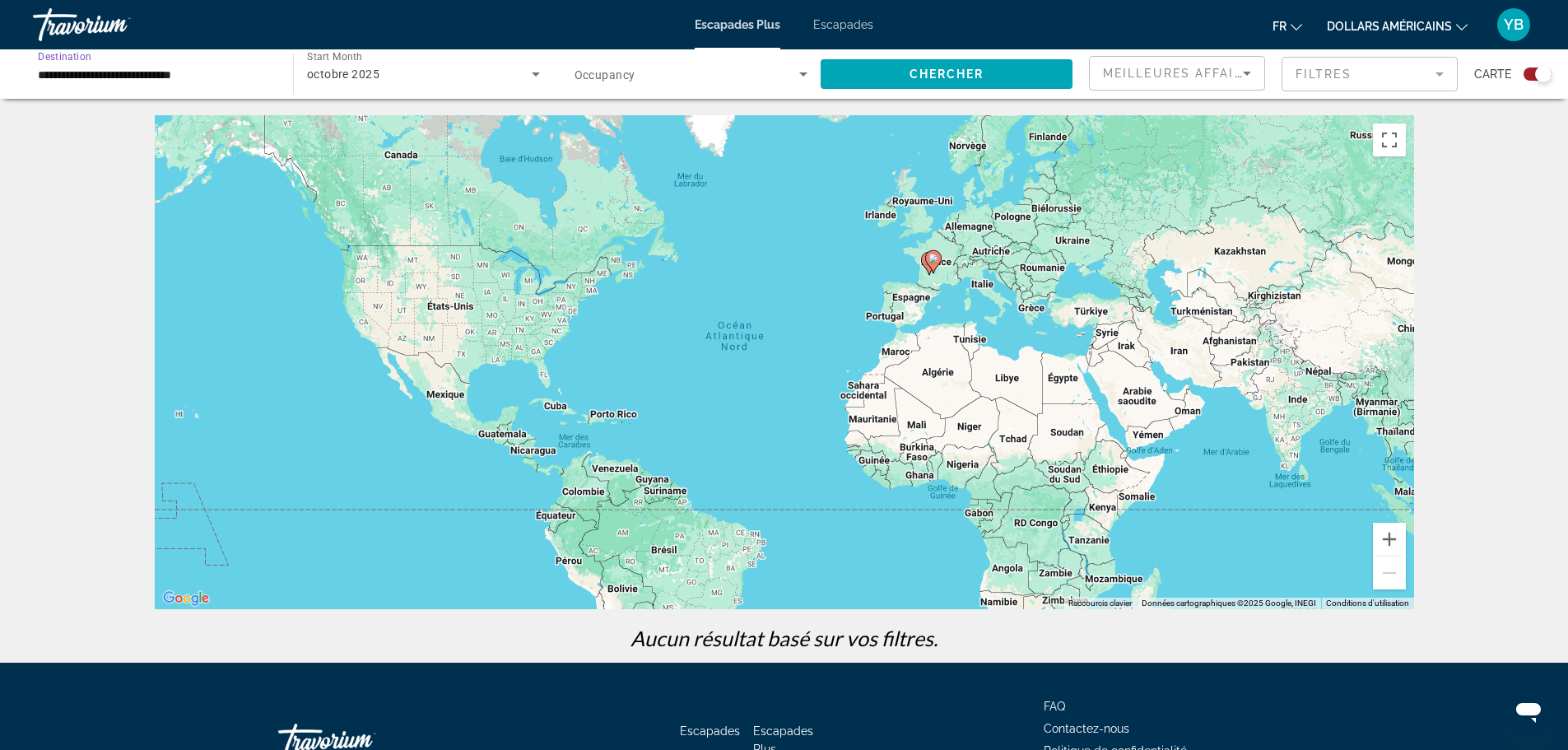
click at [101, 76] on input "**********" at bounding box center [154, 74] width 234 height 20
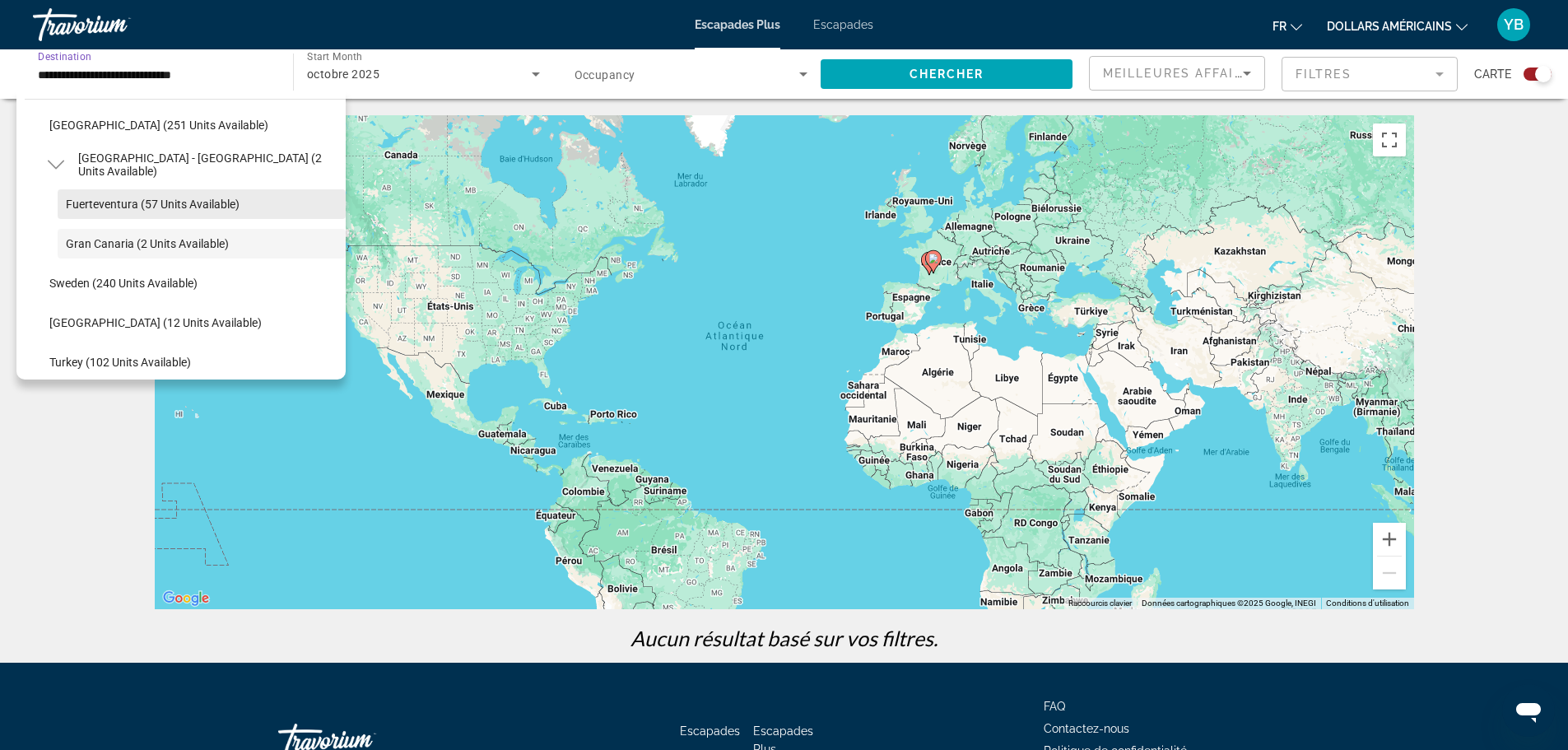
click at [106, 210] on span "Search widget" at bounding box center [202, 203] width 288 height 39
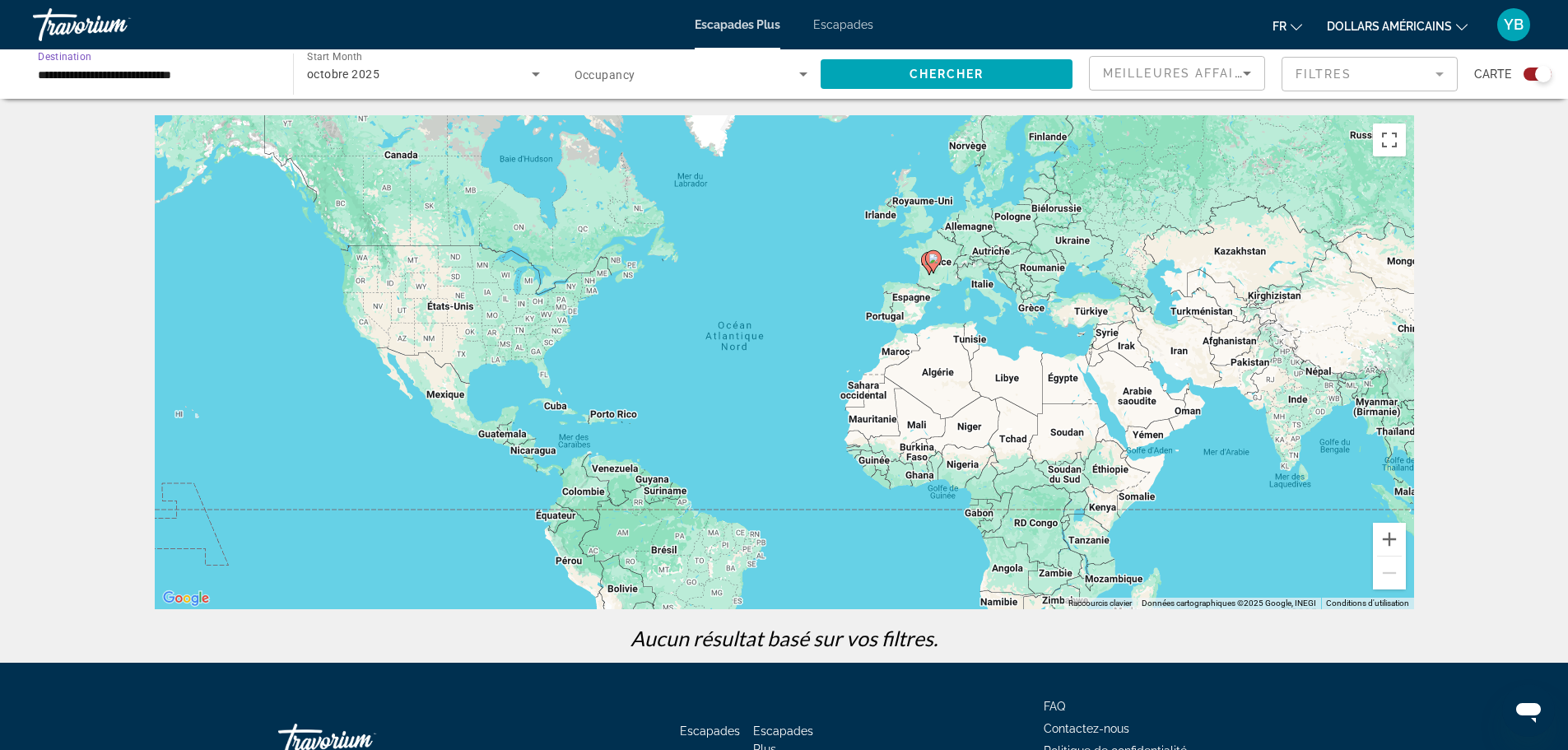
type input "**********"
click at [910, 73] on span "Chercher" at bounding box center [947, 74] width 74 height 13
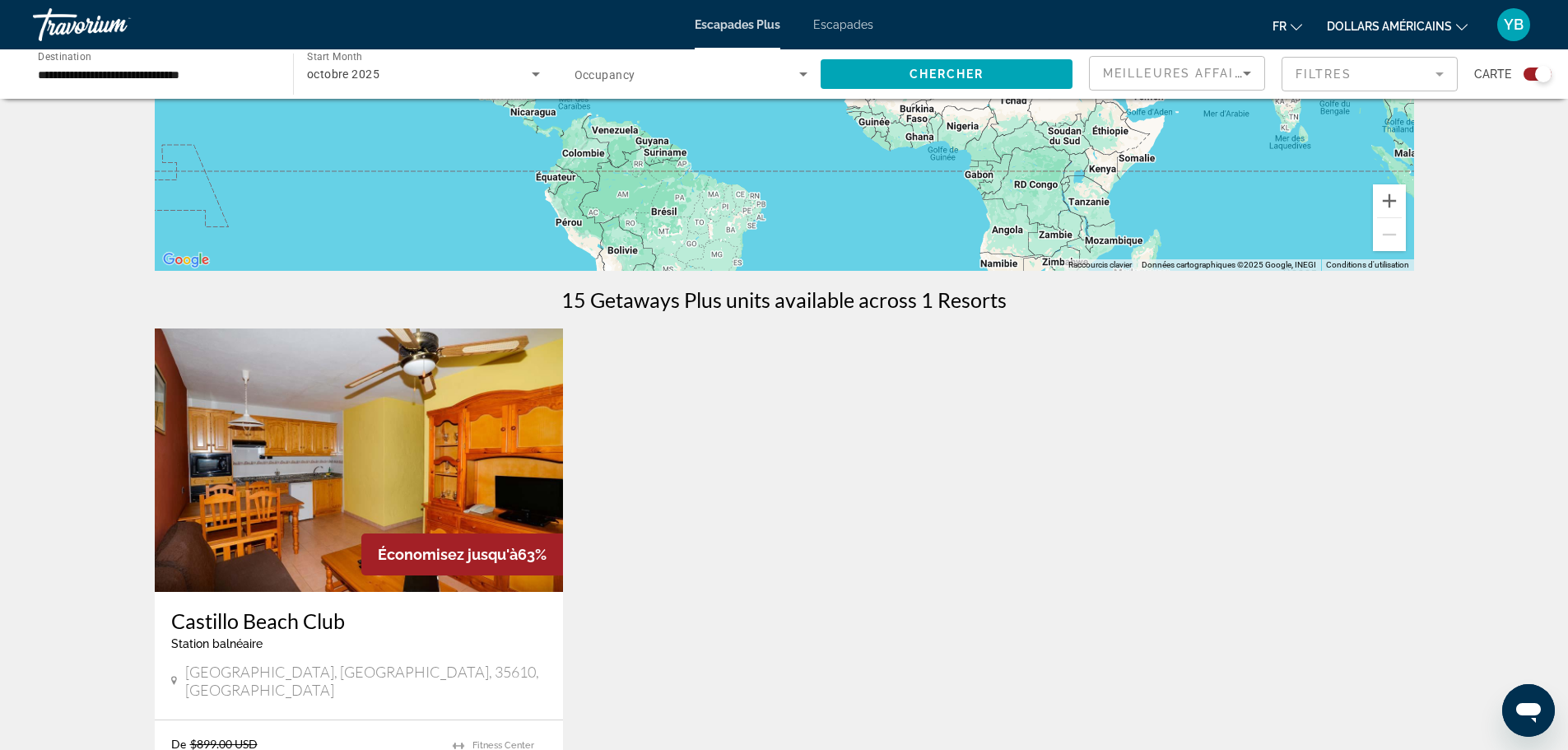
scroll to position [332, 0]
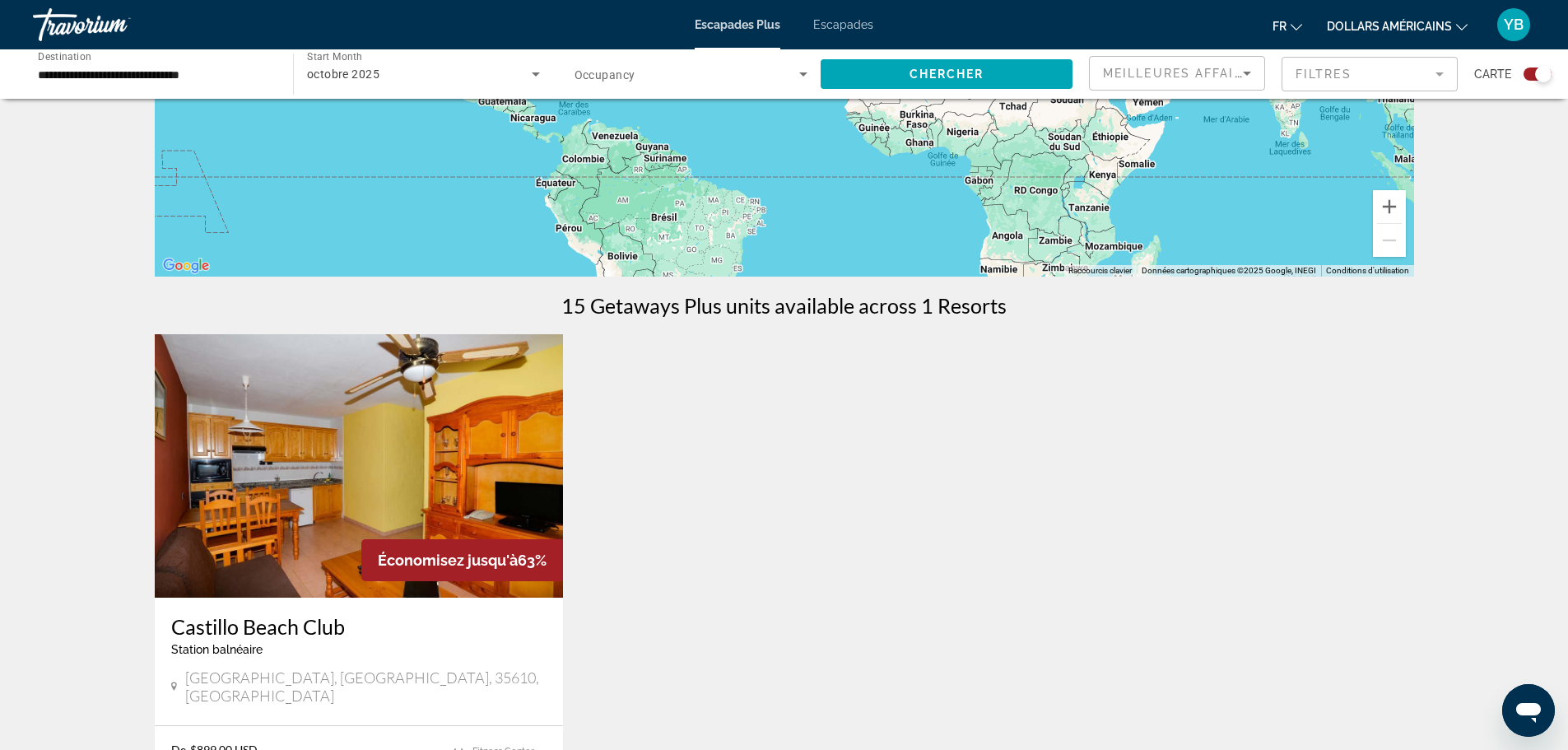
click at [779, 78] on span "Search widget" at bounding box center [687, 74] width 225 height 20
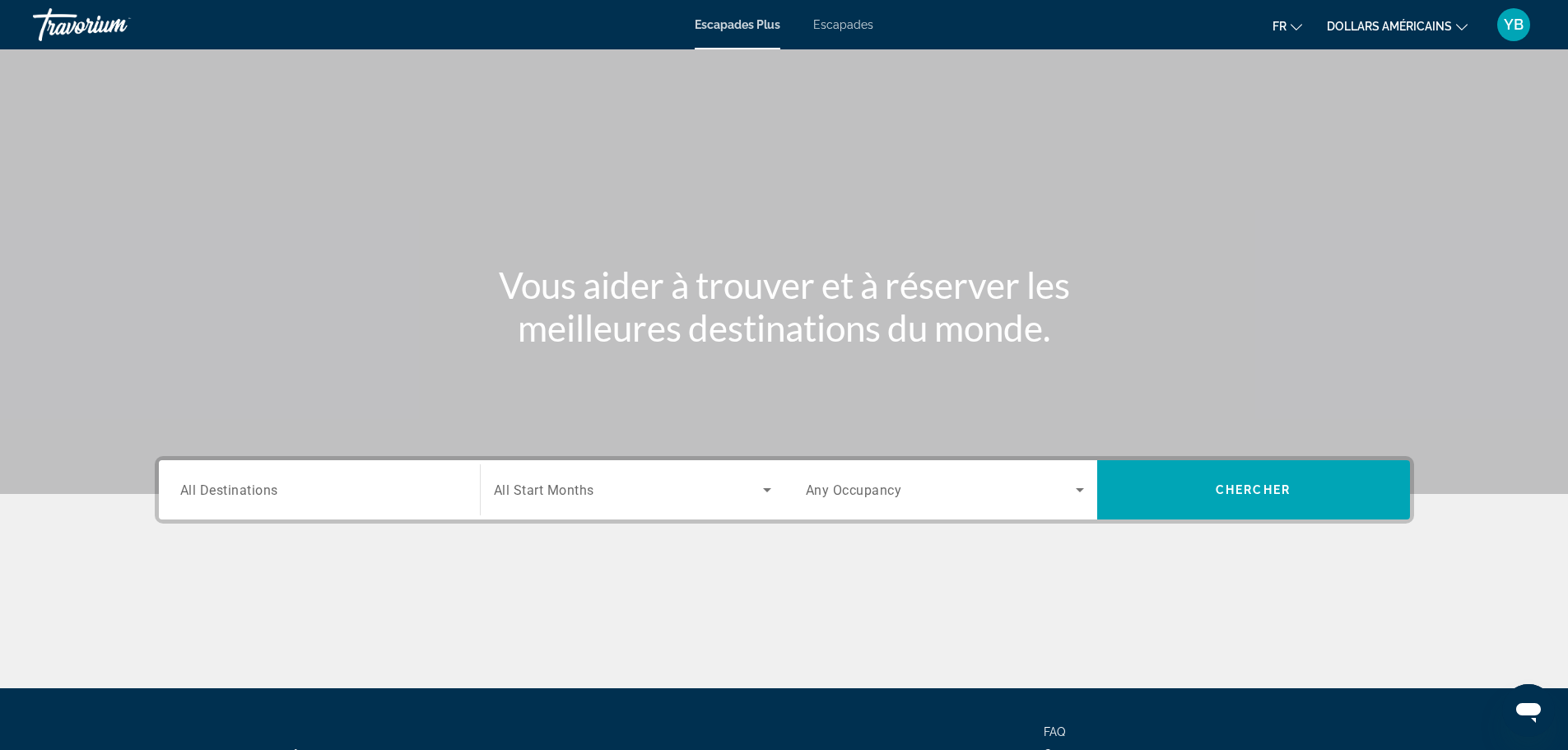
click at [254, 498] on div "Destination All Destinations" at bounding box center [319, 491] width 278 height 47
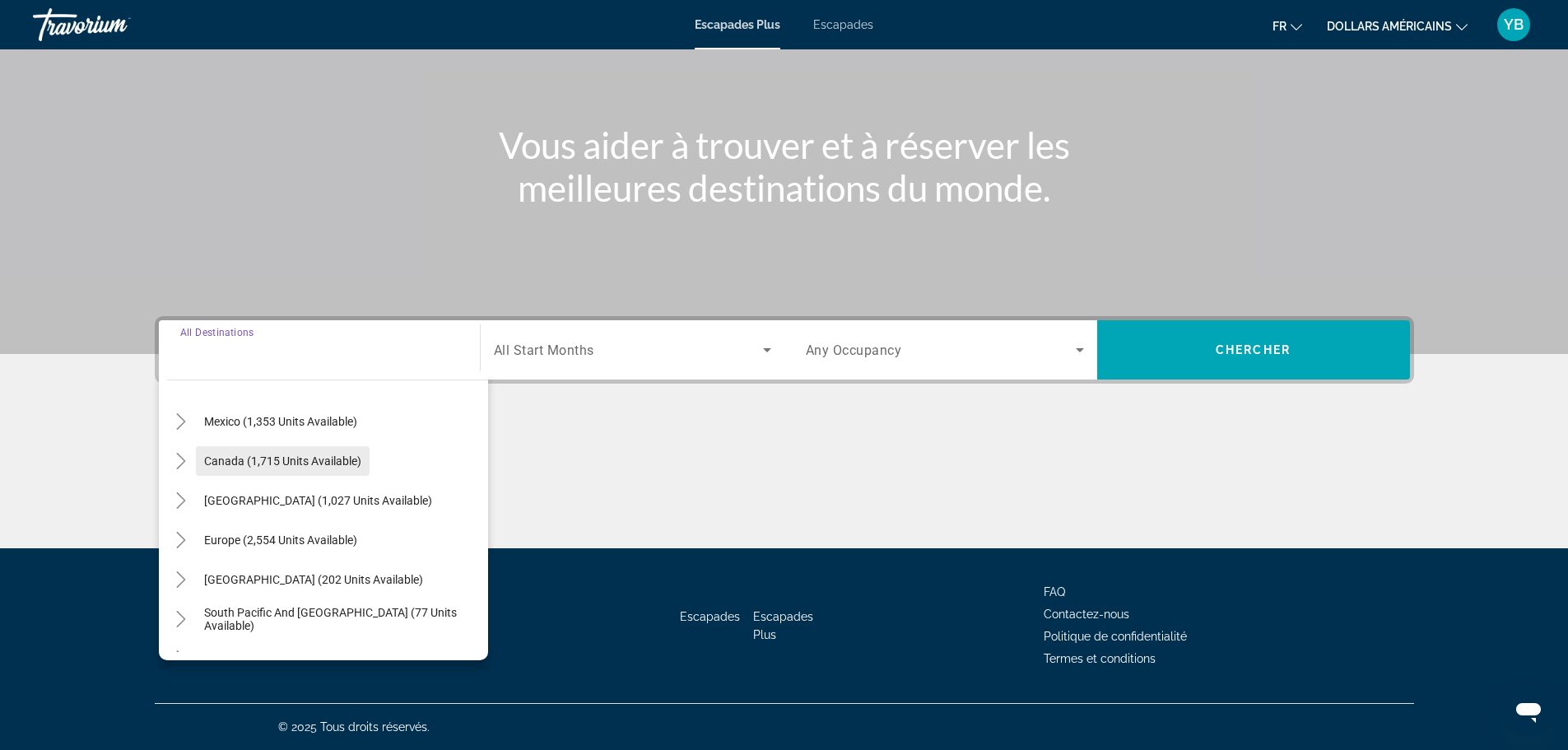
scroll to position [165, 0]
click at [183, 453] on icon "Toggle Europe (2,554 units available)" at bounding box center [181, 457] width 17 height 17
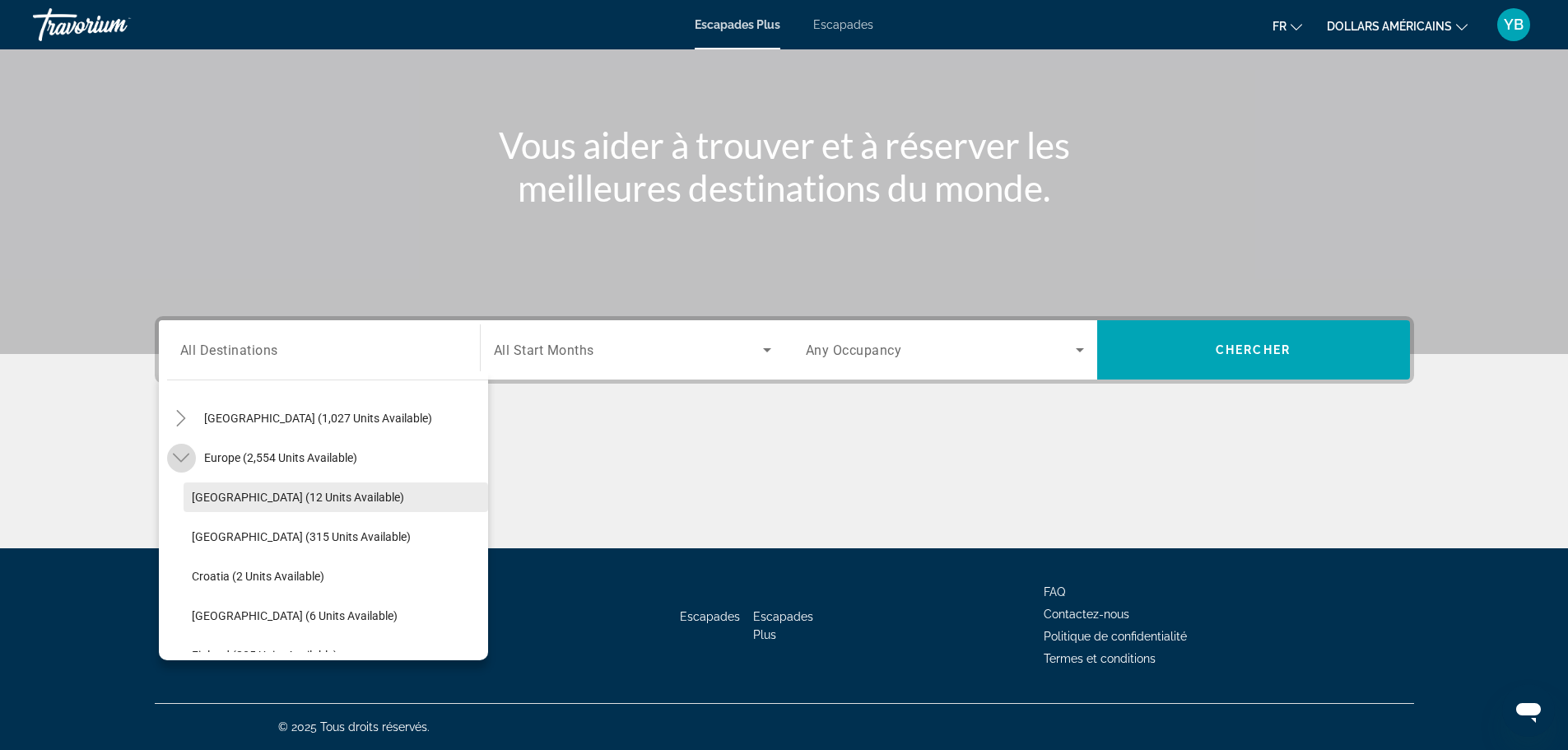
scroll to position [206, 0]
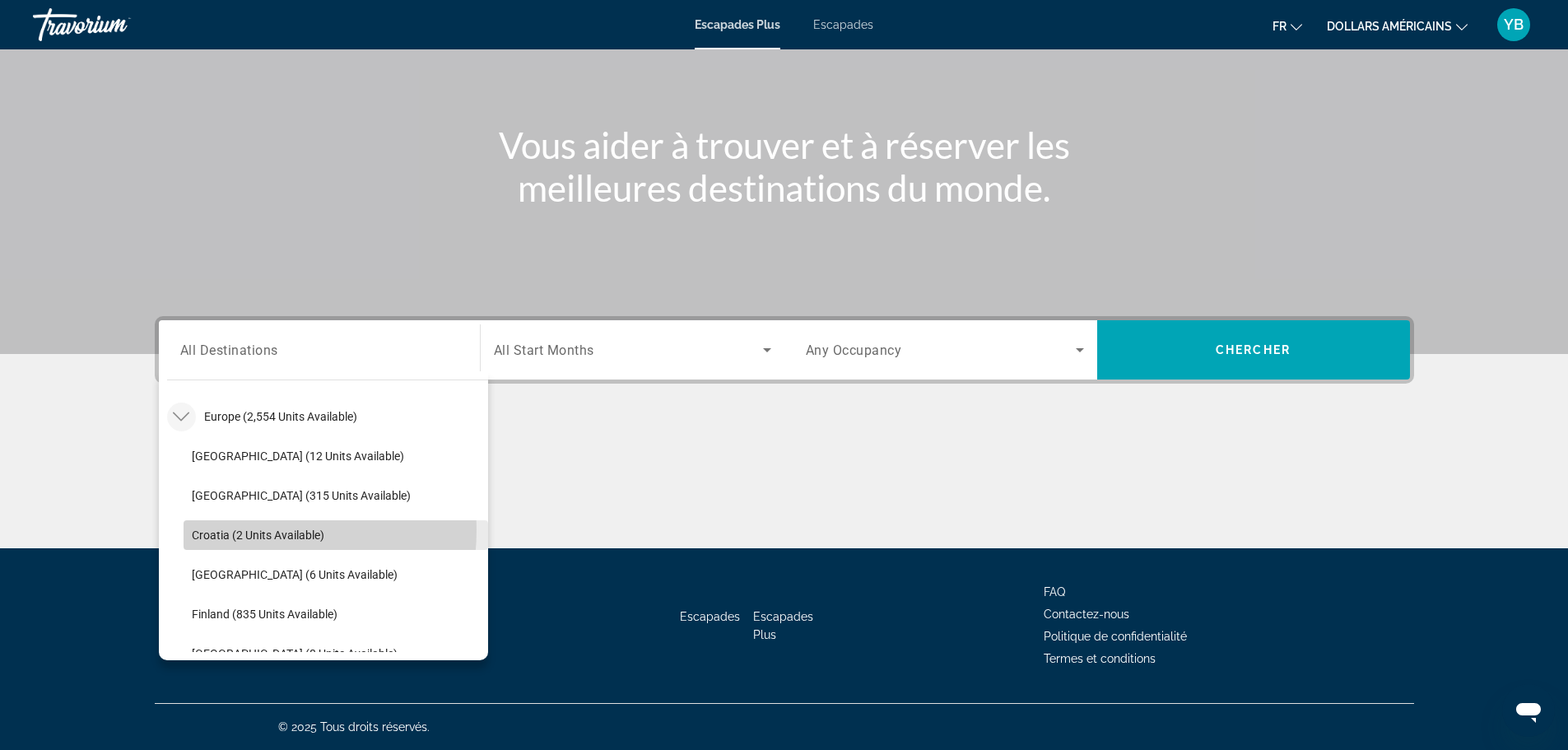
click at [228, 529] on span "Croatia (2 units available)" at bounding box center [258, 534] width 132 height 13
type input "**********"
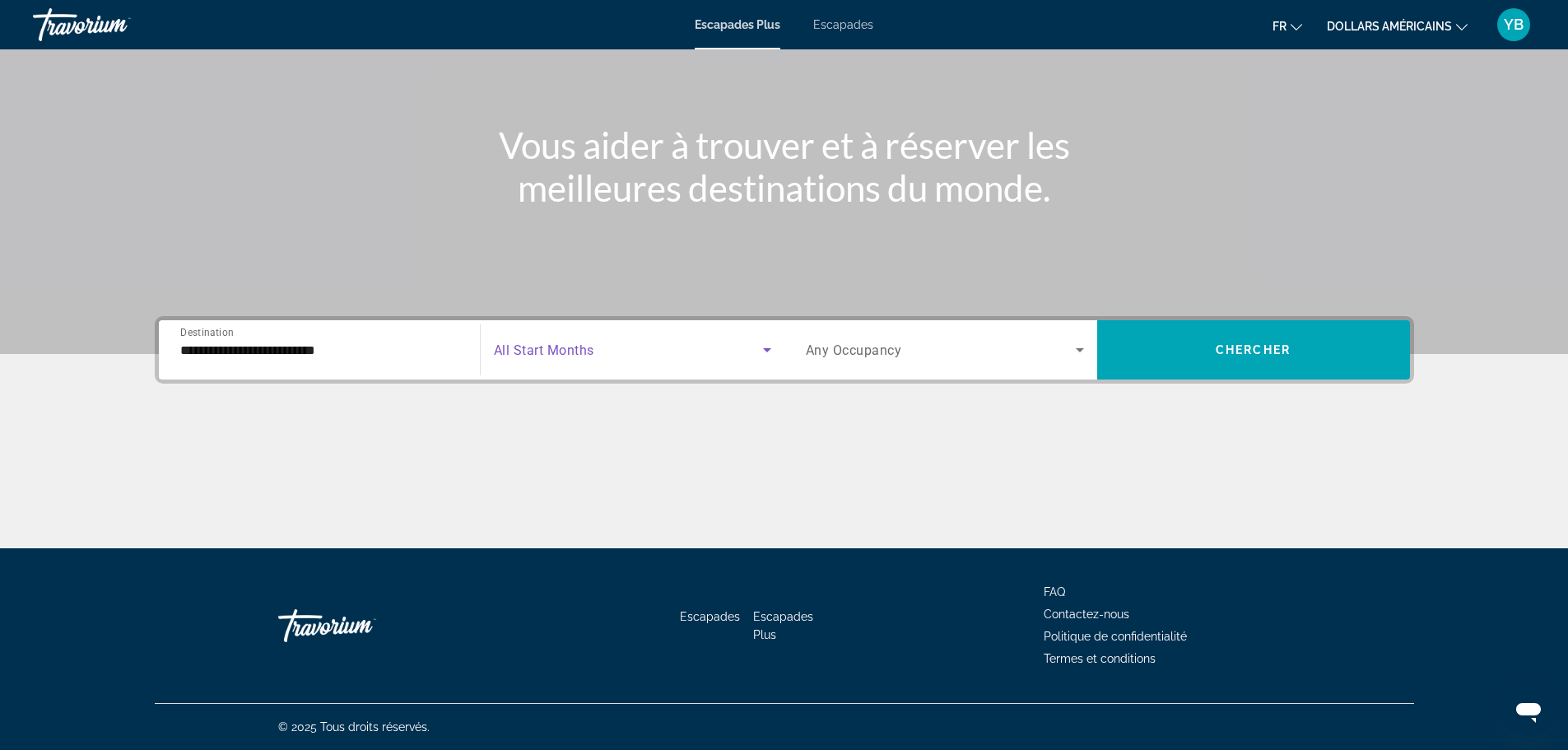
click at [626, 356] on span "Search widget" at bounding box center [628, 350] width 269 height 20
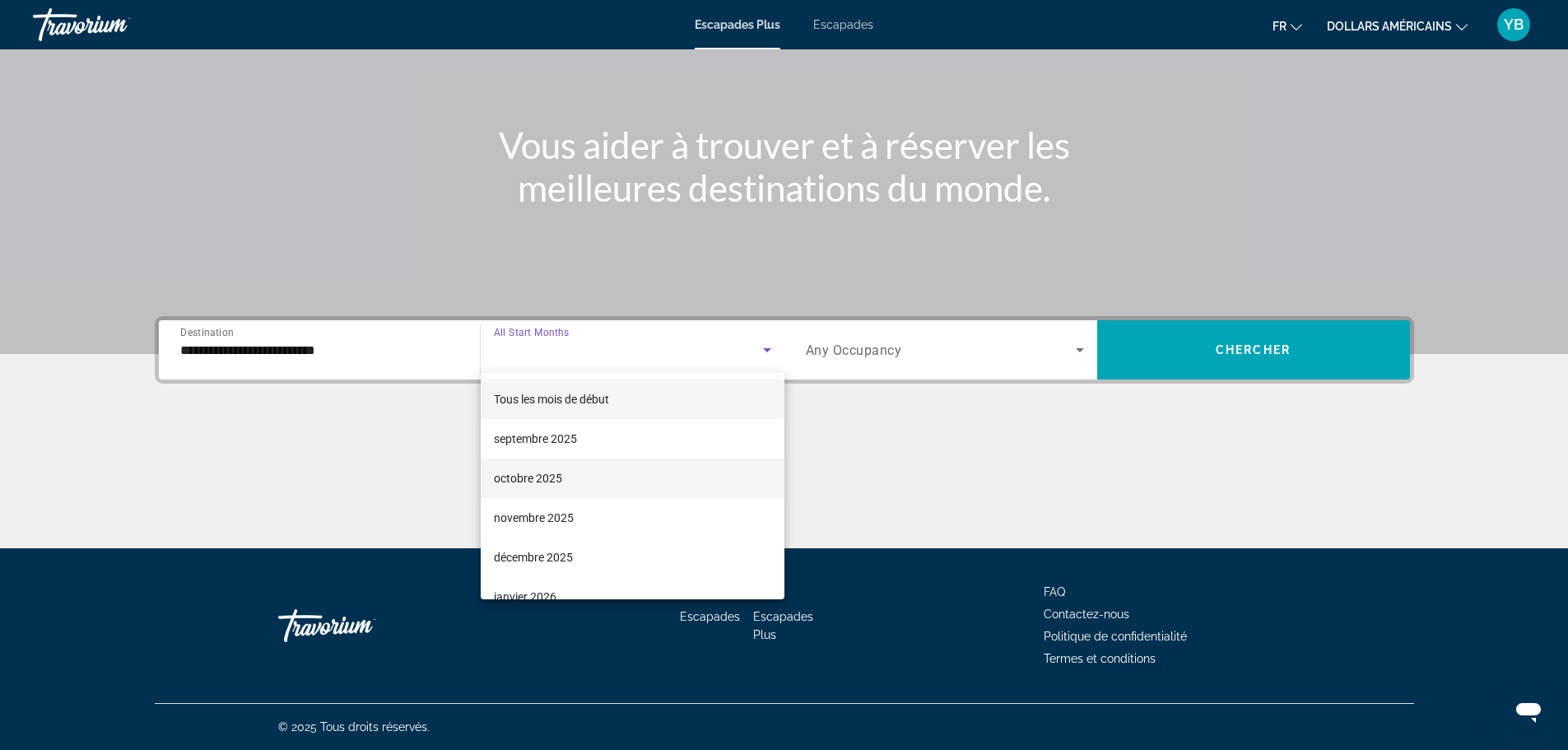
click at [538, 485] on span "octobre 2025" at bounding box center [528, 478] width 68 height 20
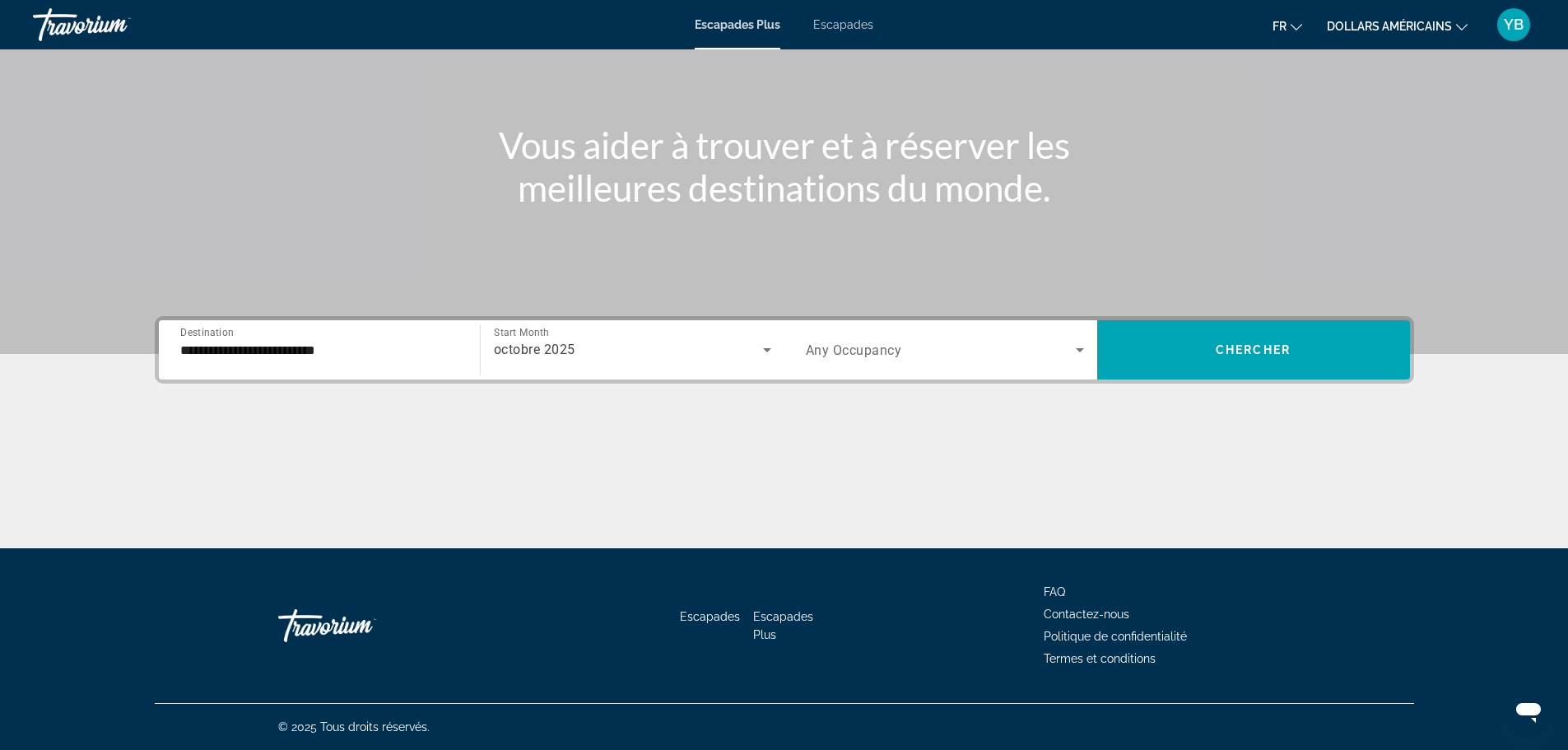
click at [897, 348] on span "Any Occupancy" at bounding box center [854, 350] width 96 height 16
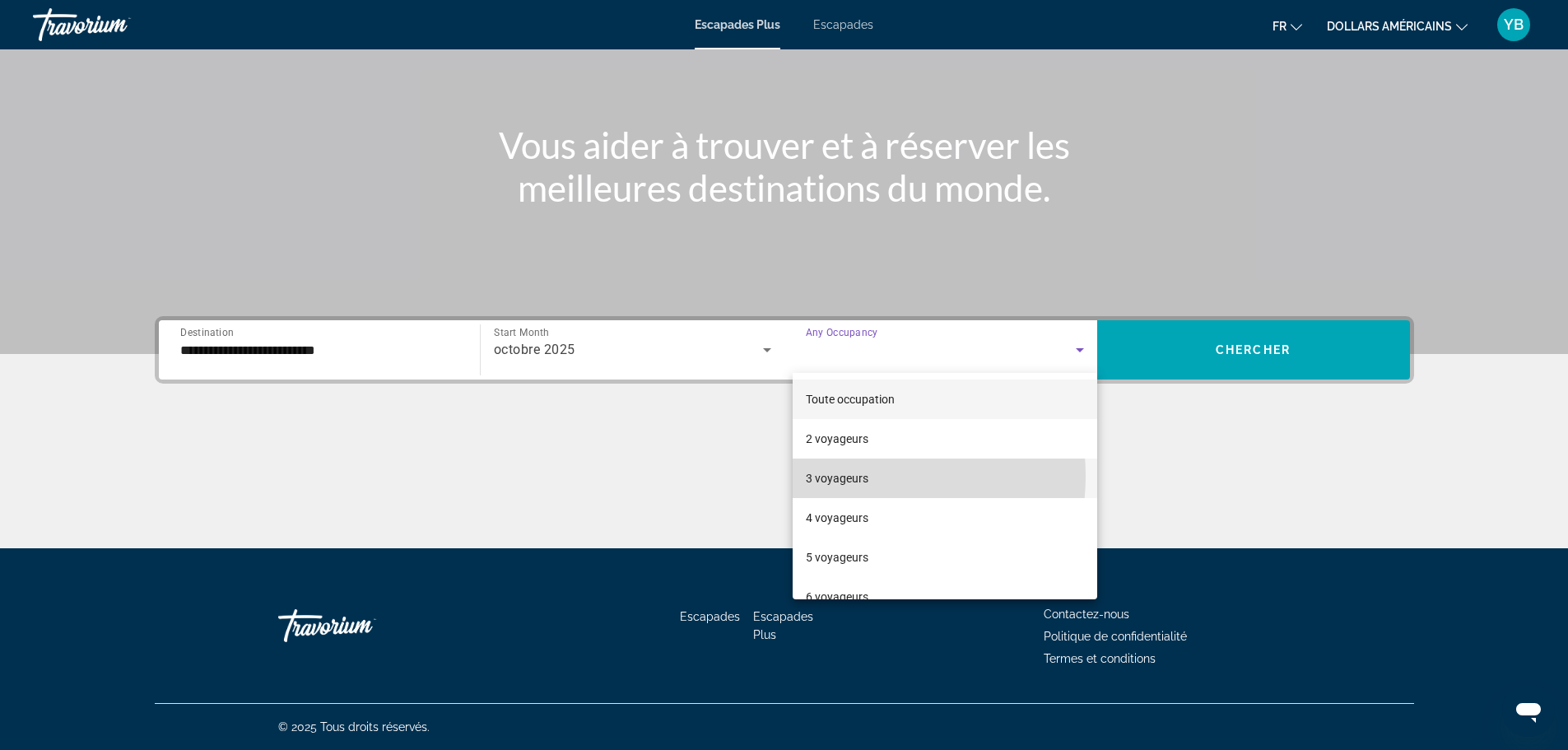
click at [849, 476] on font "3 voyageurs" at bounding box center [836, 478] width 62 height 13
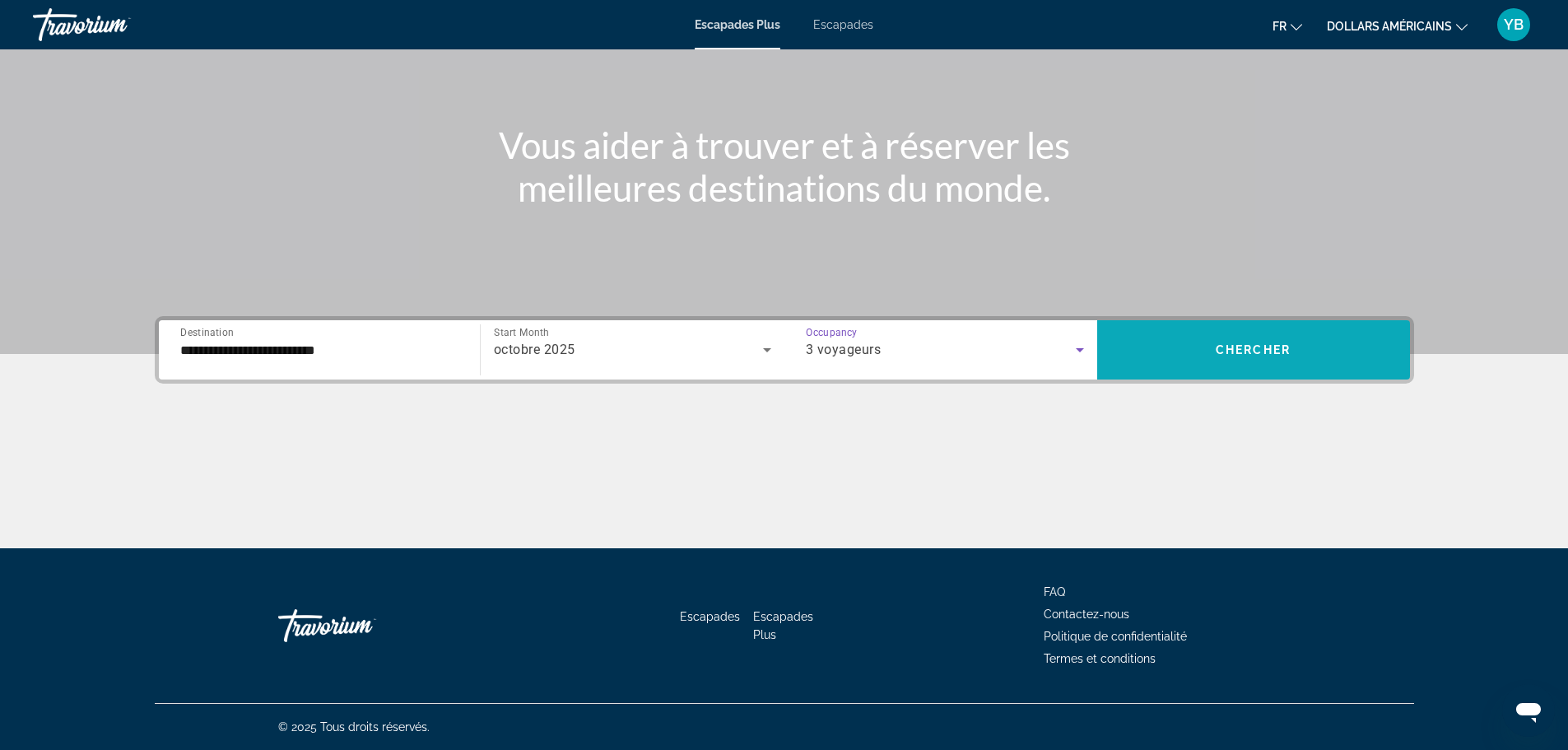
click at [1211, 359] on span "Search widget" at bounding box center [1253, 350] width 313 height 39
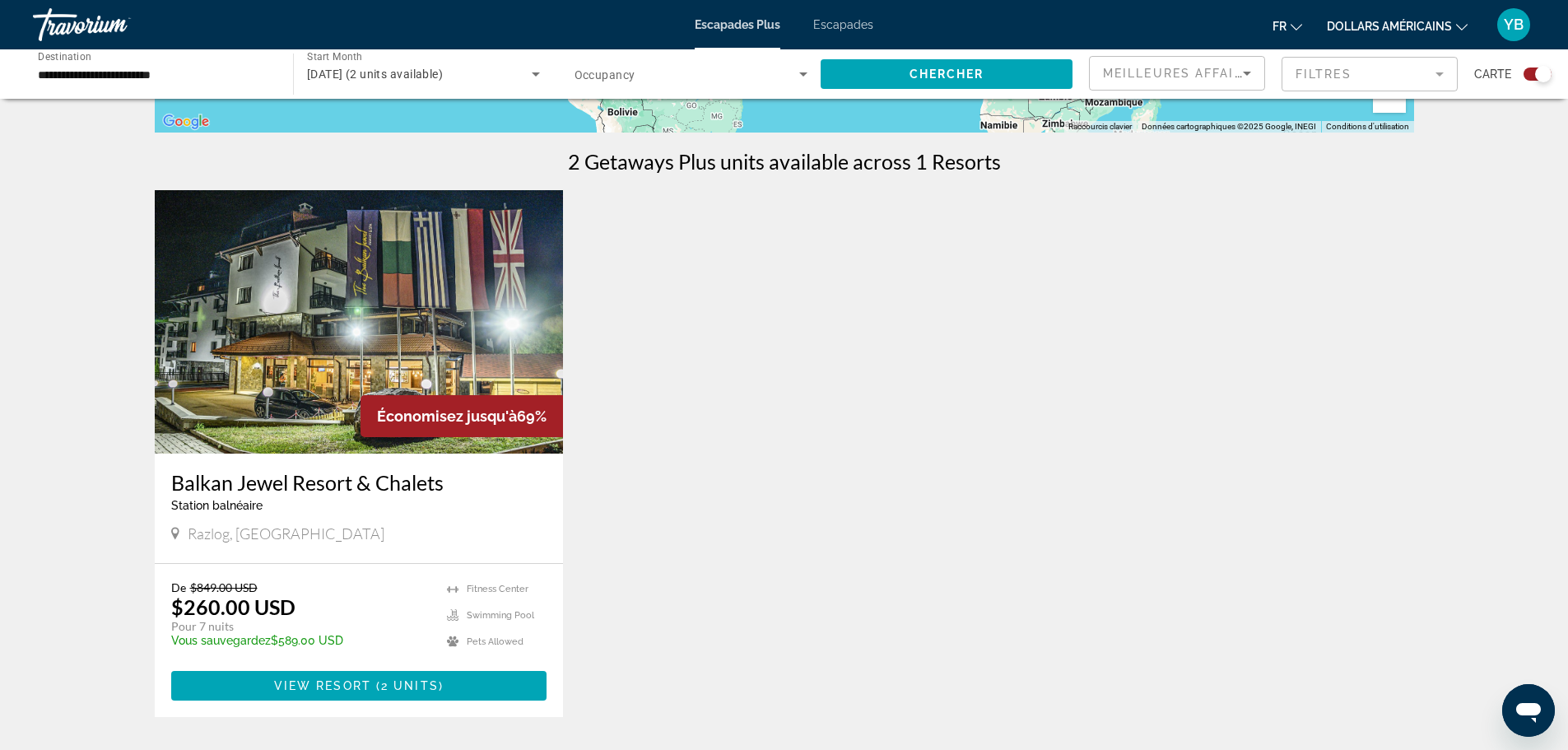
scroll to position [412, 0]
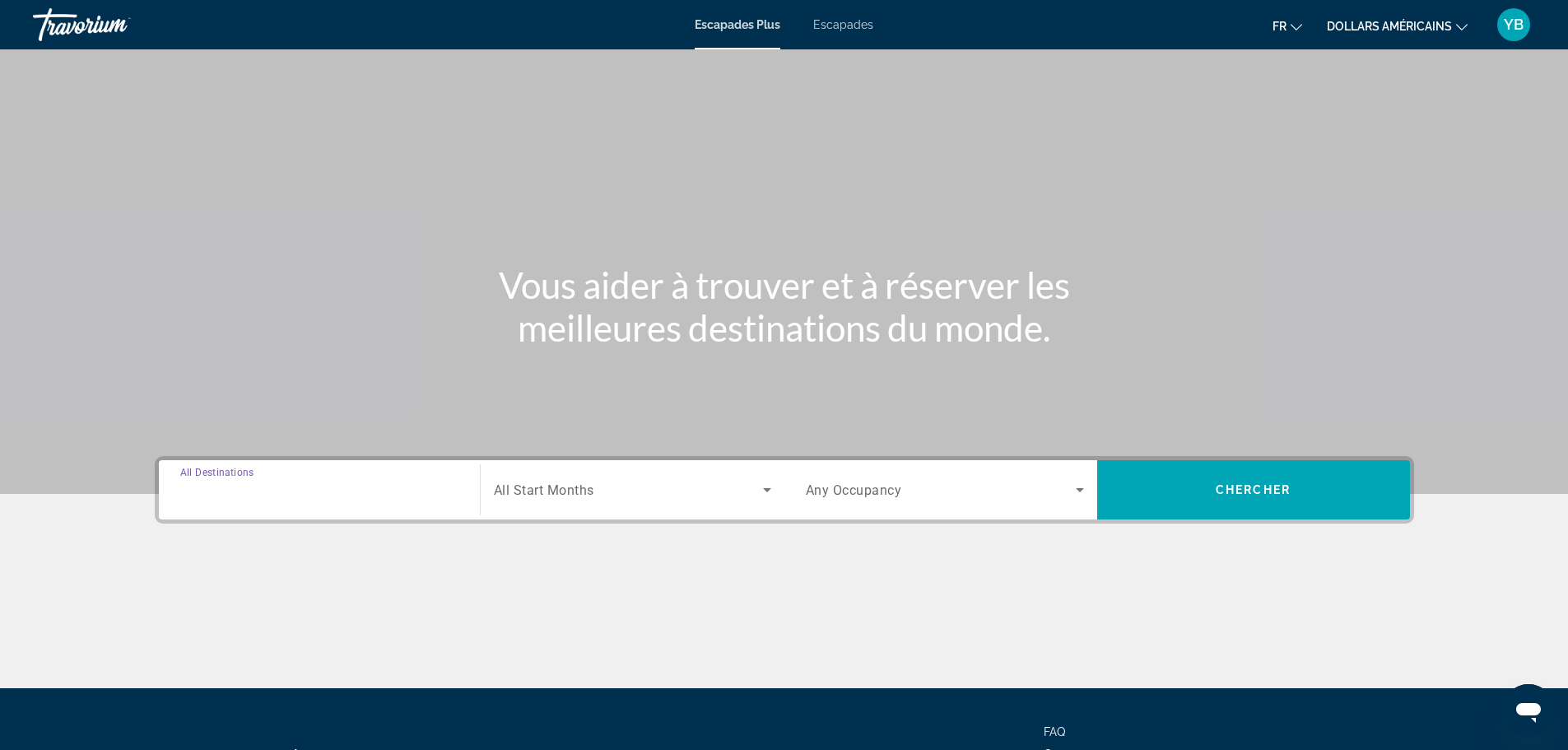
click at [325, 482] on input "Destination All Destinations" at bounding box center [319, 490] width 278 height 20
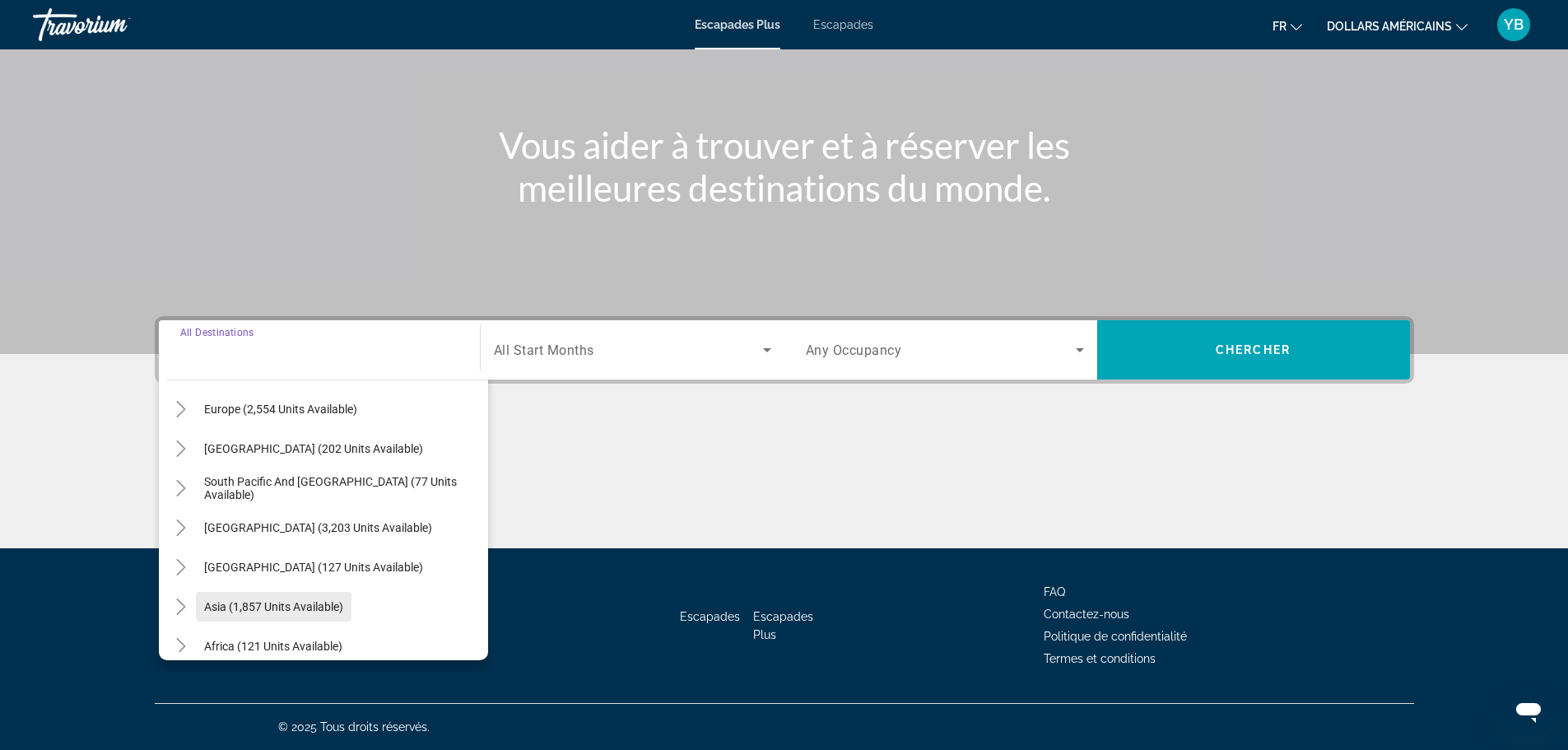
scroll to position [184, 0]
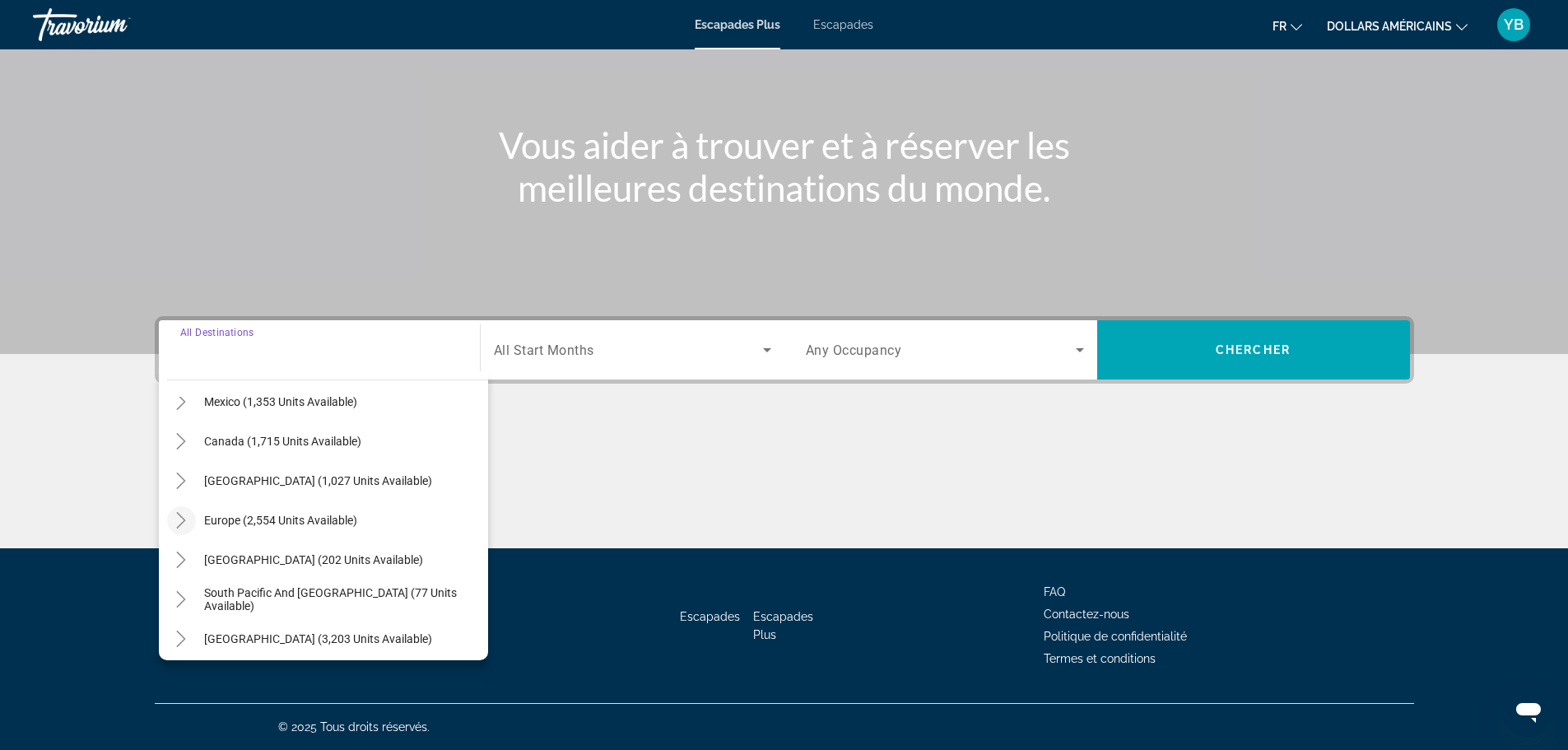
click at [182, 520] on icon "Toggle Europe (2,554 units available)" at bounding box center [181, 520] width 17 height 17
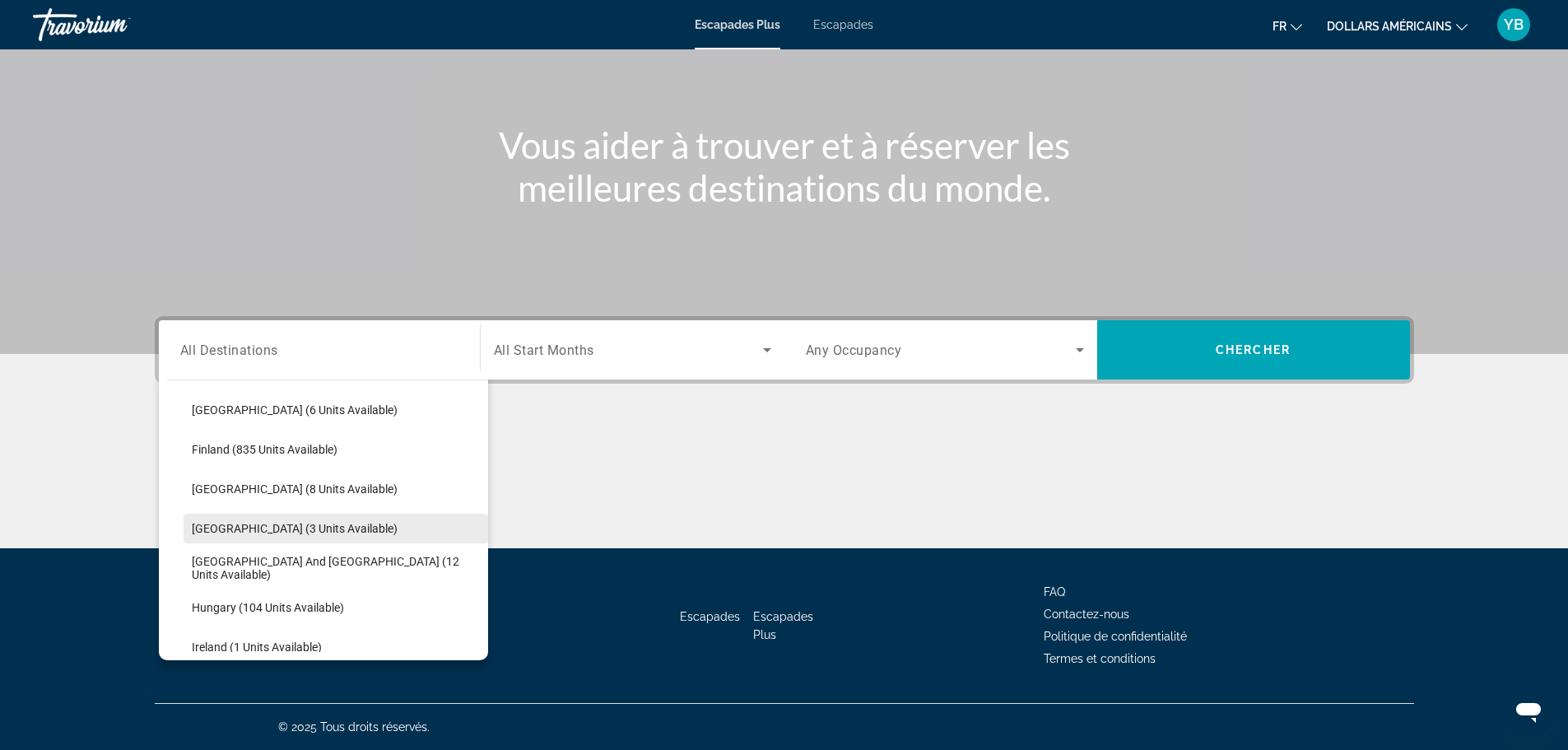
scroll to position [453, 0]
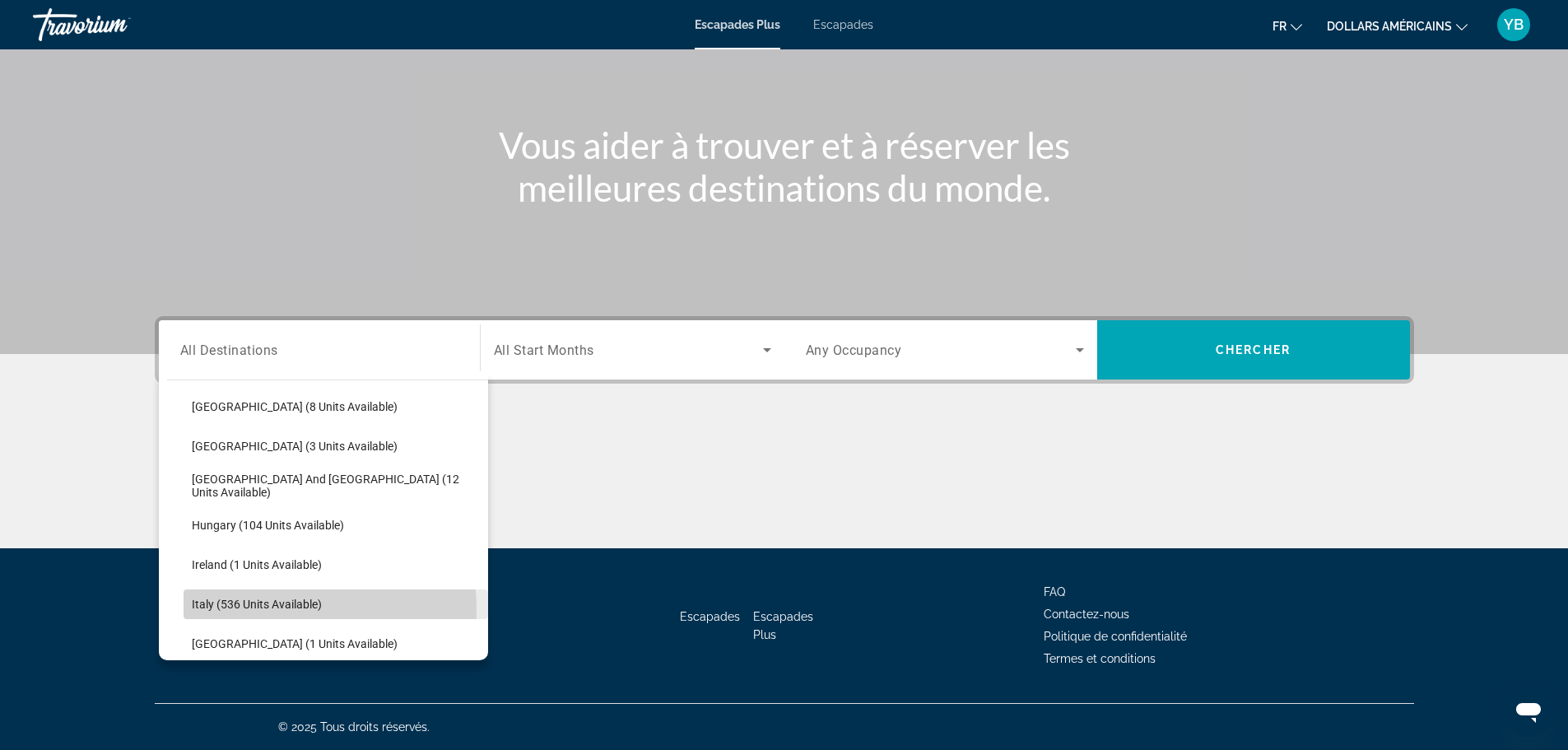
click at [237, 610] on span "Italy (536 units available)" at bounding box center [257, 604] width 130 height 13
type input "**********"
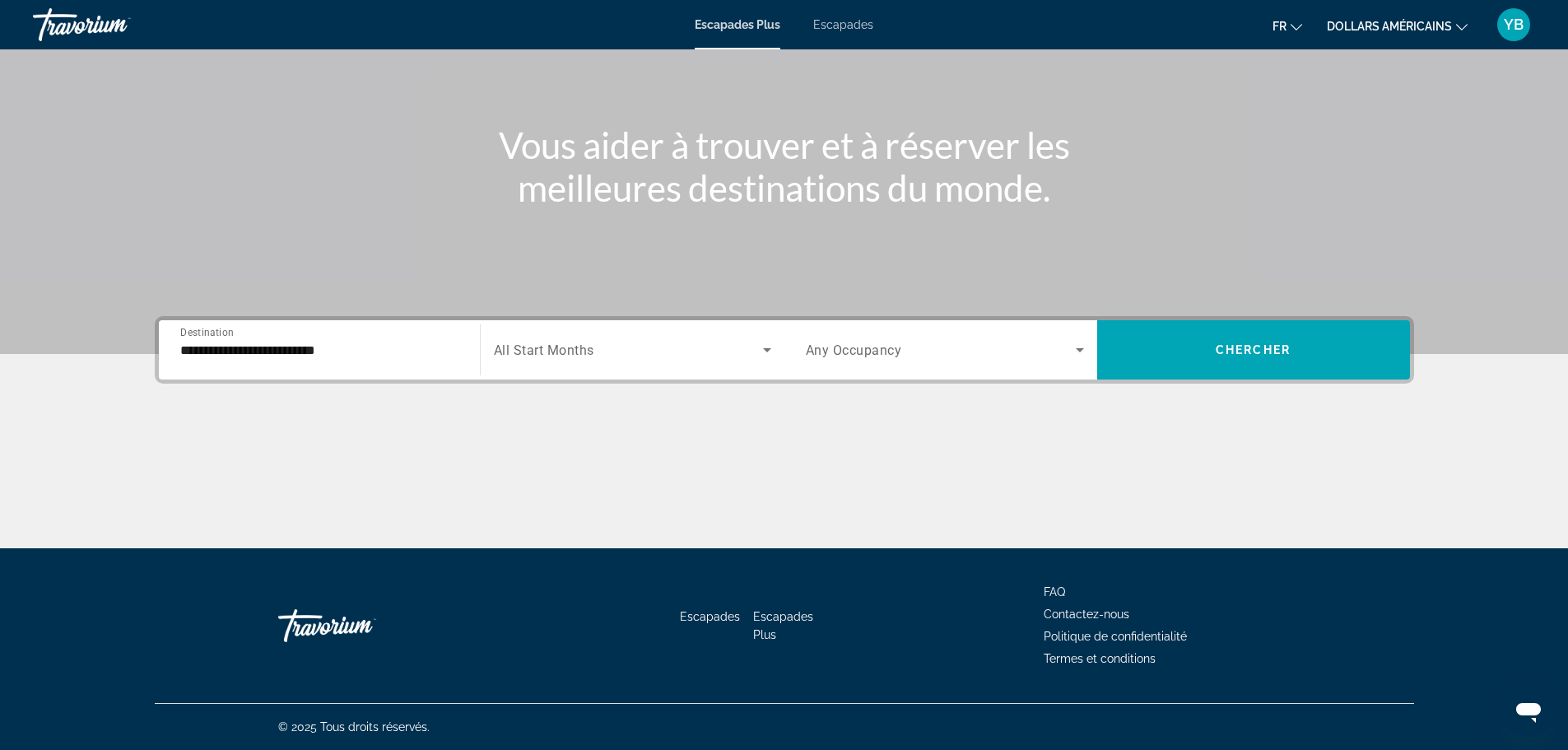
click at [541, 381] on div "**********" at bounding box center [784, 350] width 1259 height 67
click at [542, 361] on div "Search widget" at bounding box center [632, 350] width 277 height 46
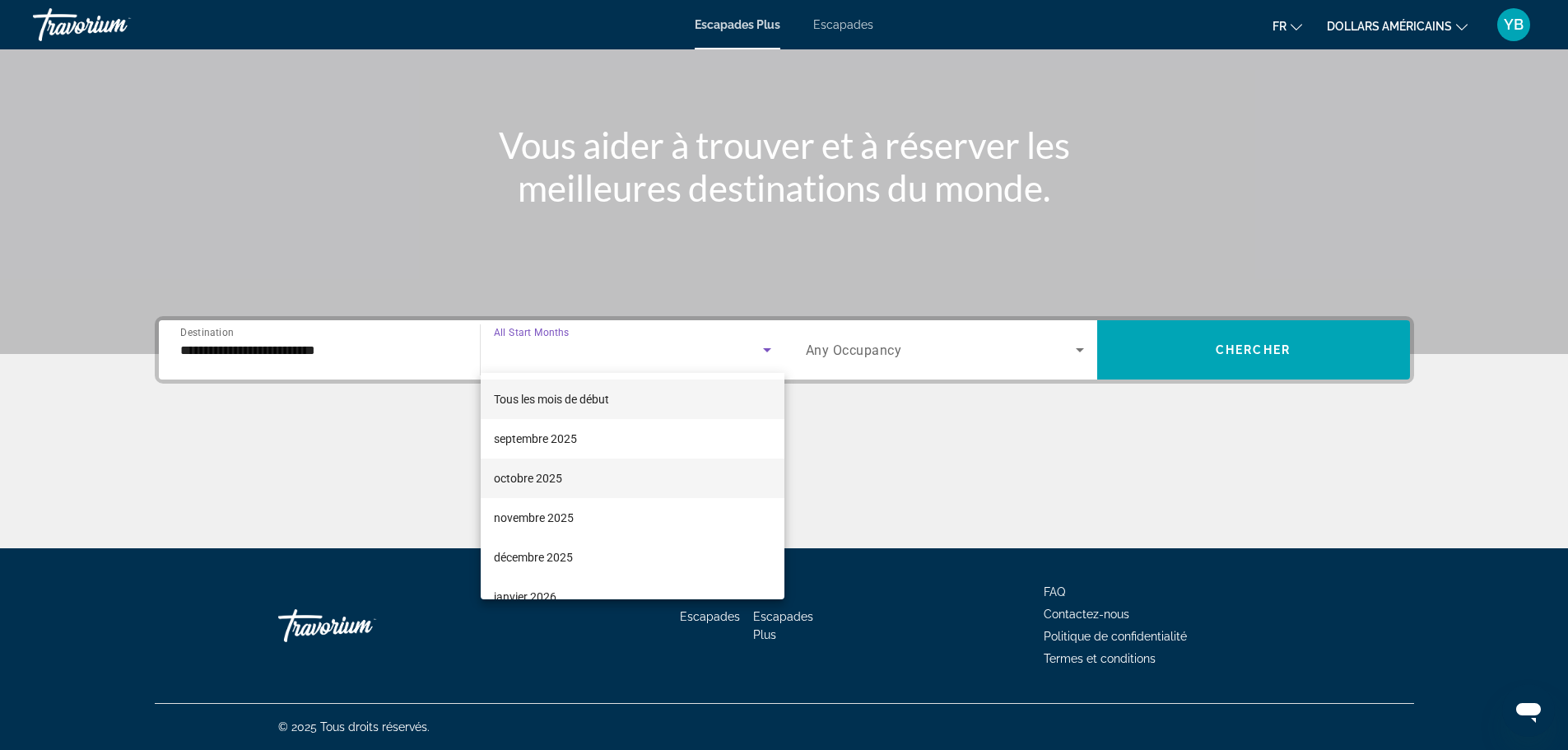
click at [522, 467] on mat-option "octobre 2025" at bounding box center [632, 478] width 304 height 39
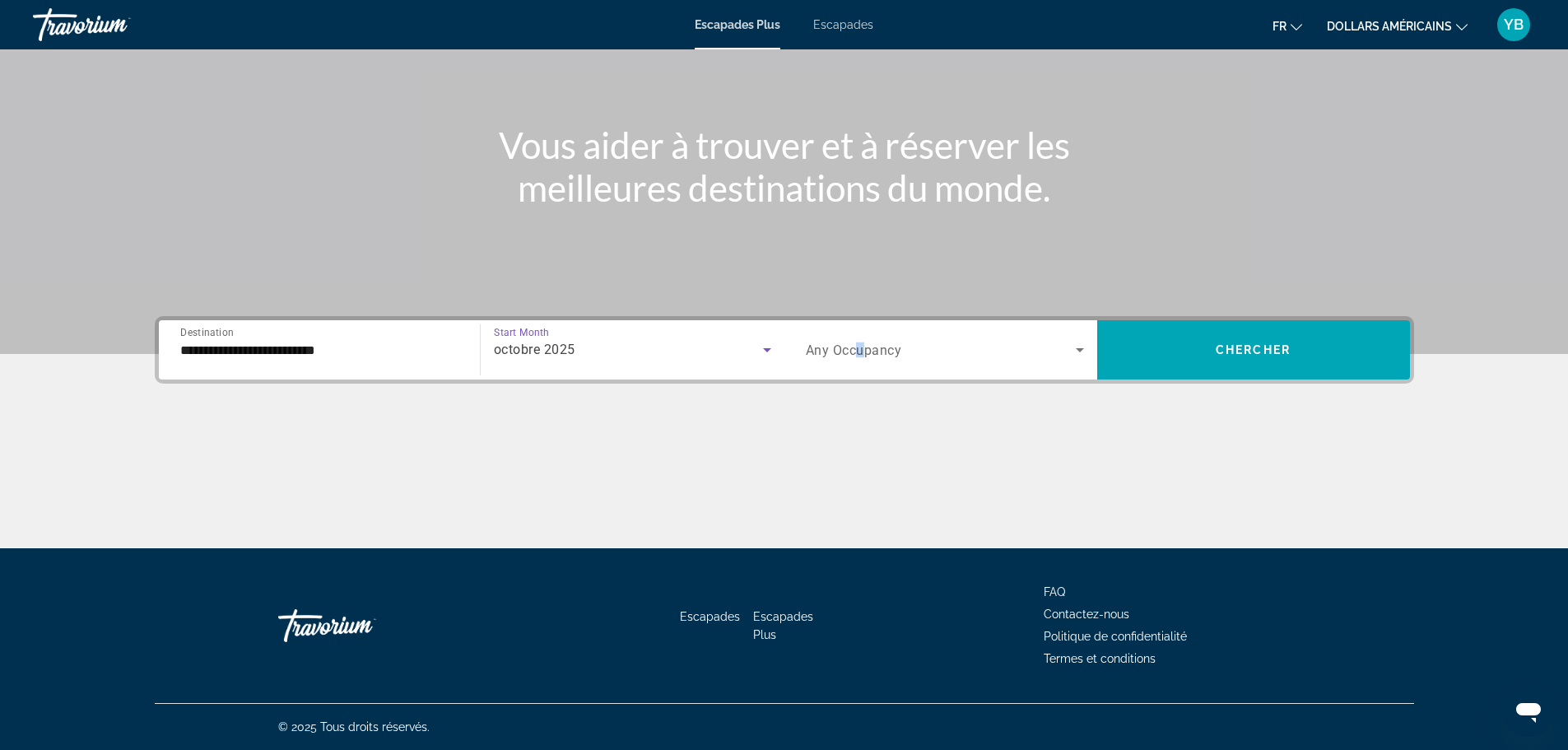
click at [862, 345] on span "Any Occupancy" at bounding box center [854, 350] width 96 height 16
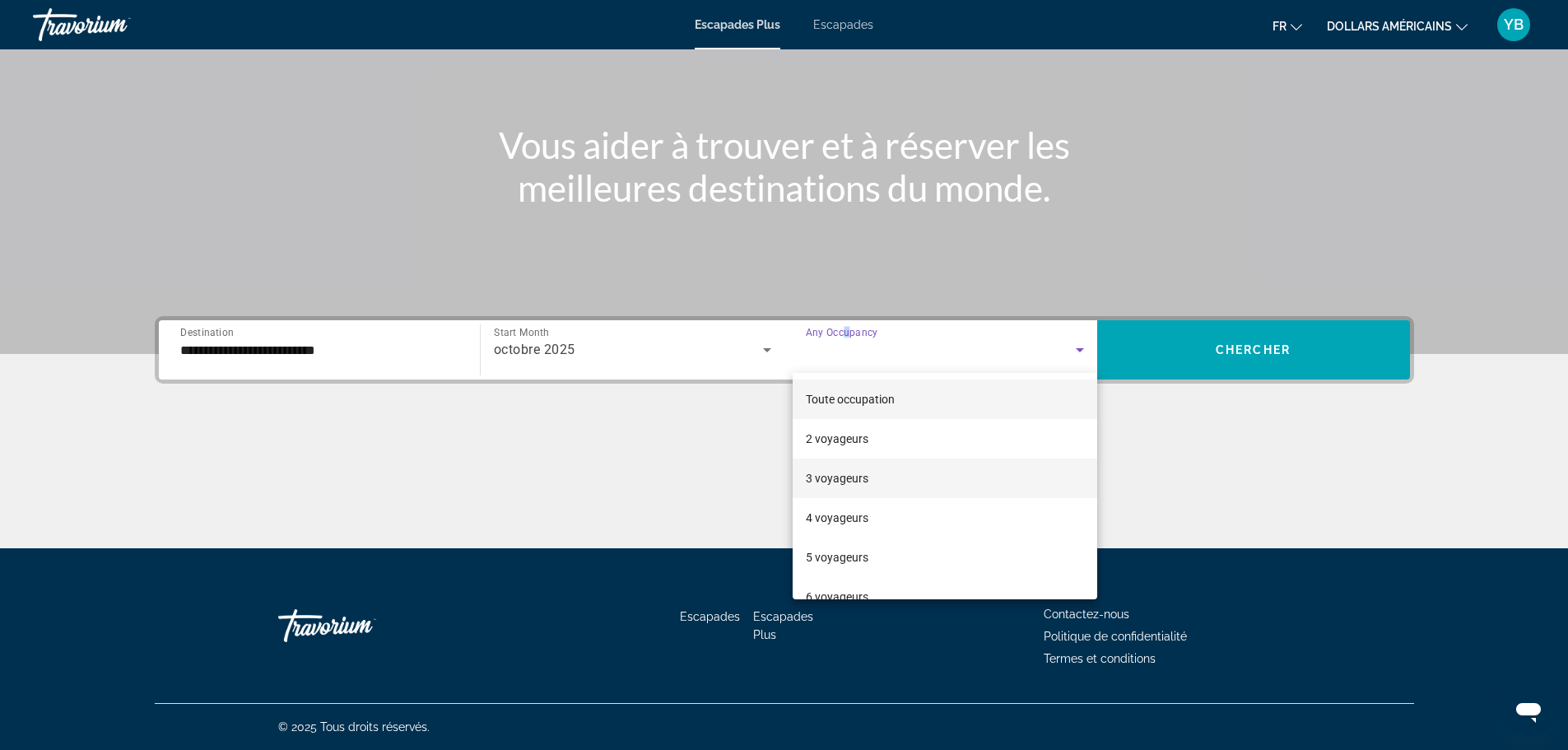
click at [836, 470] on span "3 voyageurs" at bounding box center [836, 478] width 62 height 20
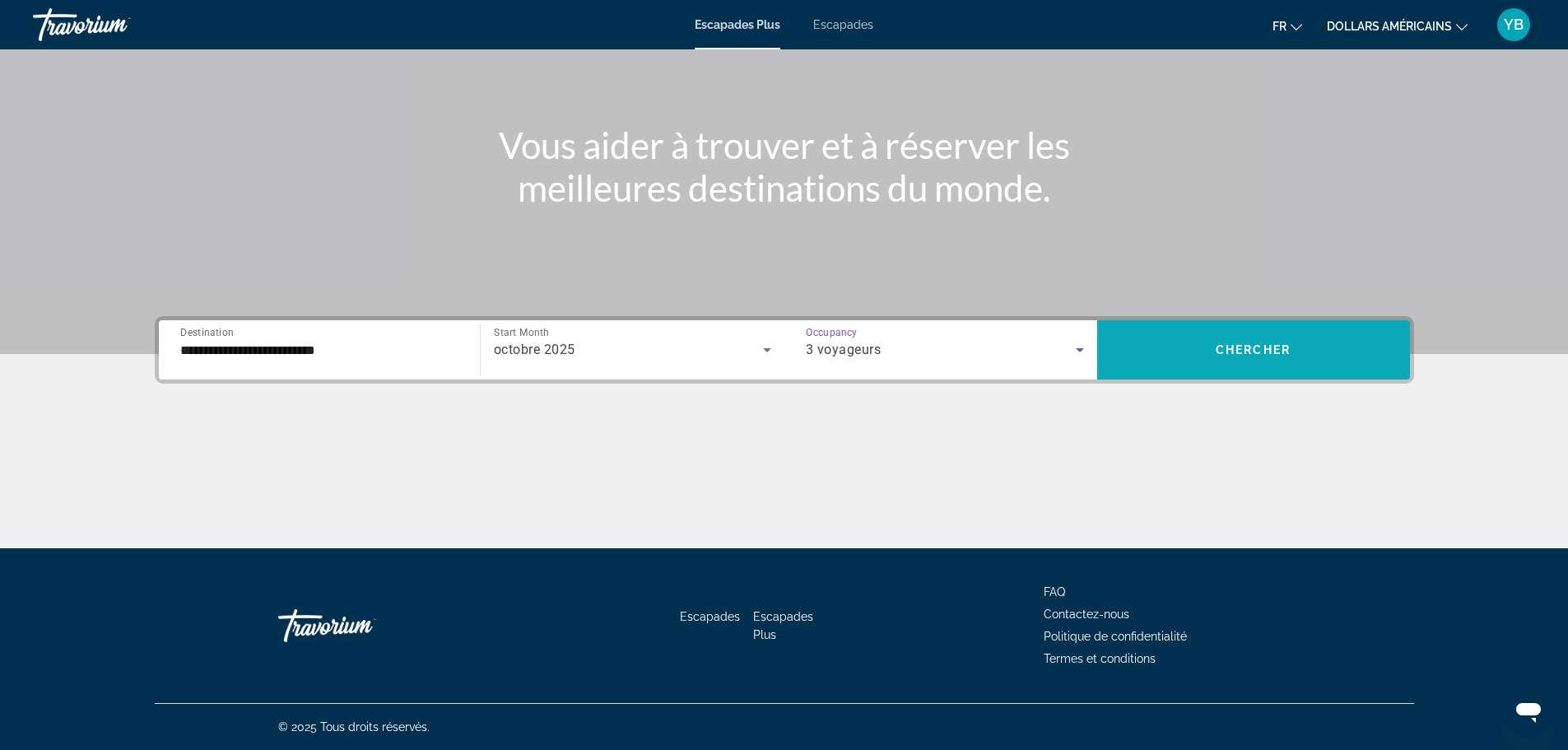
click at [1198, 341] on span "Search widget" at bounding box center [1253, 350] width 313 height 39
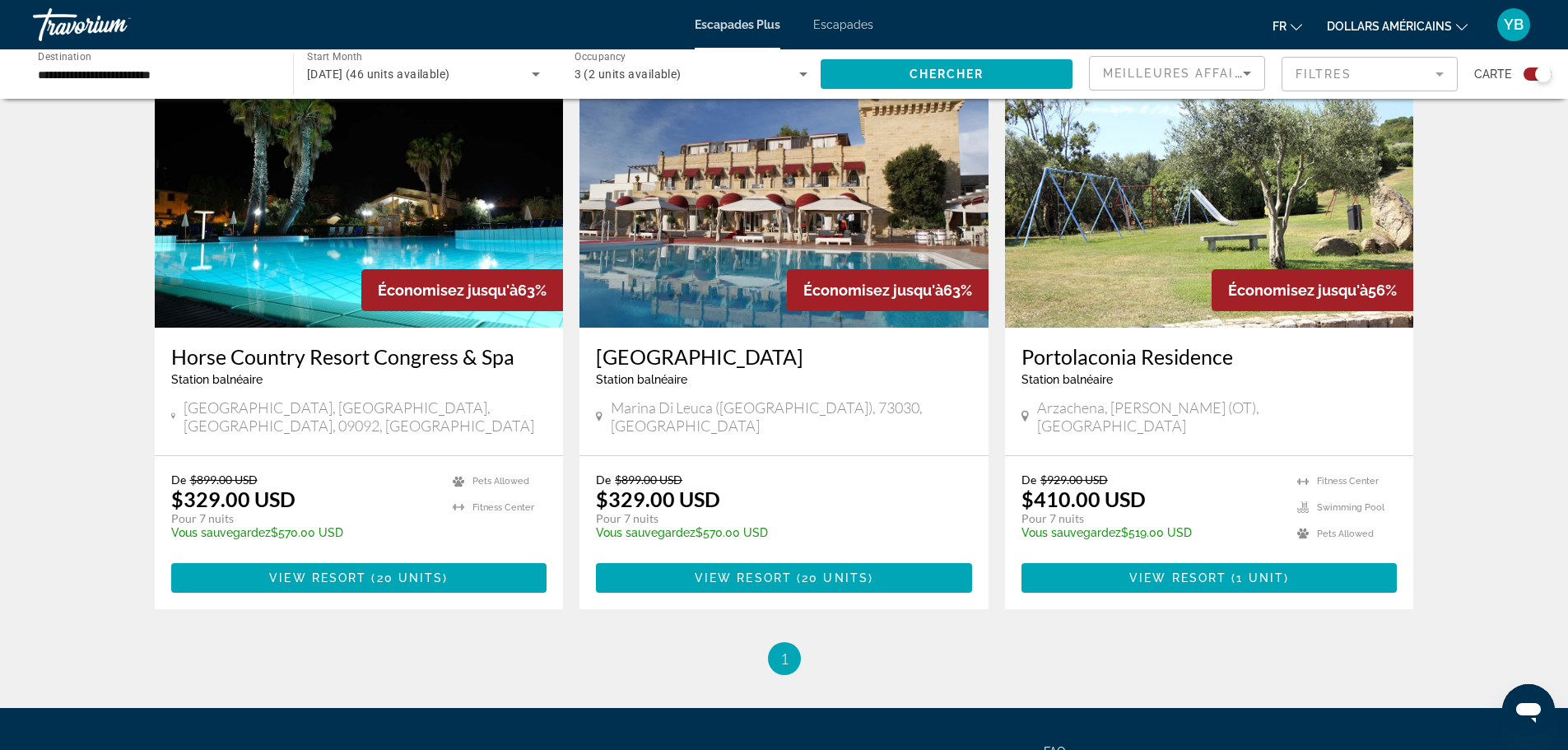
scroll to position [1304, 0]
